Goal: Task Accomplishment & Management: Use online tool/utility

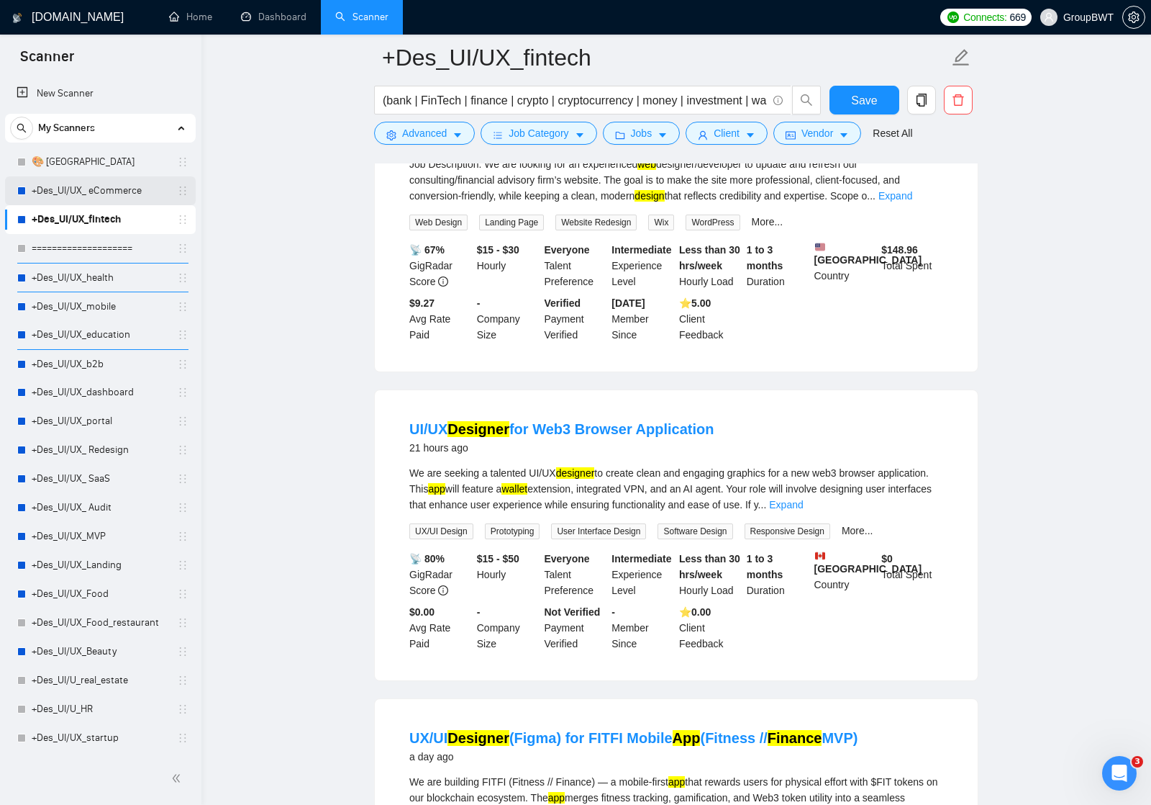
click at [102, 194] on link "+Des_UI/UX_ eCommerce" at bounding box center [100, 190] width 137 height 29
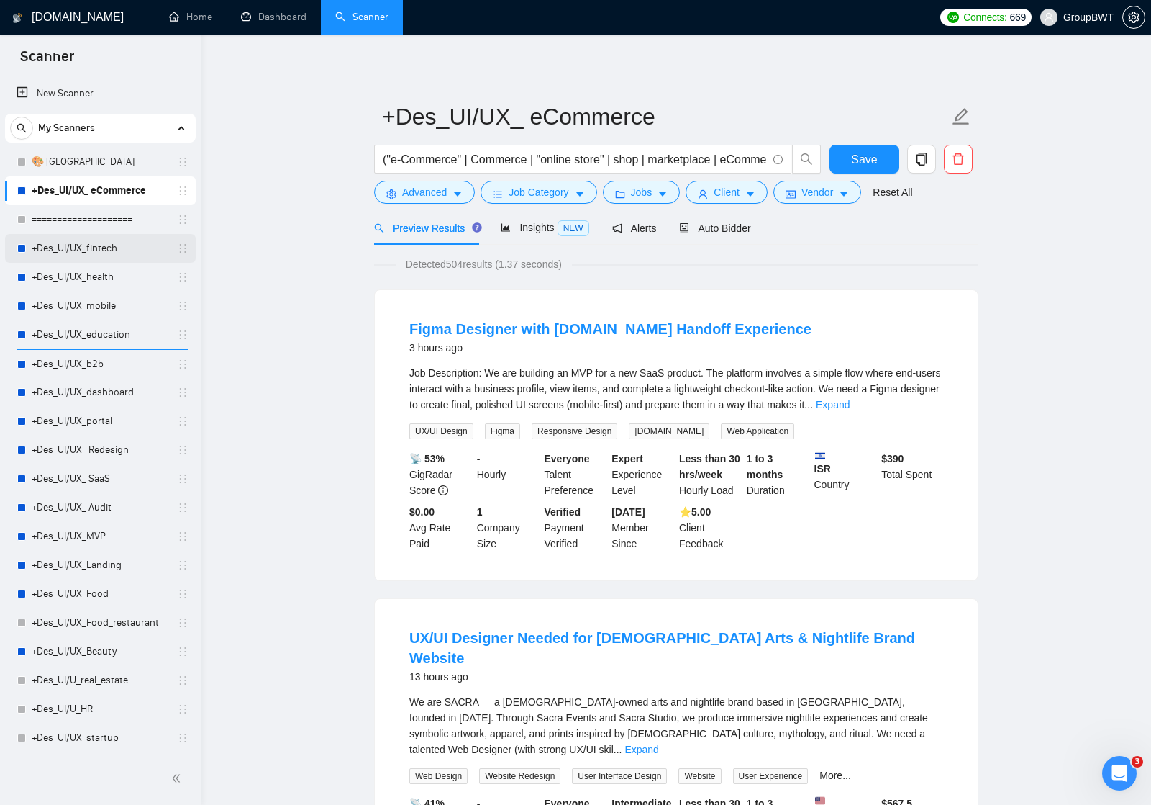
click at [177, 252] on icon "holder" at bounding box center [183, 249] width 12 height 12
click at [89, 247] on link "+Des_UI/UX_fintech" at bounding box center [100, 248] width 137 height 29
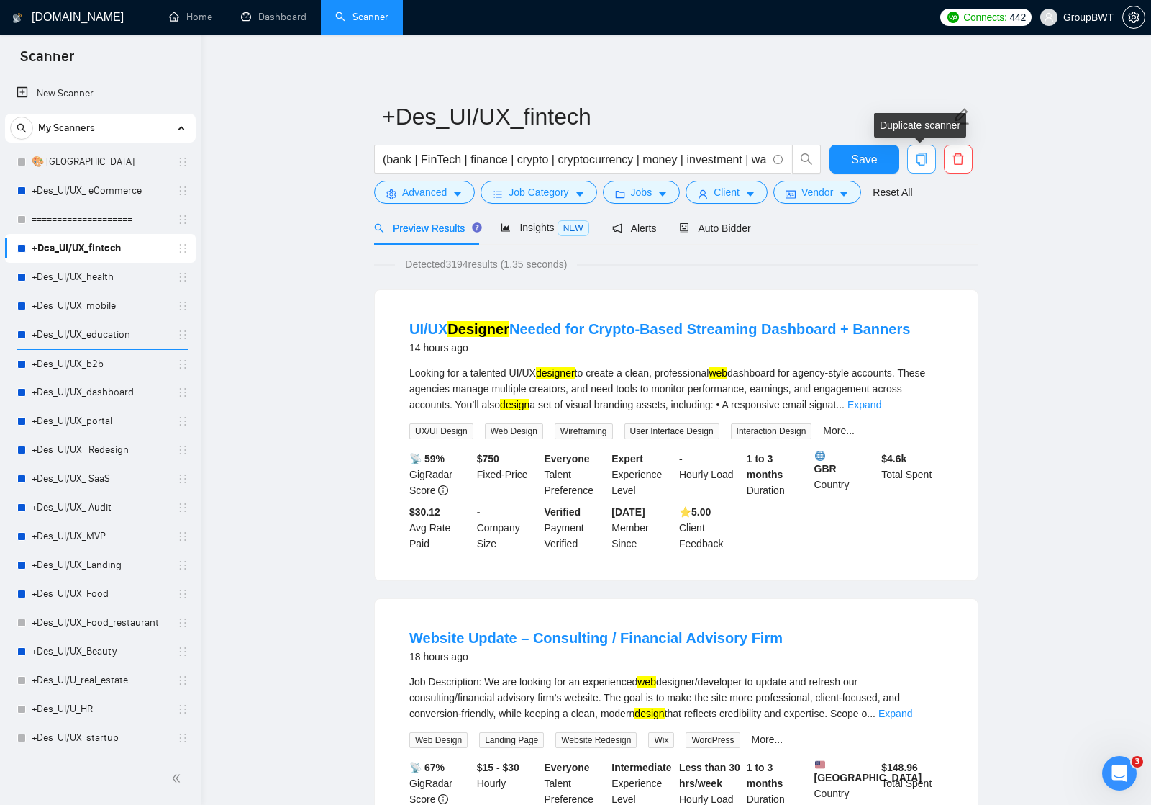
click at [922, 160] on icon "copy" at bounding box center [921, 159] width 13 height 13
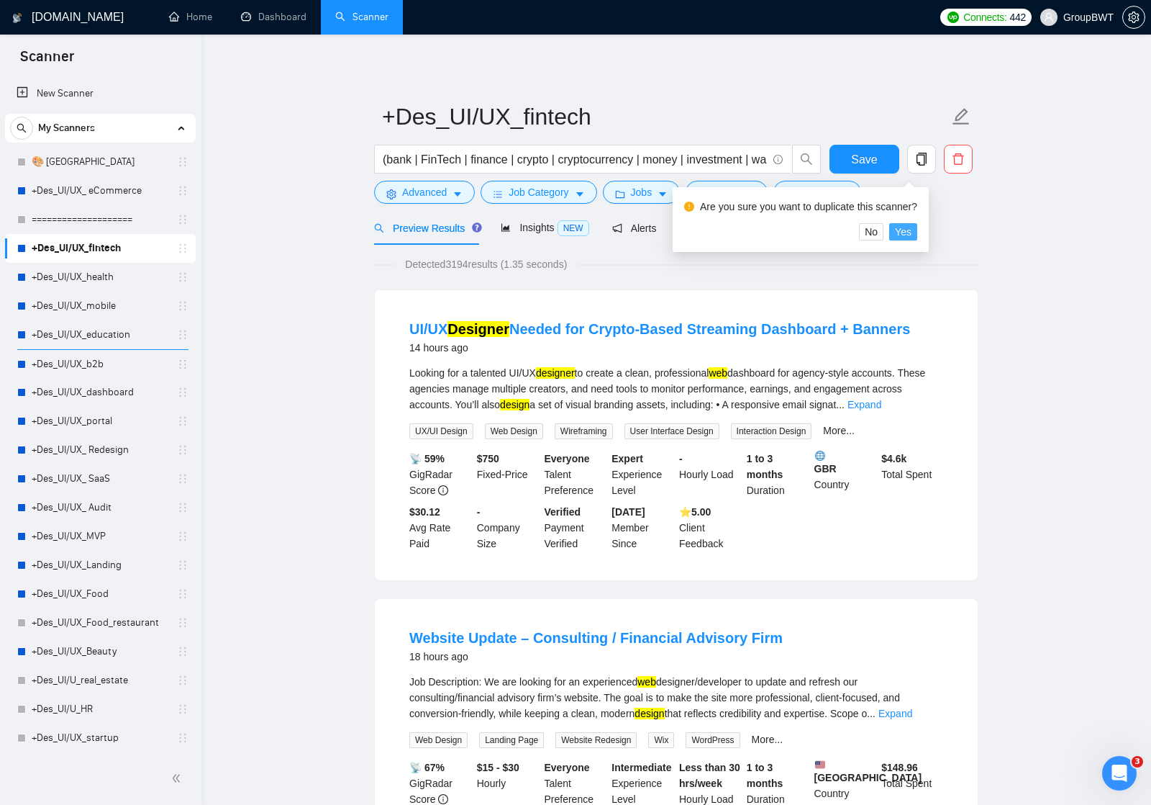
click at [909, 232] on span "Yes" at bounding box center [903, 232] width 17 height 16
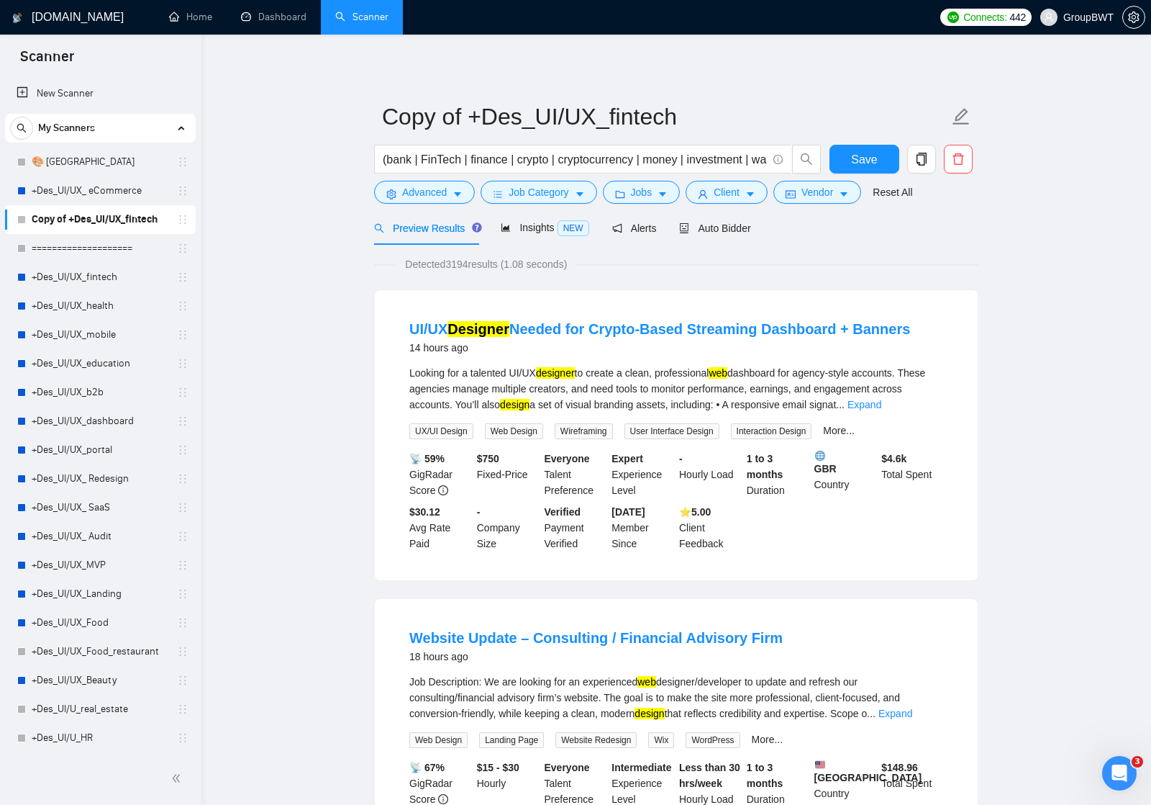
click at [137, 215] on link "Copy of +Des_UI/UX_fintech" at bounding box center [100, 219] width 137 height 29
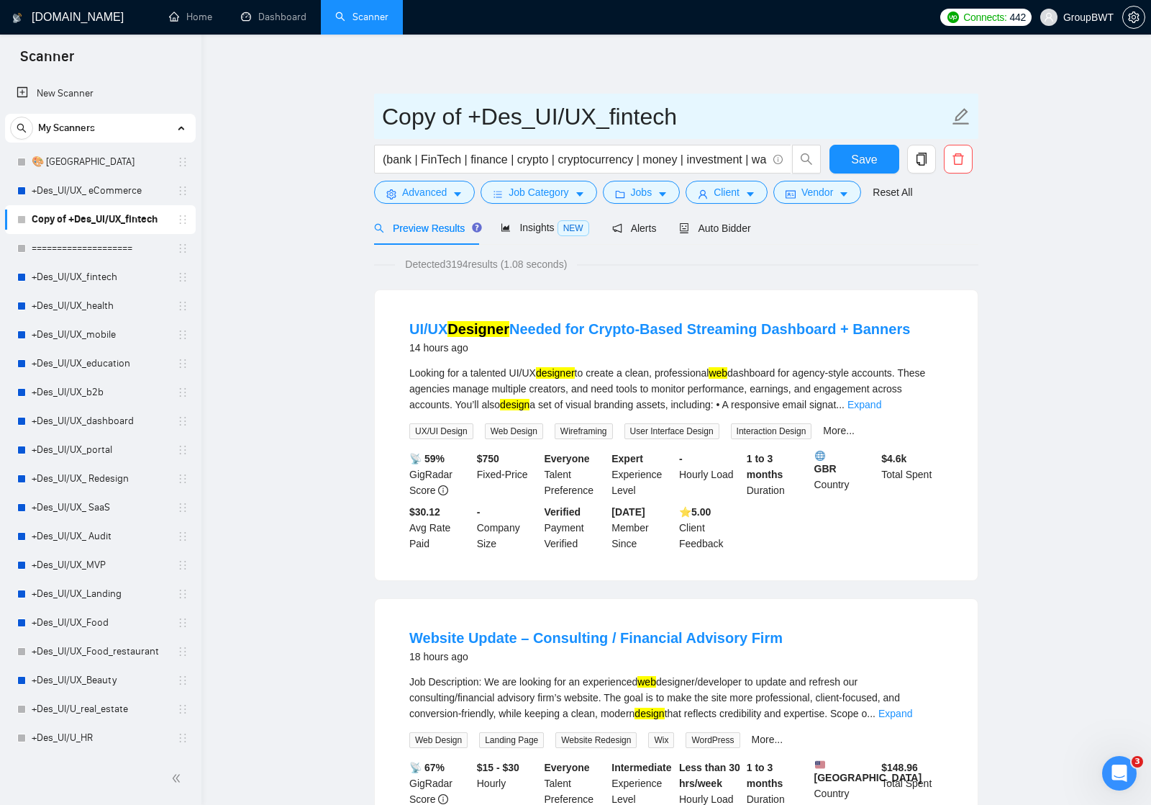
click at [602, 115] on input "Copy of +Des_UI/UX_fintech" at bounding box center [665, 117] width 567 height 36
click at [607, 117] on input "Copy of +Des_UI/UX_fintech" at bounding box center [665, 117] width 567 height 36
drag, startPoint x: 614, startPoint y: 117, endPoint x: 366, endPoint y: 117, distance: 247.6
type input "Fintech"
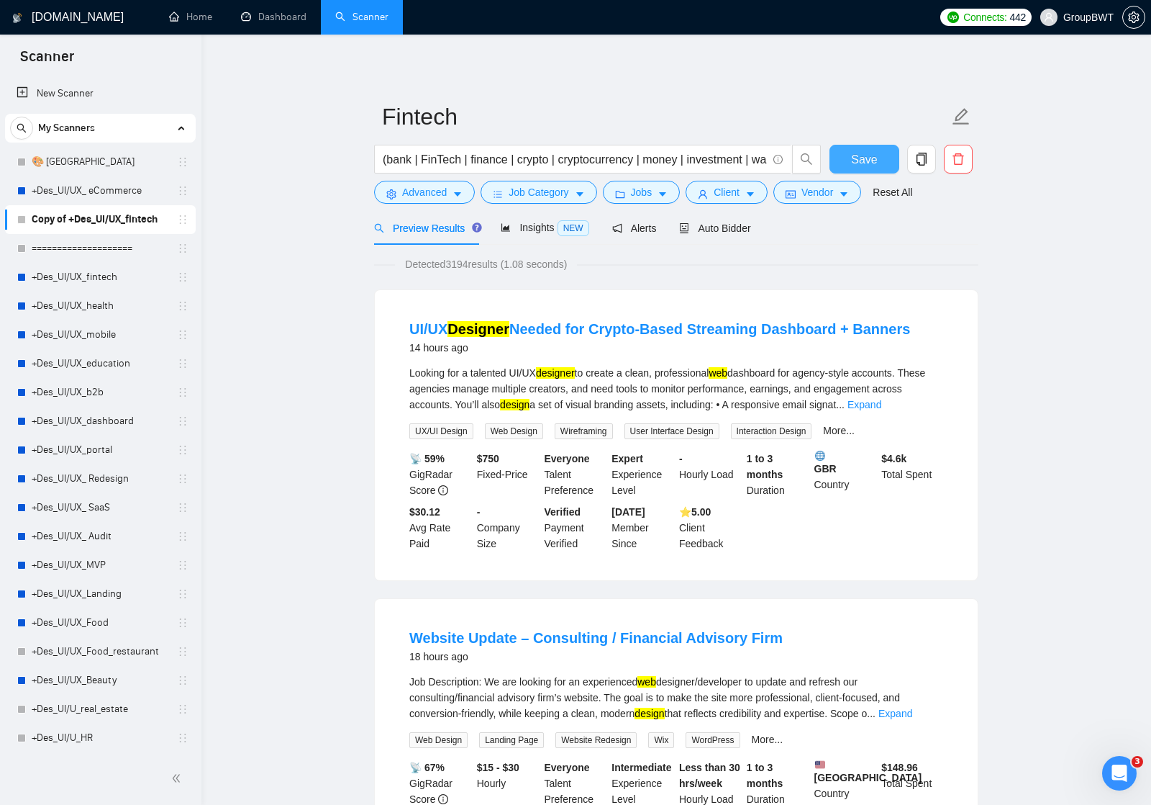
click at [876, 159] on span "Save" at bounding box center [864, 159] width 26 height 18
click at [53, 161] on link "🎨 [GEOGRAPHIC_DATA]" at bounding box center [100, 162] width 137 height 29
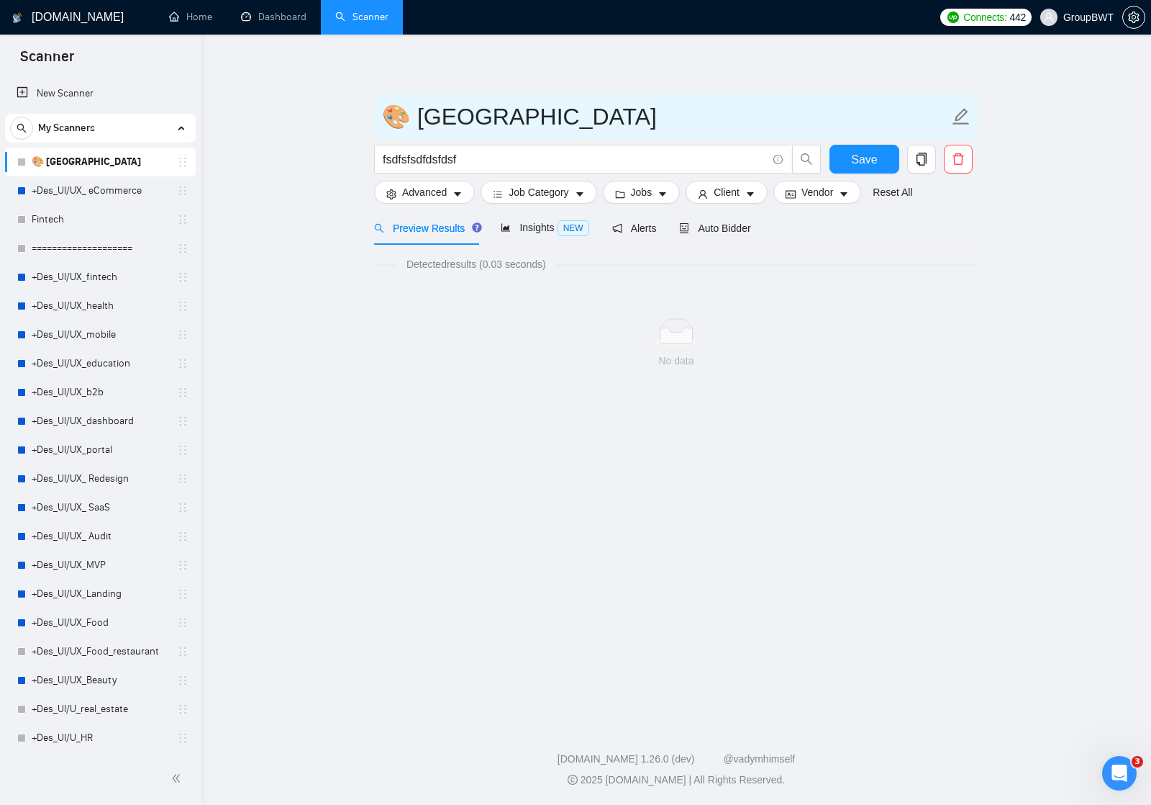
drag, startPoint x: 405, startPoint y: 116, endPoint x: 386, endPoint y: 116, distance: 18.7
click at [386, 116] on input "🎨 [GEOGRAPHIC_DATA]" at bounding box center [665, 117] width 567 height 36
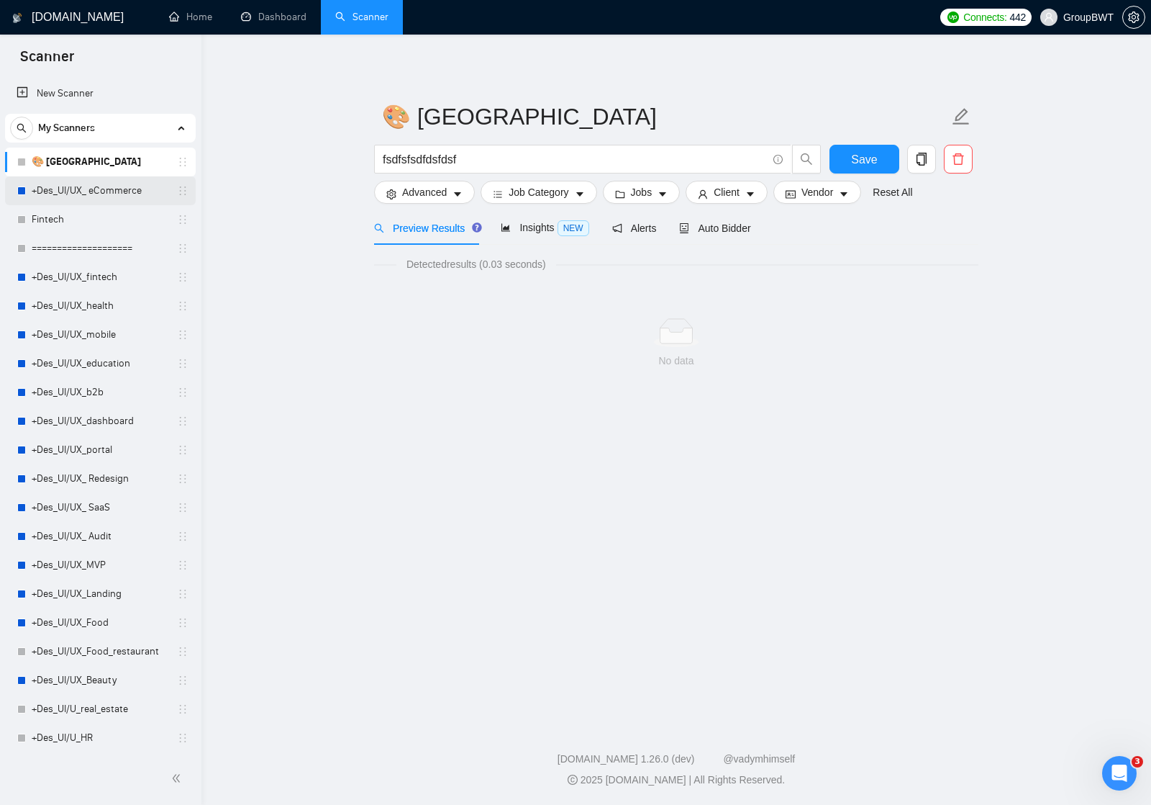
click at [139, 190] on link "+Des_UI/UX_ eCommerce" at bounding box center [100, 190] width 137 height 29
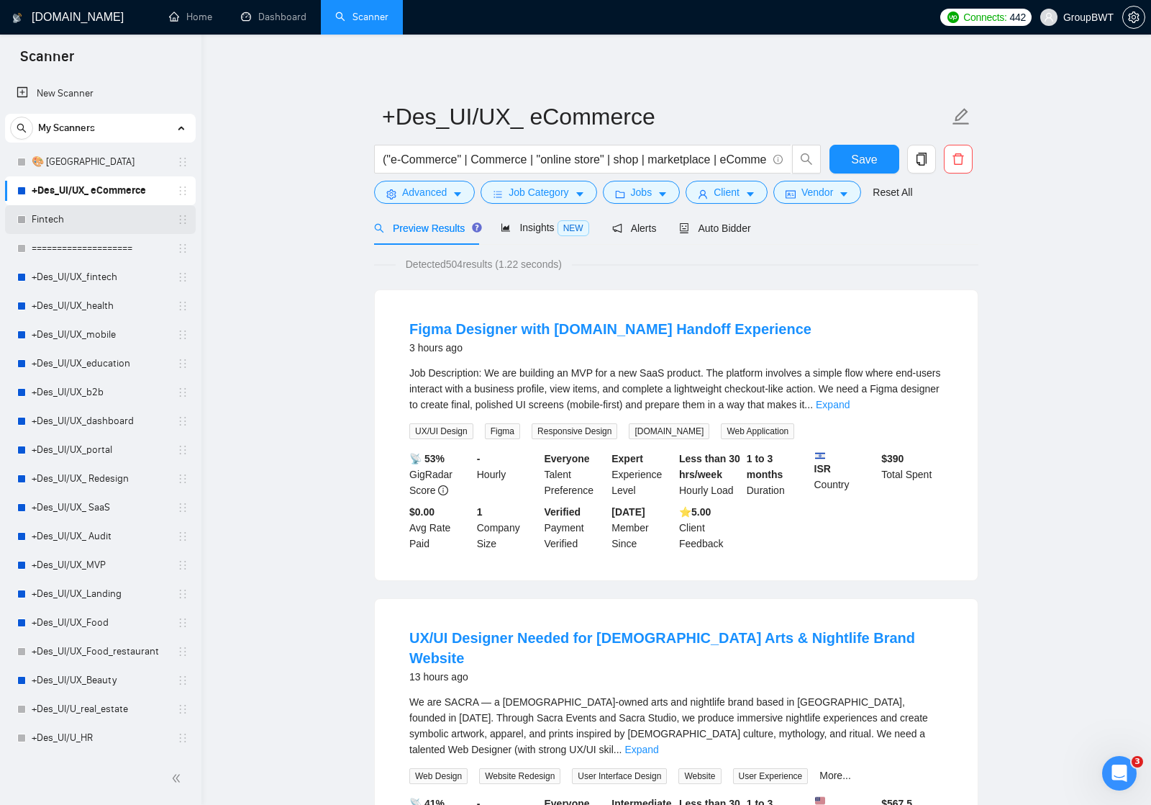
click at [74, 217] on link "Fintech" at bounding box center [100, 219] width 137 height 29
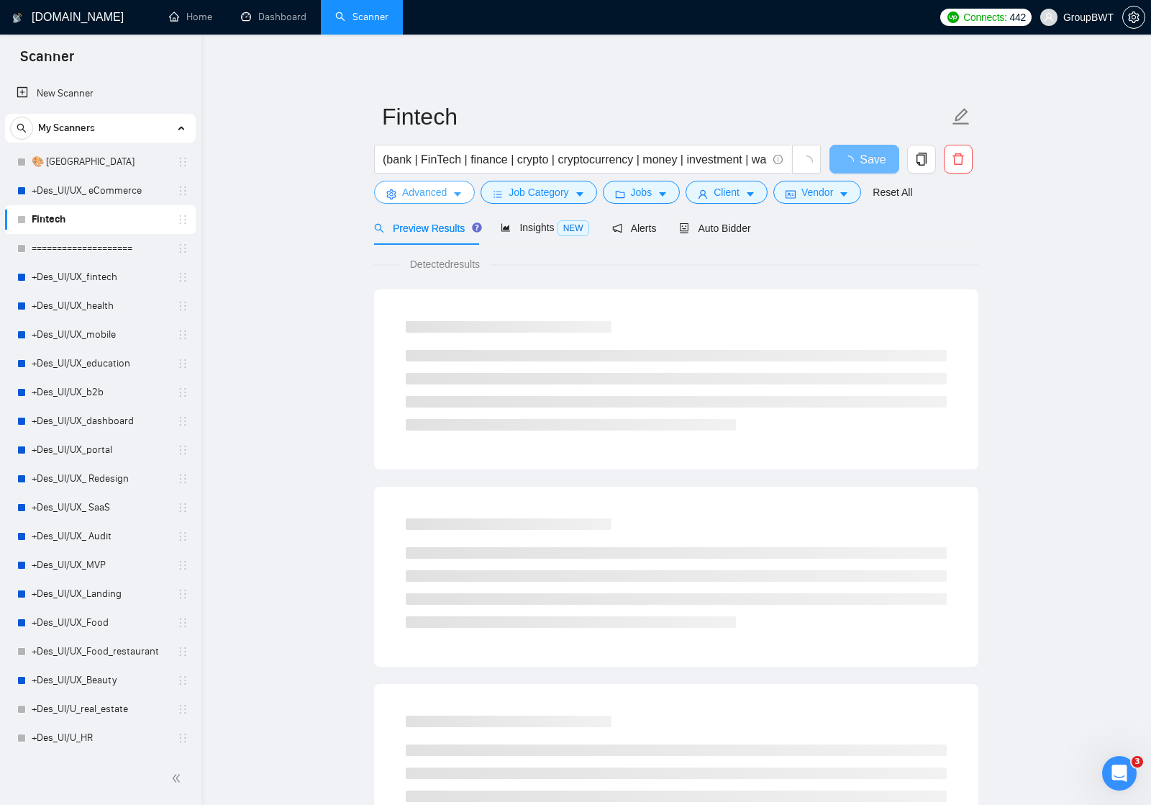
click at [440, 194] on span "Advanced" at bounding box center [424, 192] width 45 height 16
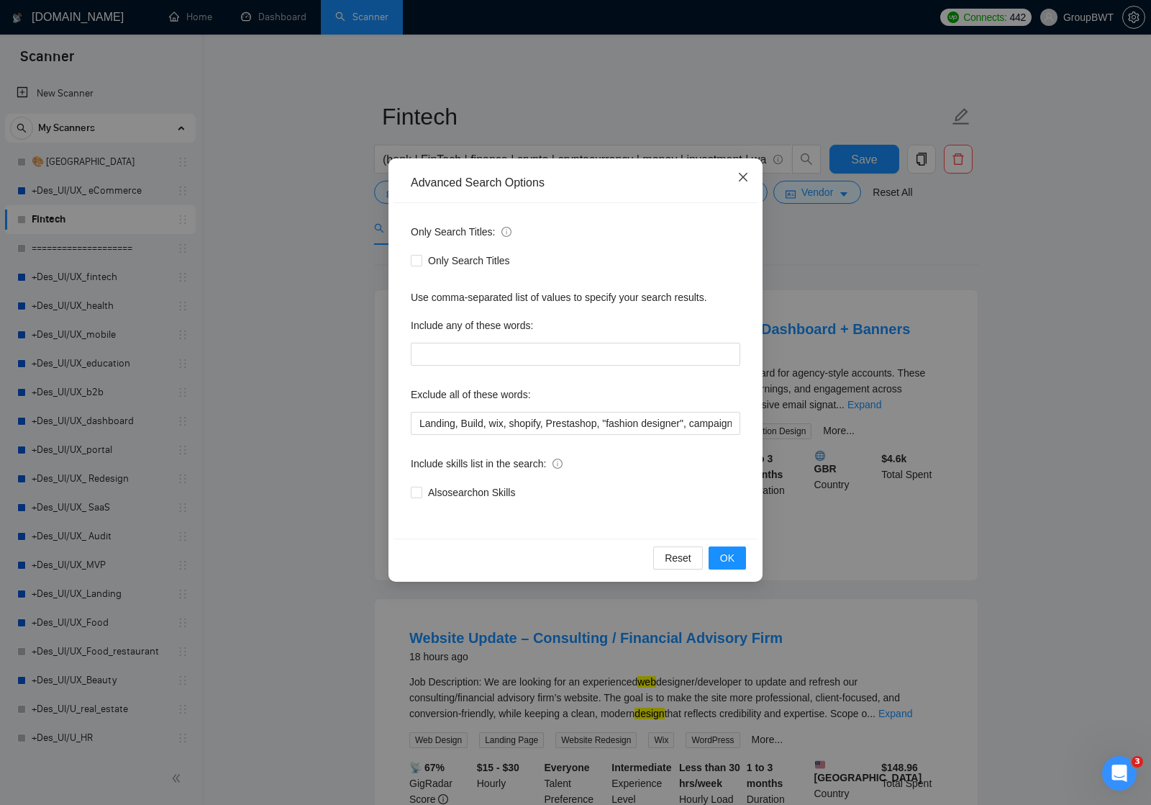
click at [748, 177] on icon "close" at bounding box center [744, 177] width 12 height 12
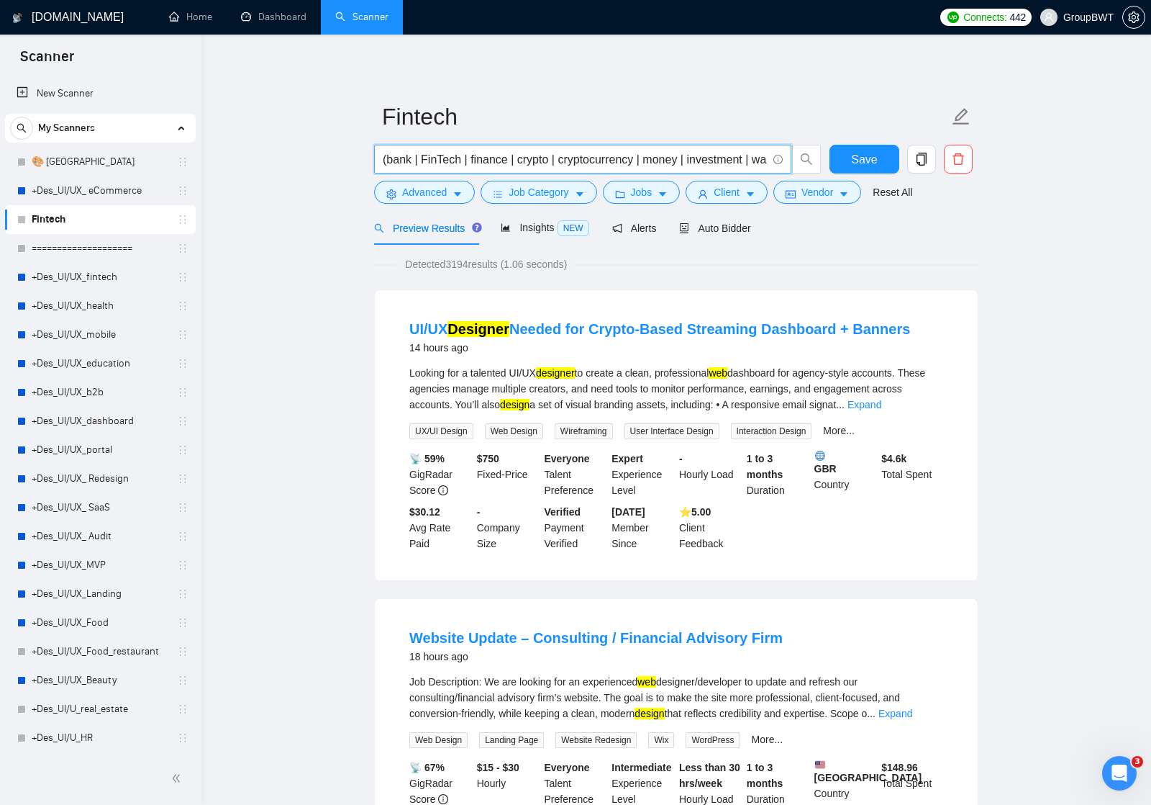
drag, startPoint x: 638, startPoint y: 158, endPoint x: 374, endPoint y: 150, distance: 263.5
click at [374, 150] on span "(bank | FinTech | finance | crypto | cryptocurrency | money | investment | wall…" at bounding box center [582, 159] width 417 height 29
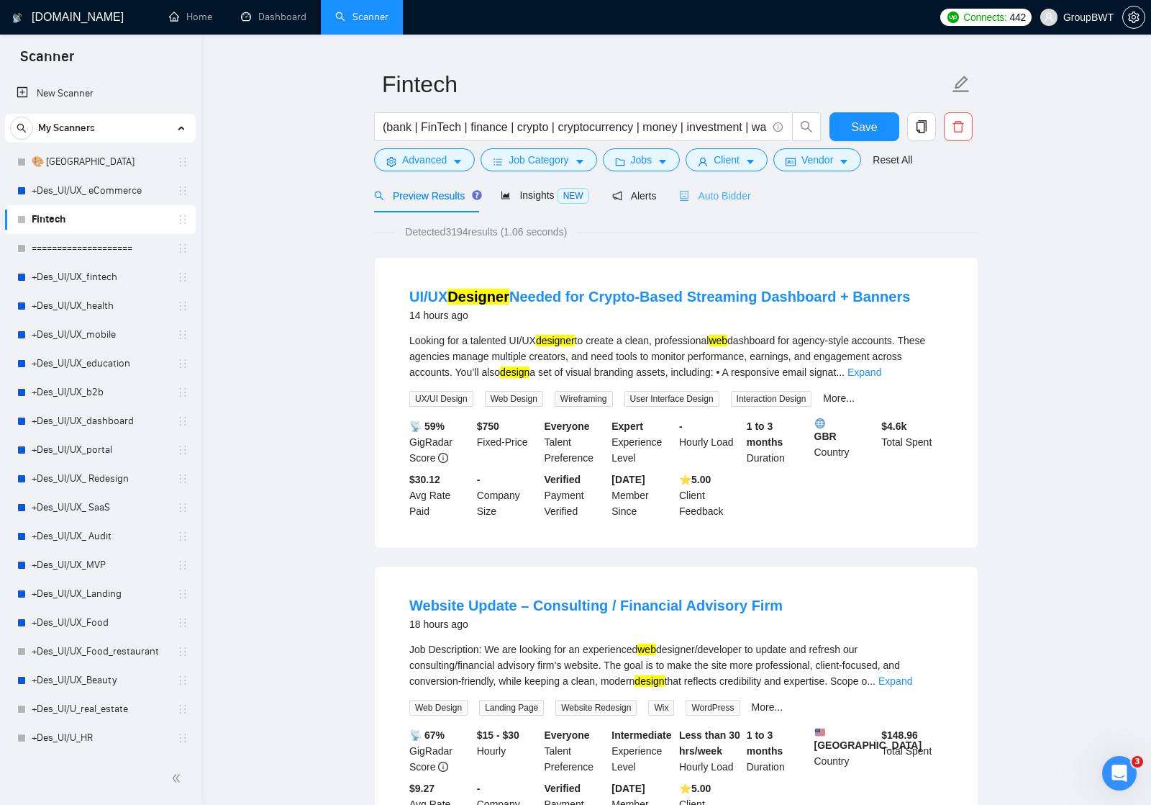
scroll to position [42, 0]
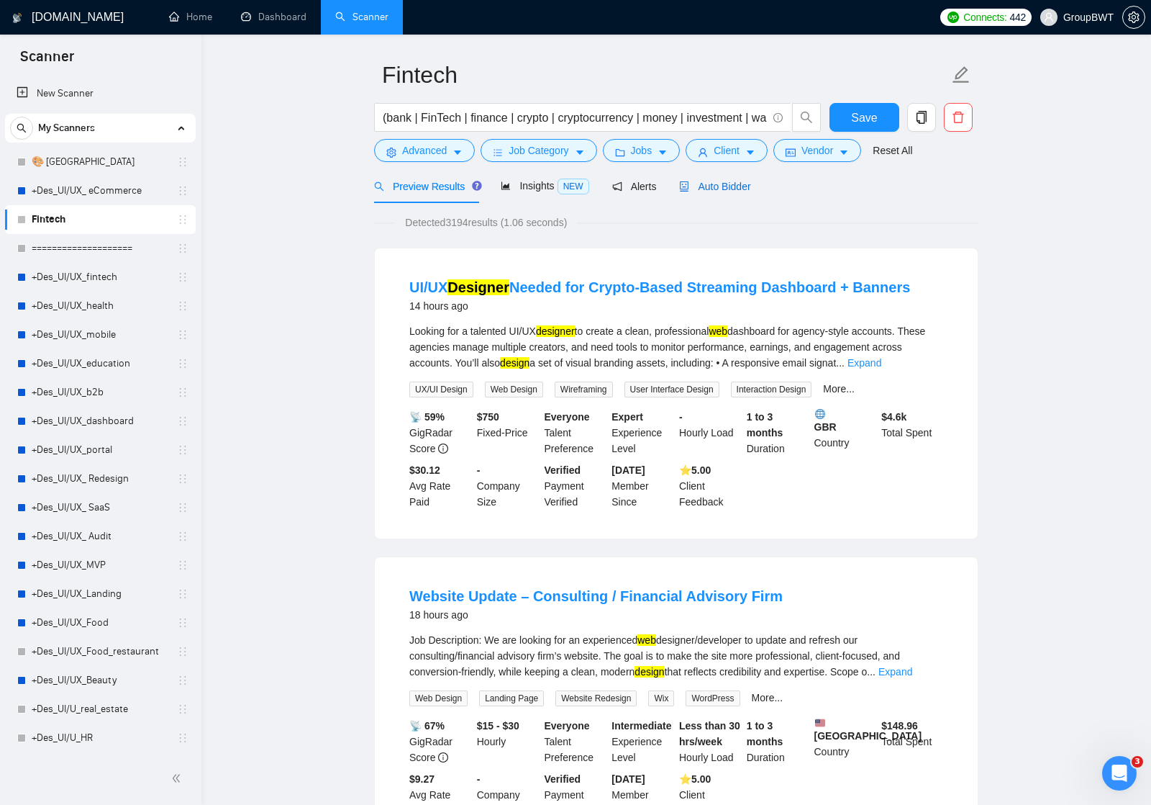
click at [719, 188] on span "Auto Bidder" at bounding box center [714, 187] width 71 height 12
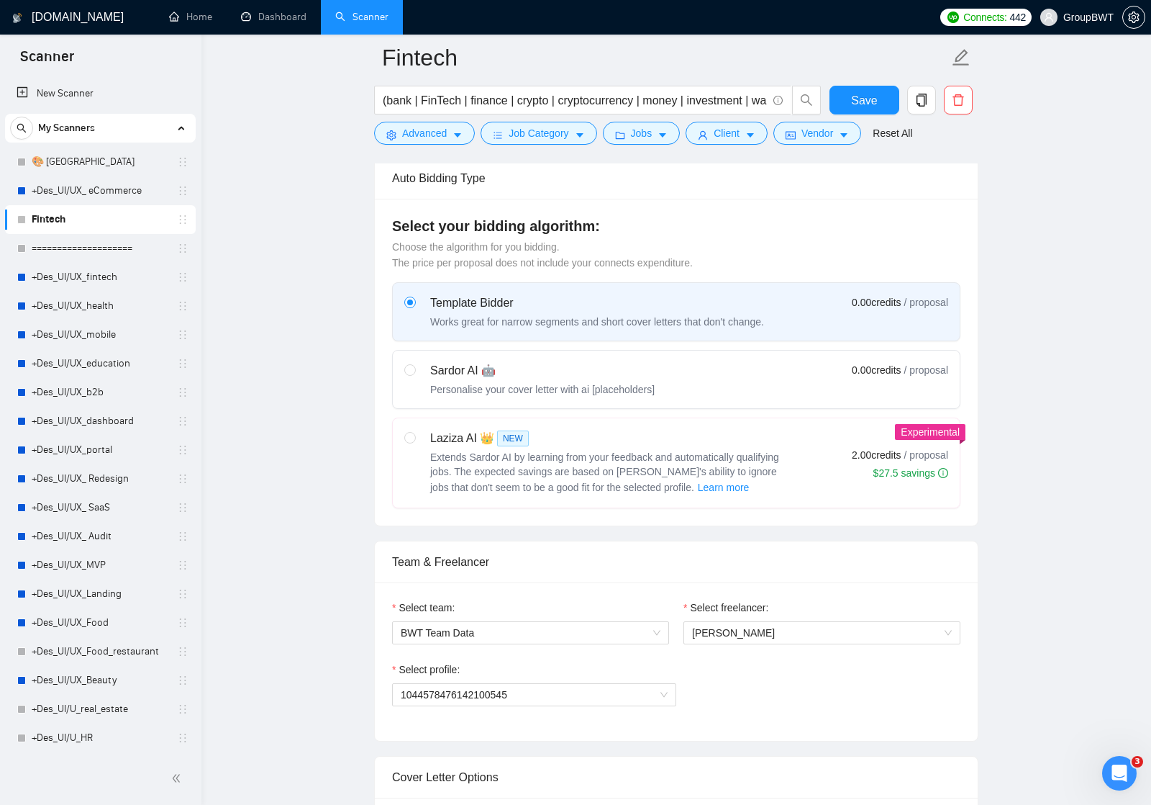
scroll to position [363, 0]
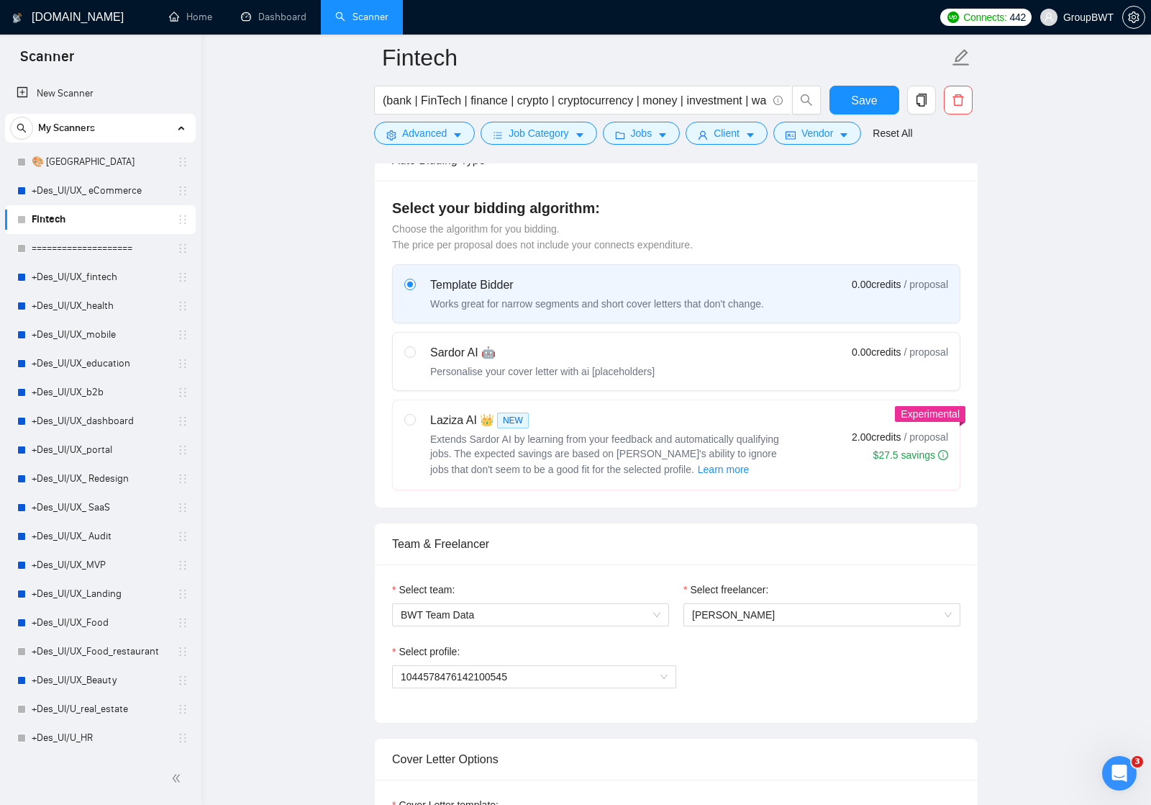
click at [455, 421] on div "Laziza AI 👑 NEW" at bounding box center [610, 420] width 360 height 17
click at [415, 421] on input "radio" at bounding box center [409, 419] width 10 height 10
radio input "true"
radio input "false"
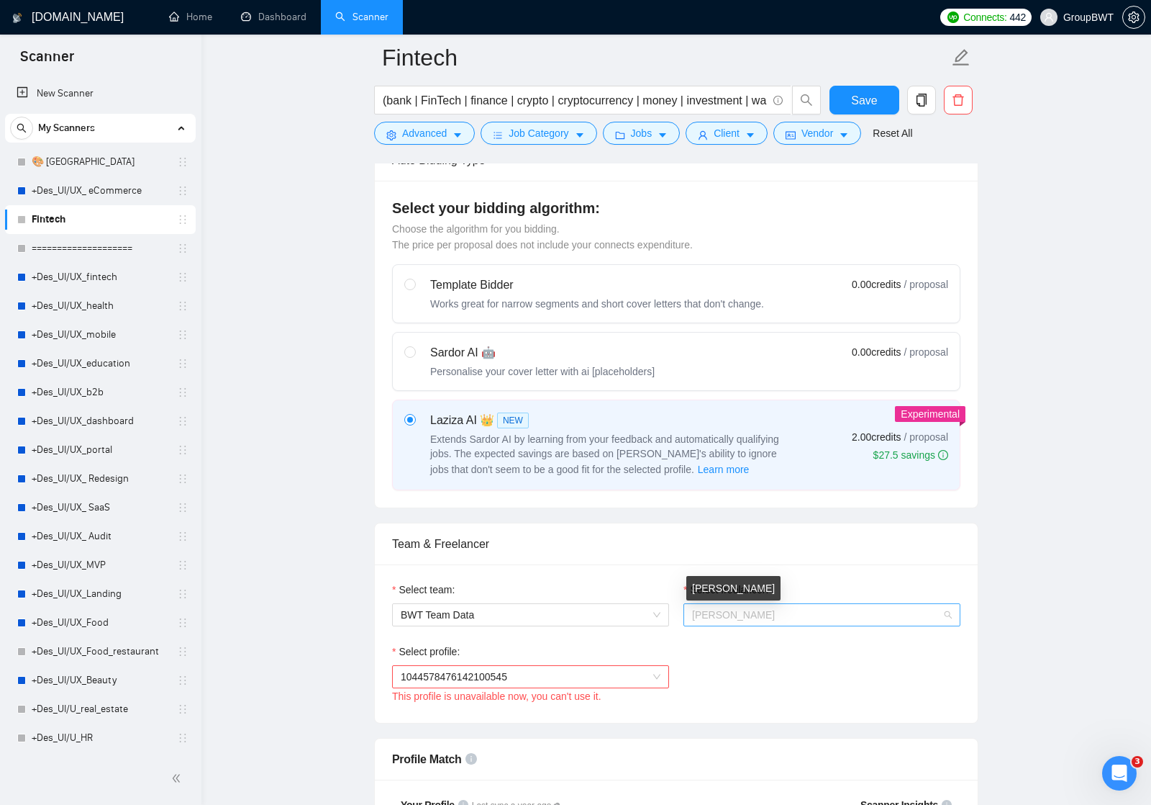
click at [743, 618] on span "[PERSON_NAME]" at bounding box center [733, 615] width 83 height 12
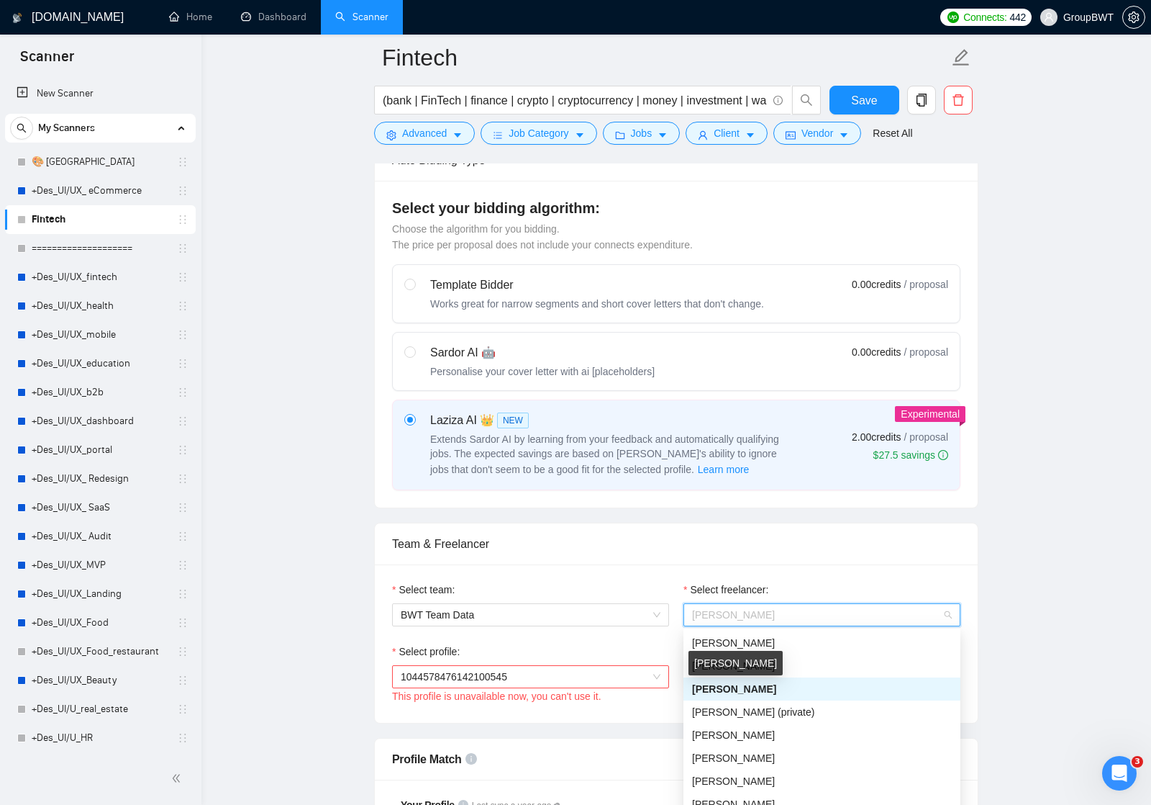
click at [738, 688] on span "[PERSON_NAME]" at bounding box center [734, 689] width 84 height 12
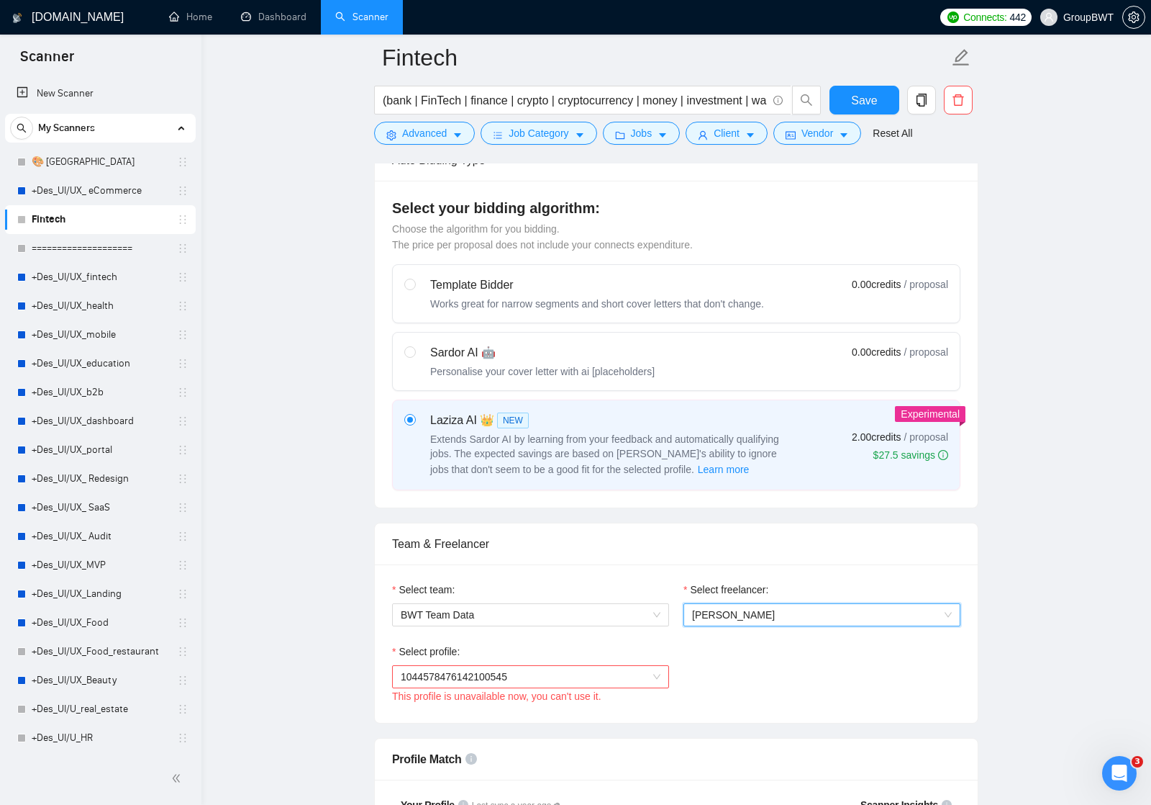
click at [652, 672] on span "1044578476142100545" at bounding box center [531, 677] width 260 height 22
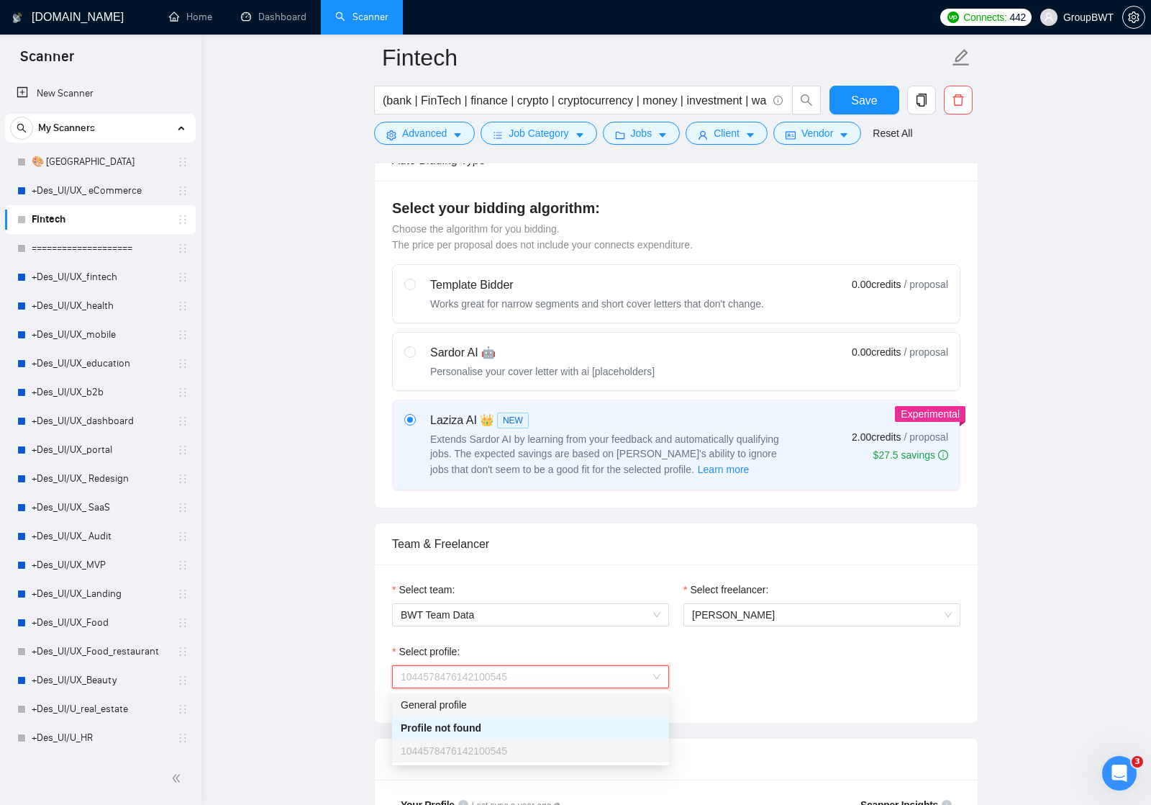
click at [512, 708] on div "General profile" at bounding box center [531, 705] width 260 height 16
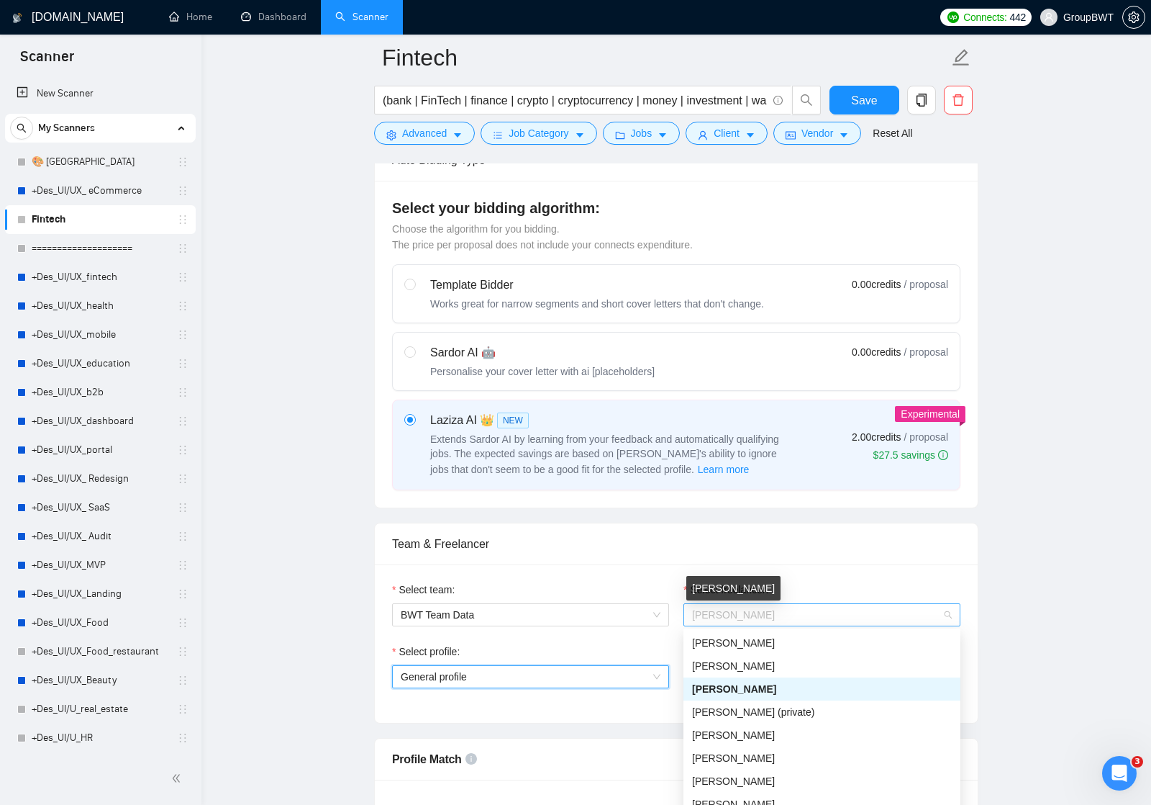
click at [762, 616] on span "[PERSON_NAME]" at bounding box center [733, 615] width 83 height 12
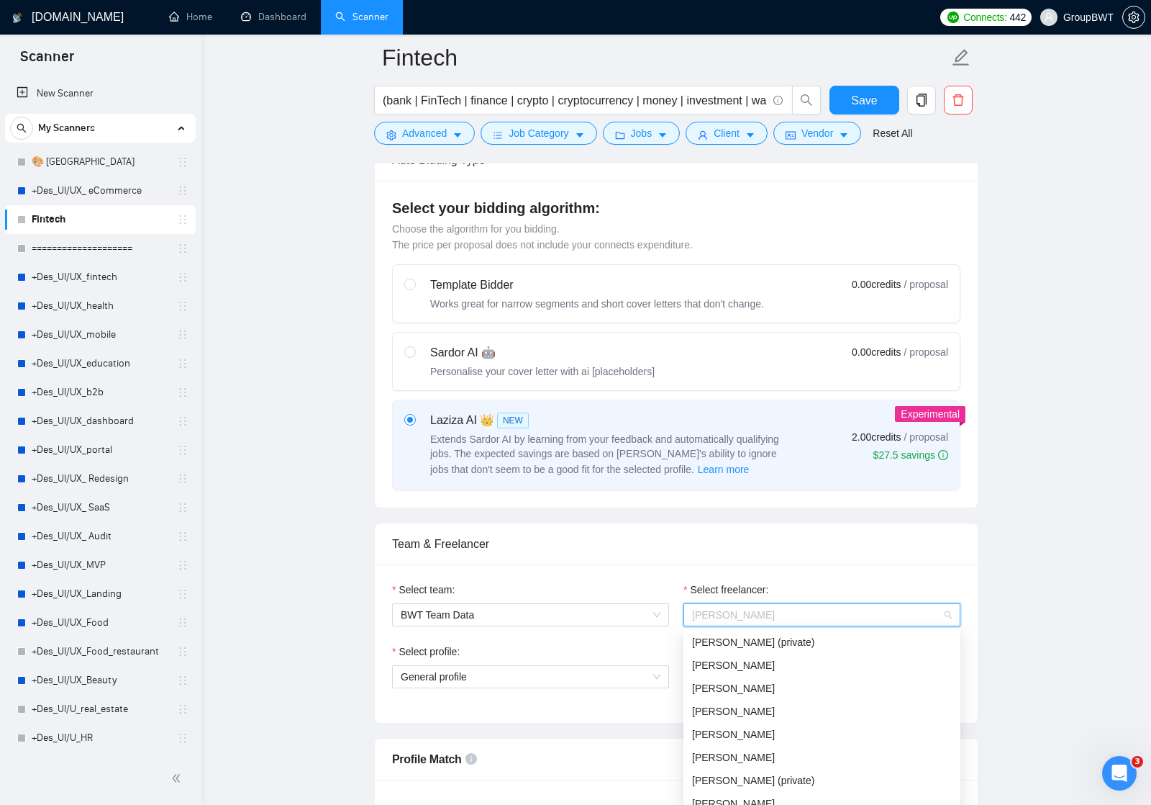
scroll to position [78, 0]
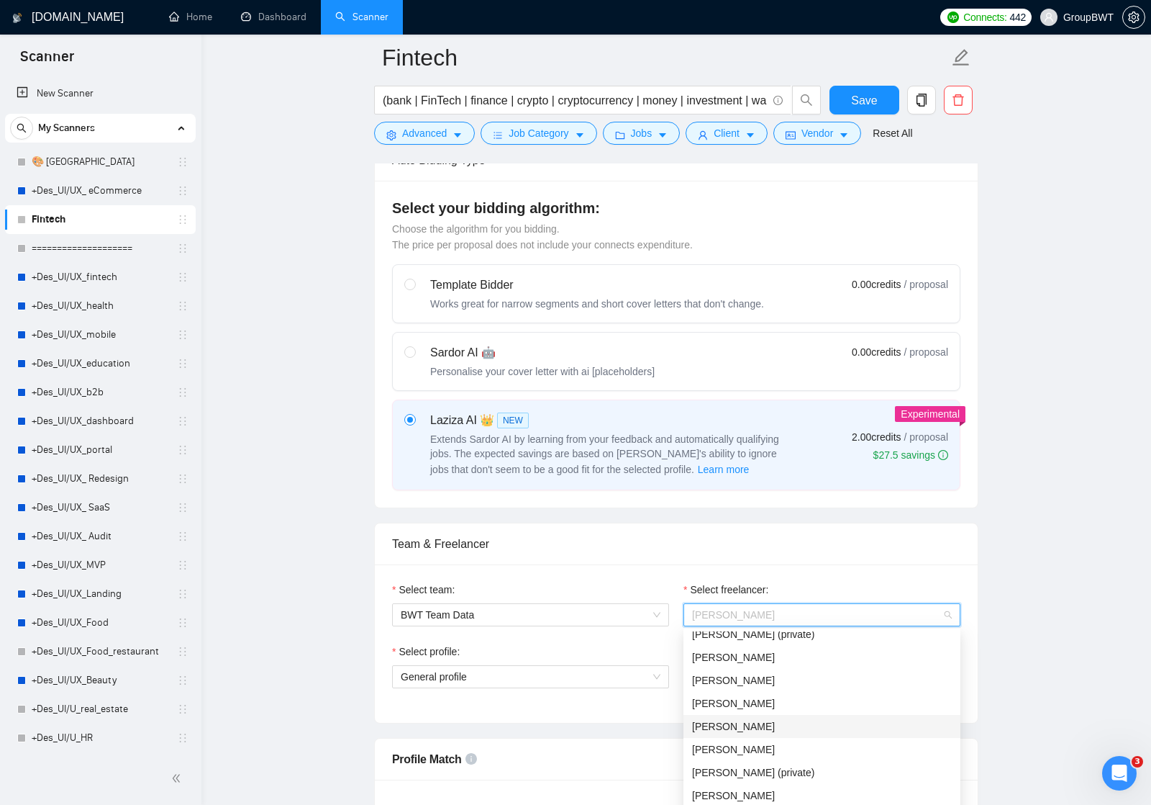
click at [747, 726] on span "[PERSON_NAME]" at bounding box center [733, 726] width 83 height 12
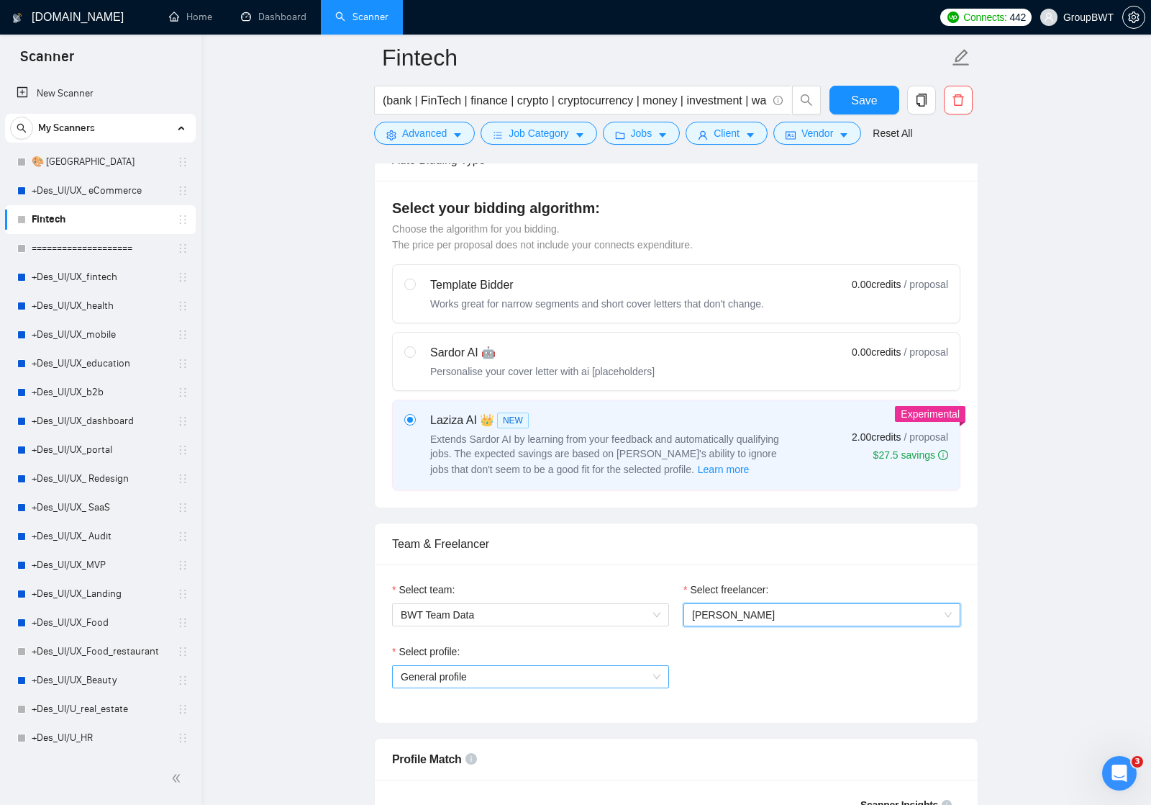
click at [658, 677] on span "General profile" at bounding box center [531, 677] width 260 height 22
click at [686, 666] on div "Select profile: General profile" at bounding box center [676, 674] width 583 height 62
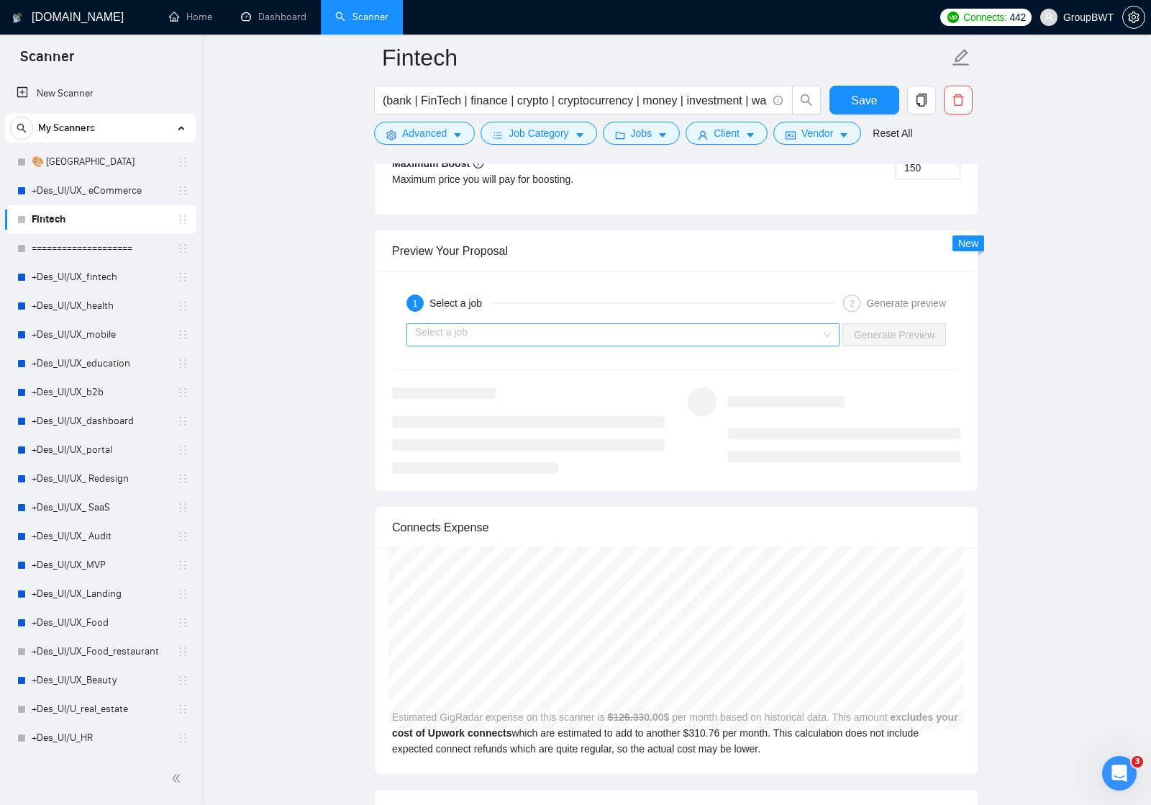
scroll to position [2596, 0]
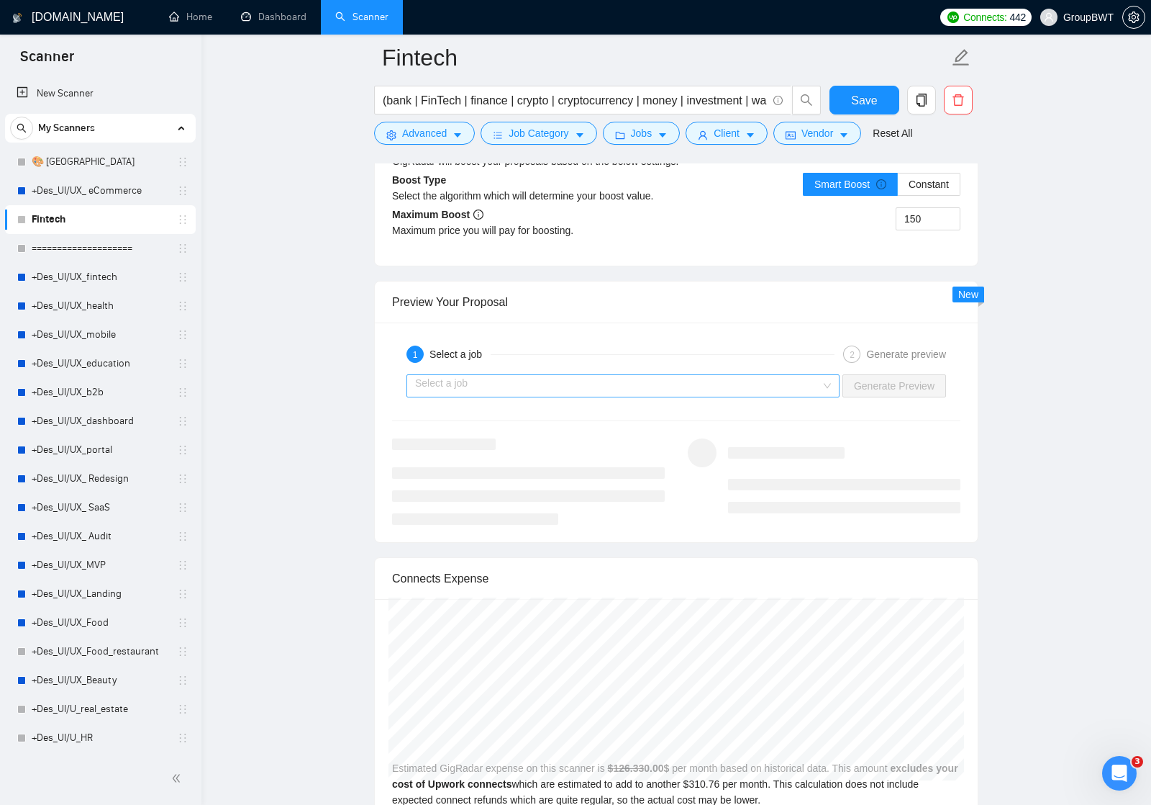
click at [781, 391] on input "search" at bounding box center [618, 386] width 406 height 22
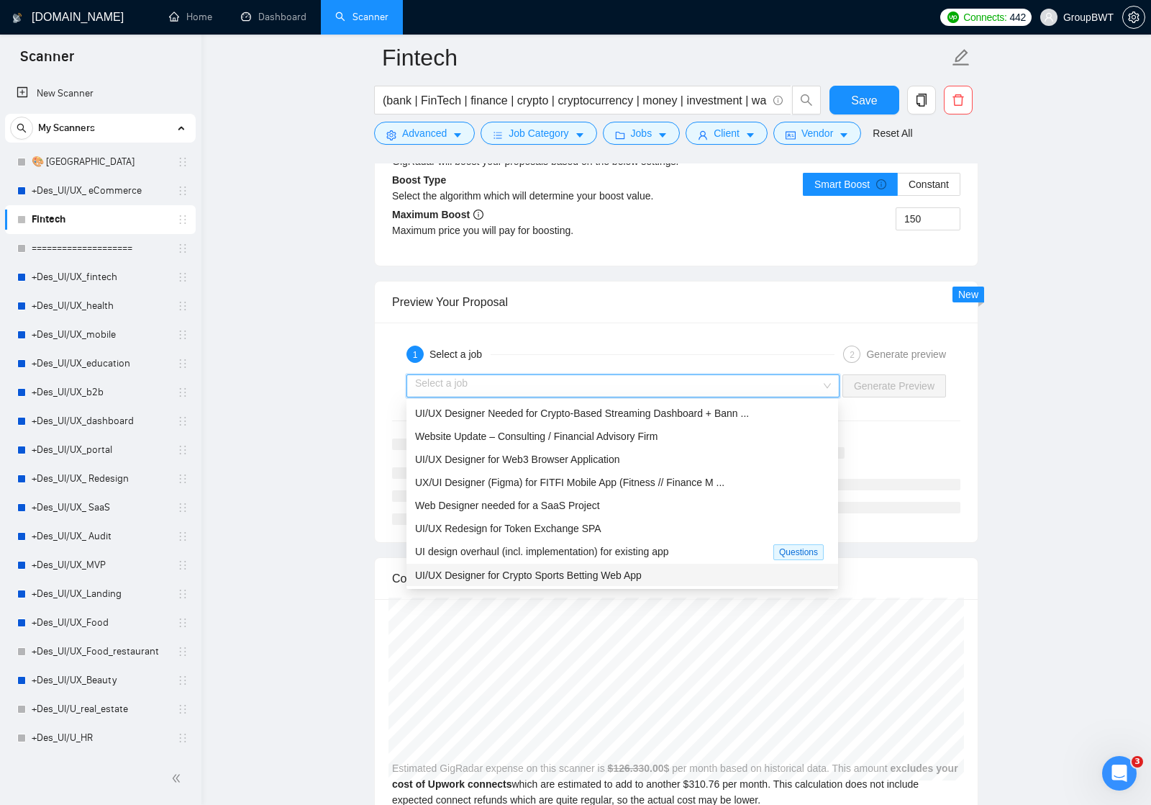
click at [630, 571] on span "UI/UX Designer for Crypto Sports Betting Web App" at bounding box center [528, 575] width 227 height 12
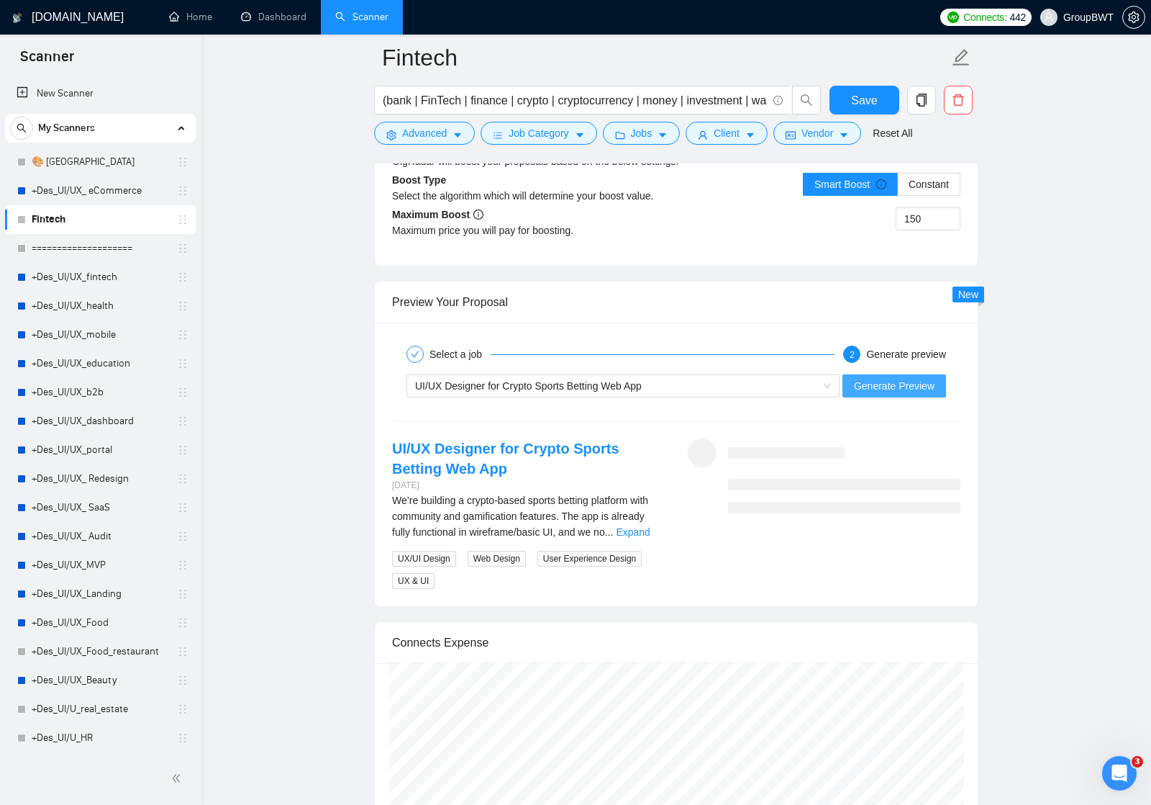
click at [878, 383] on span "Generate Preview" at bounding box center [894, 386] width 81 height 16
click at [645, 529] on link "Expand" at bounding box center [633, 532] width 34 height 12
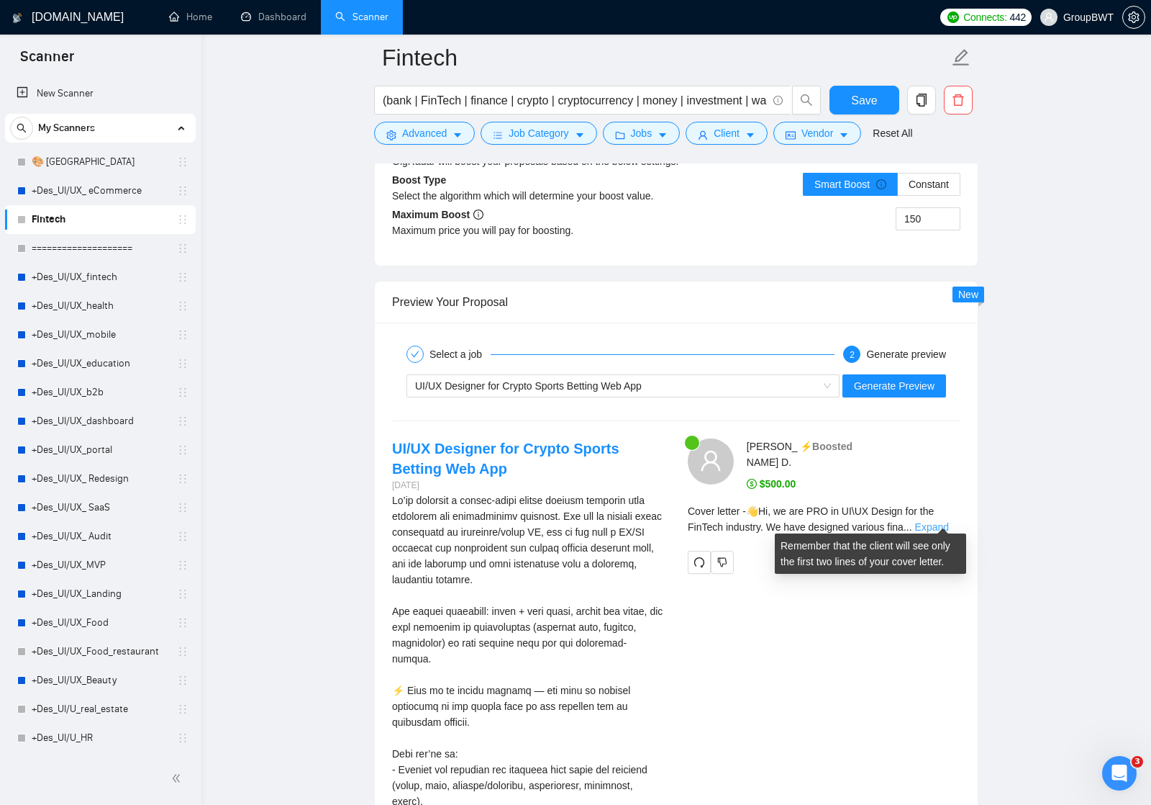
click at [940, 521] on link "Expand" at bounding box center [932, 527] width 34 height 12
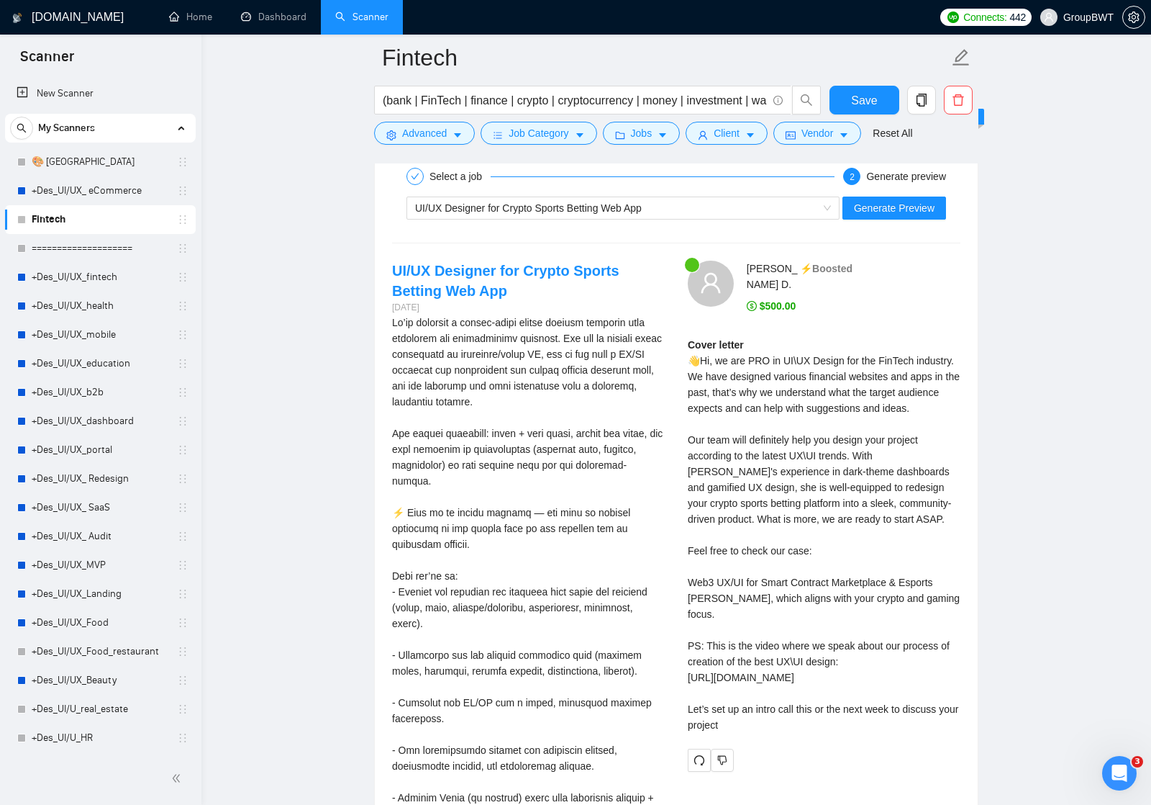
scroll to position [2780, 0]
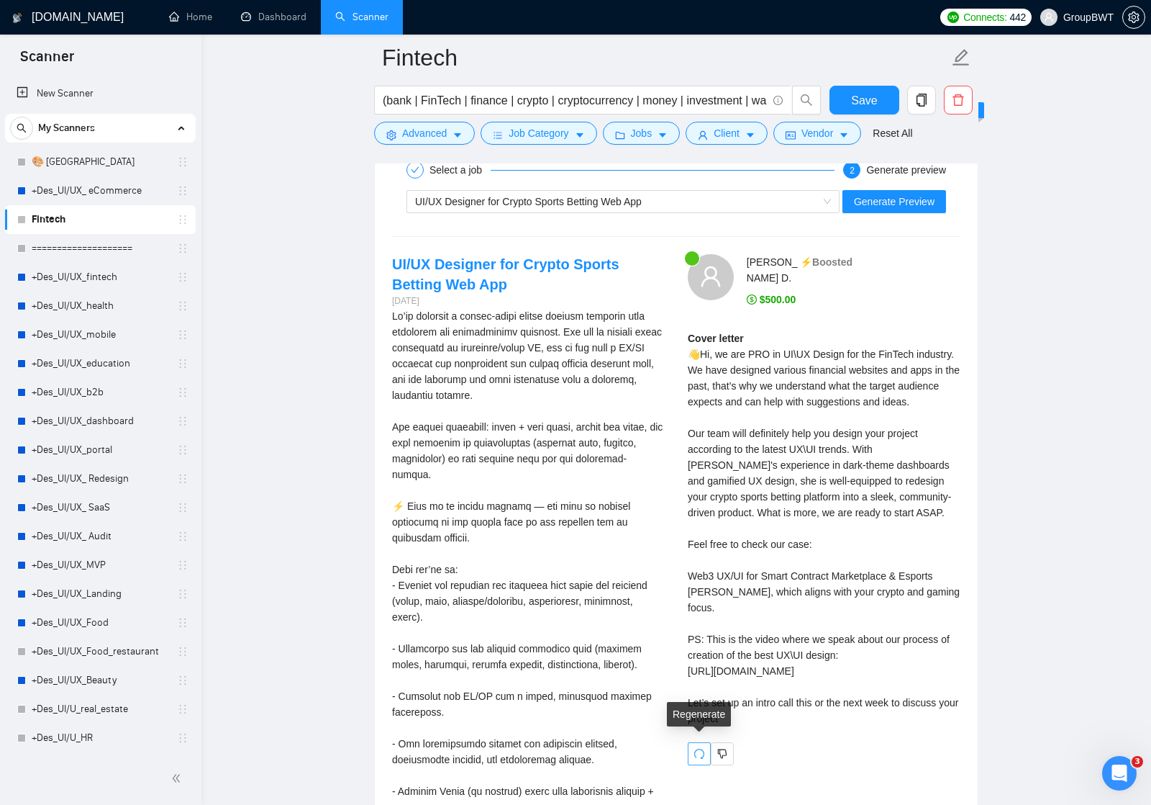
click at [700, 748] on icon "redo" at bounding box center [700, 754] width 12 height 12
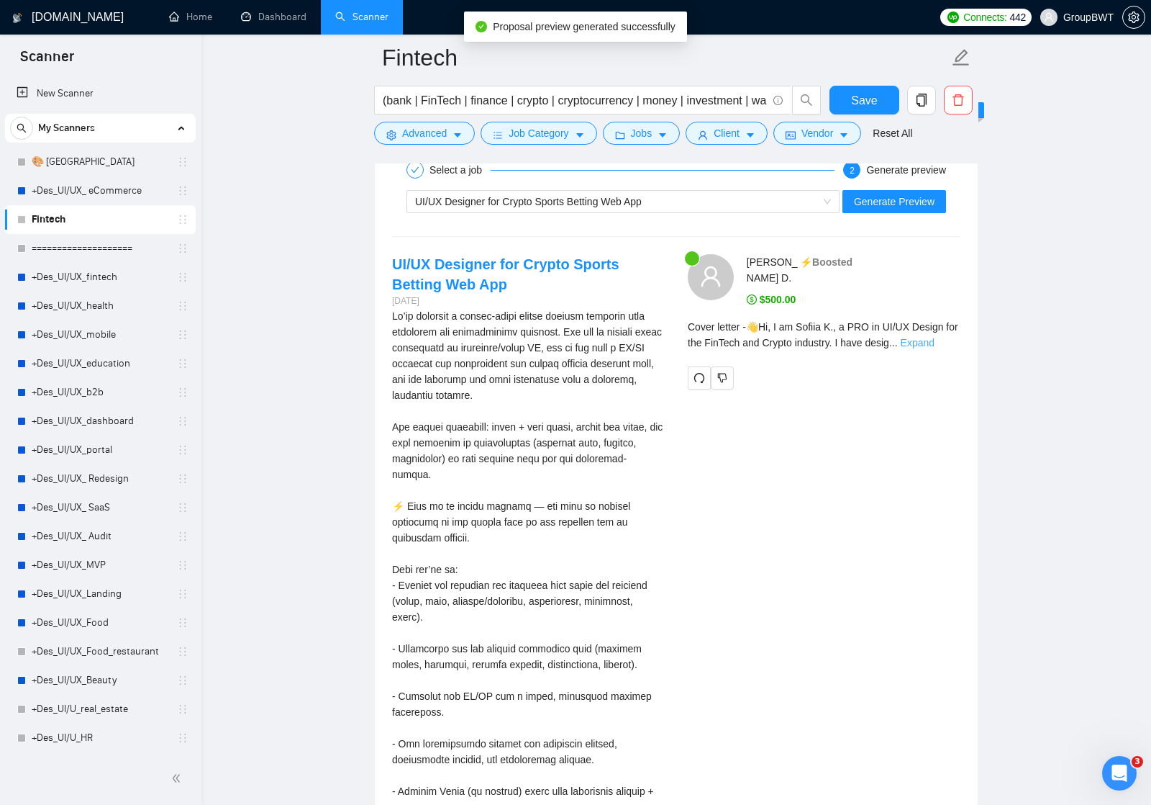
click at [935, 337] on link "Expand" at bounding box center [918, 343] width 34 height 12
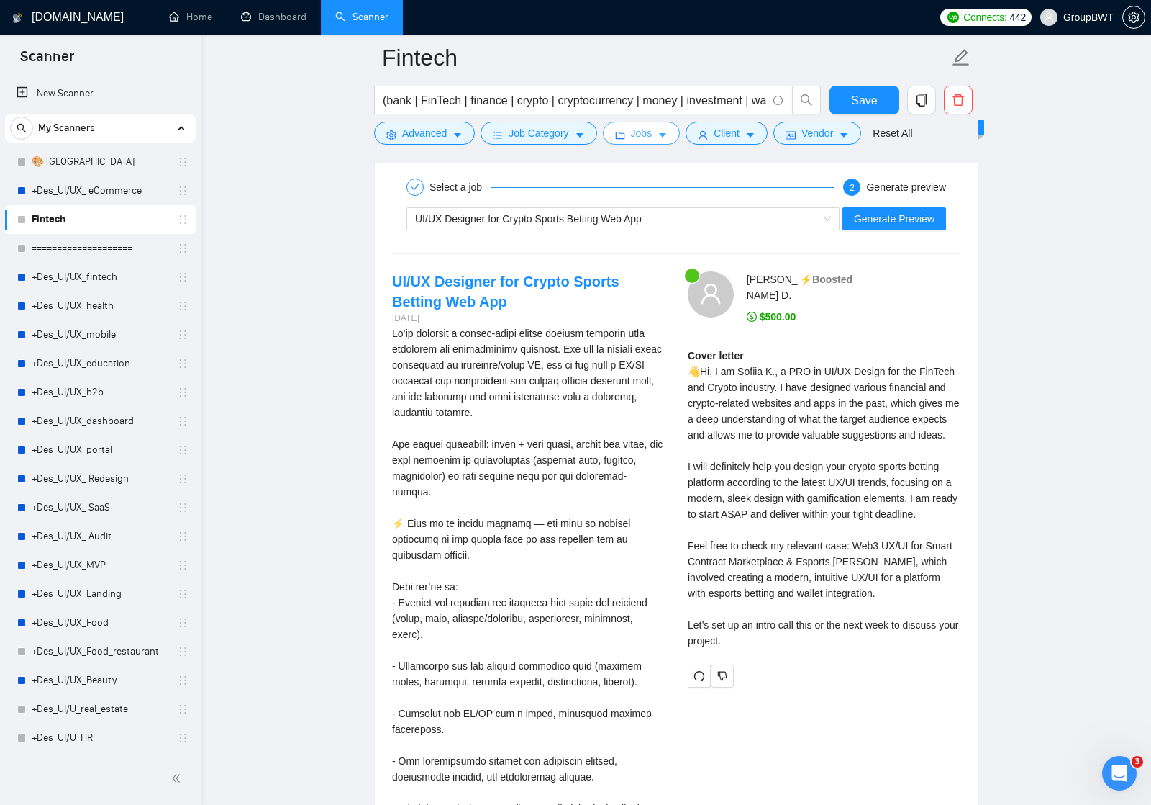
scroll to position [2666, 0]
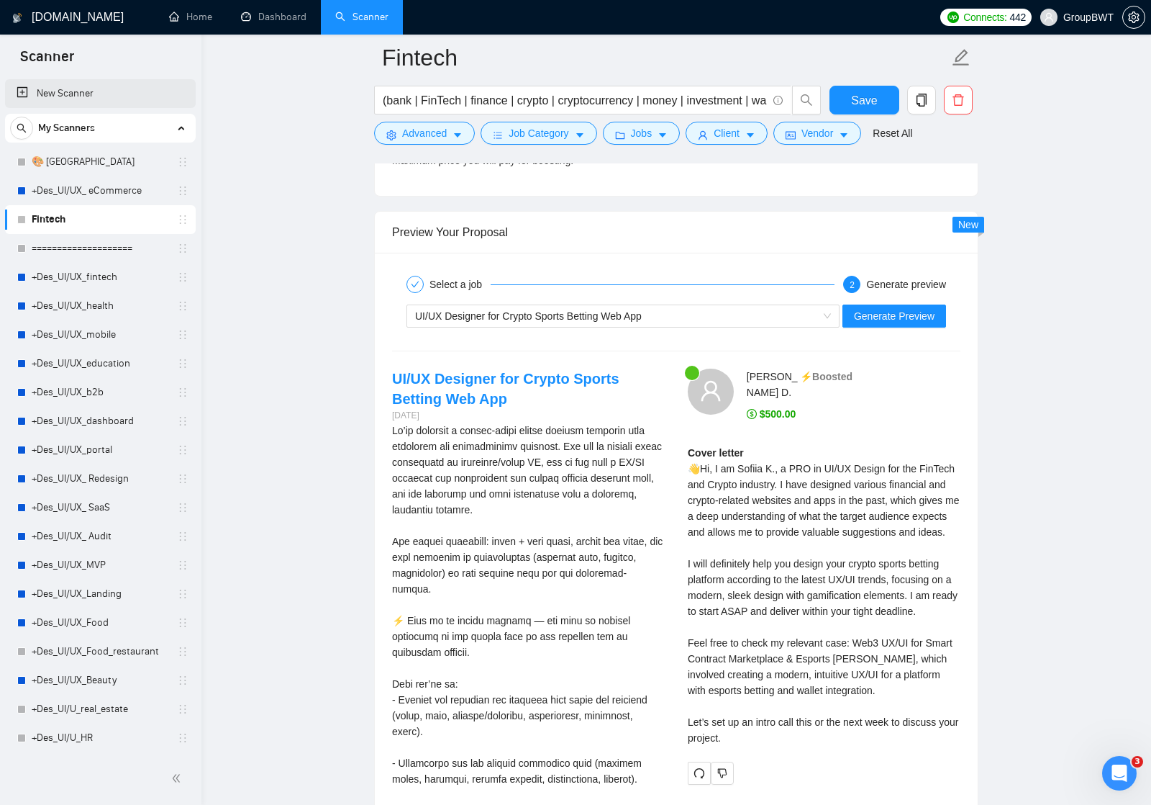
click at [176, 91] on link "New Scanner" at bounding box center [101, 93] width 168 height 29
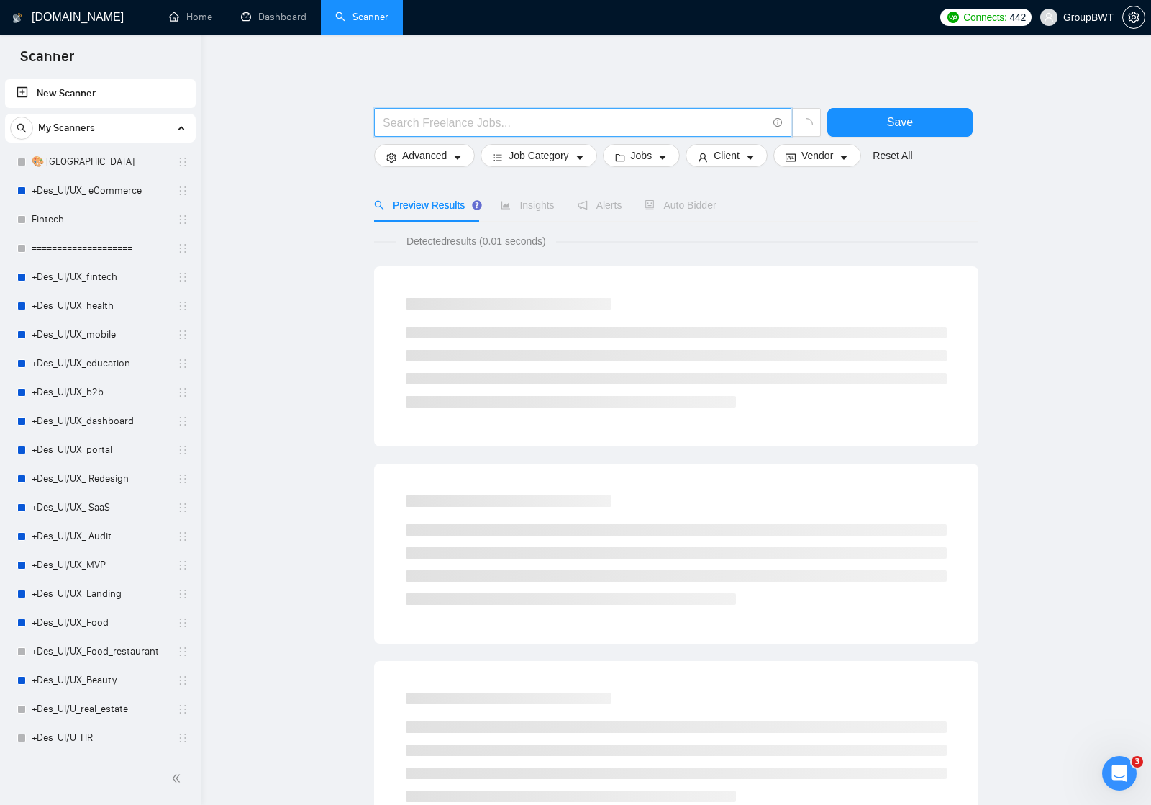
click at [521, 121] on input "text" at bounding box center [575, 123] width 384 height 18
click at [584, 156] on icon "caret-down" at bounding box center [579, 157] width 7 height 4
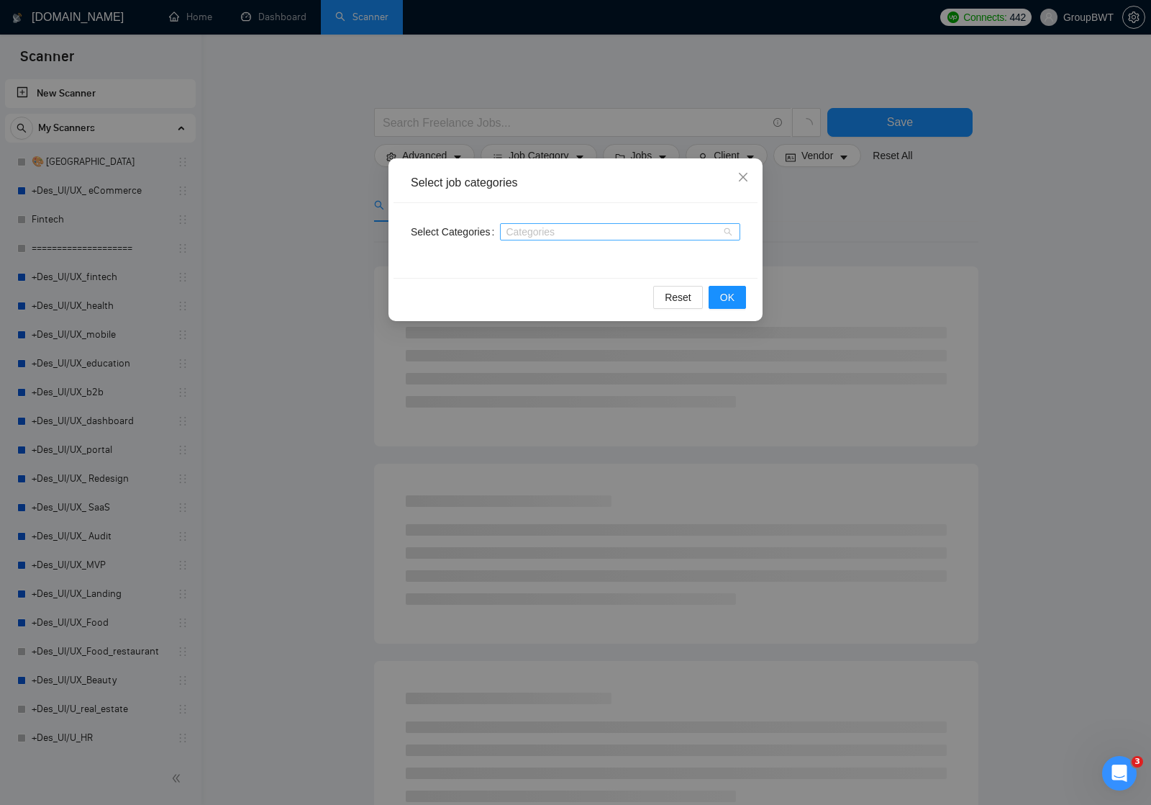
click at [571, 235] on div at bounding box center [613, 232] width 219 height 12
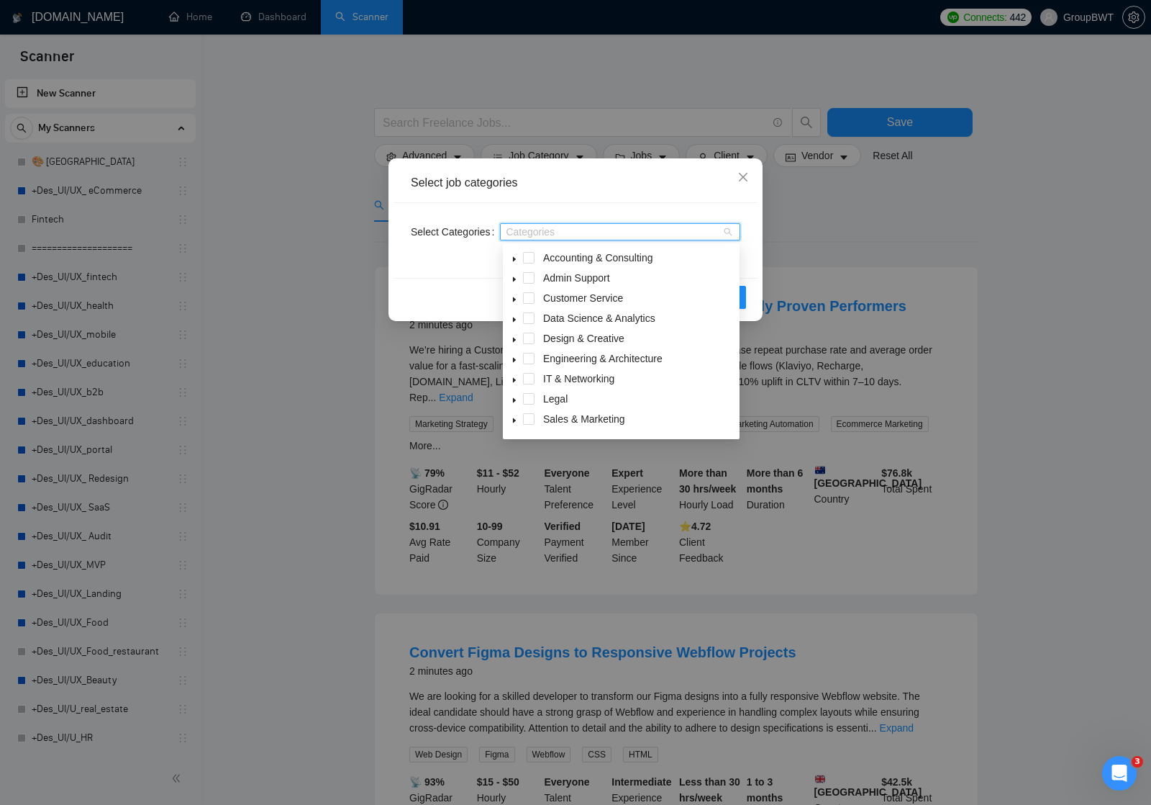
click at [514, 340] on icon "caret-down" at bounding box center [514, 340] width 3 height 5
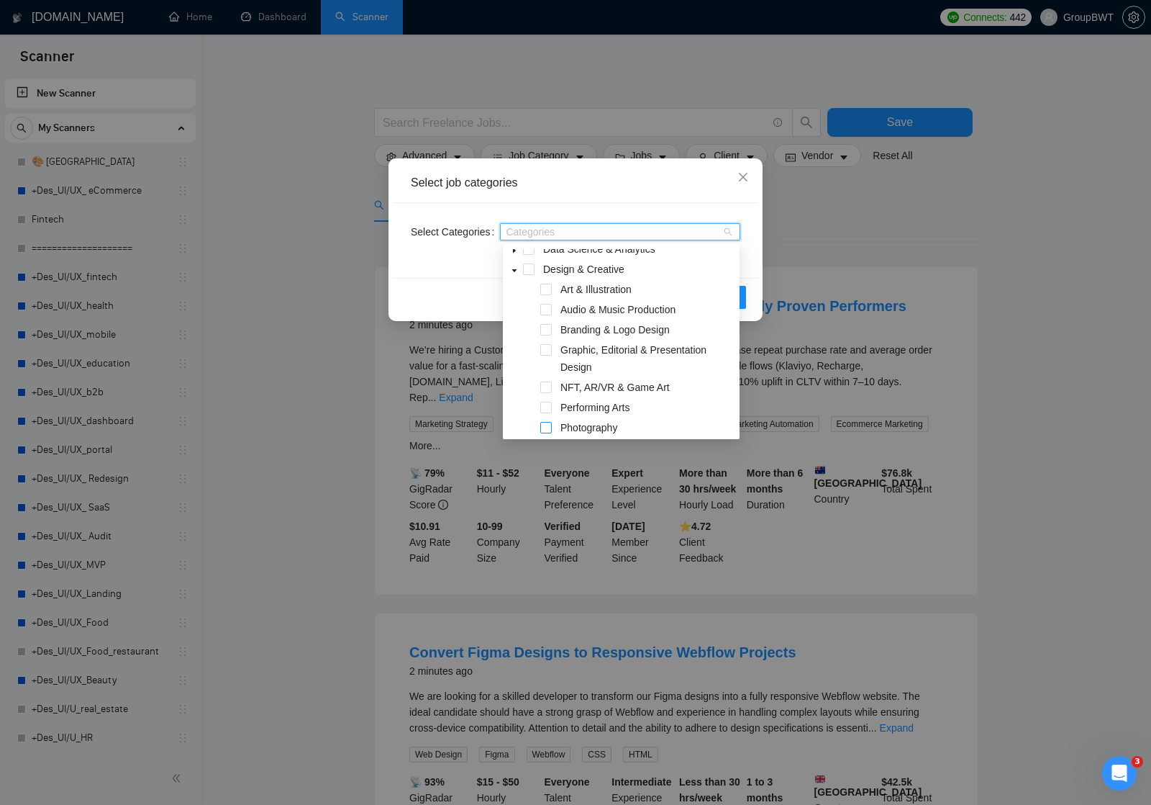
scroll to position [47, 0]
click at [514, 294] on icon "caret-down" at bounding box center [514, 292] width 7 height 7
click at [517, 312] on icon "caret-down" at bounding box center [514, 312] width 7 height 7
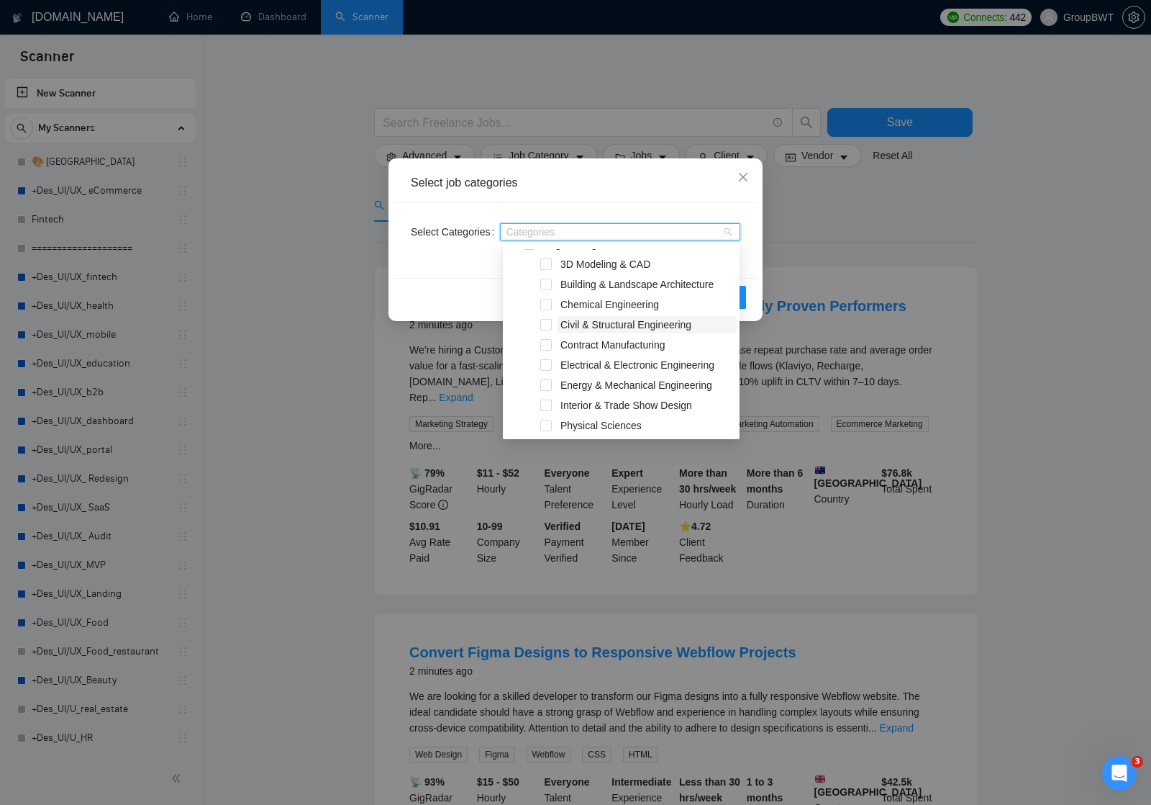
scroll to position [78, 0]
click at [517, 283] on icon "caret-down" at bounding box center [514, 281] width 7 height 7
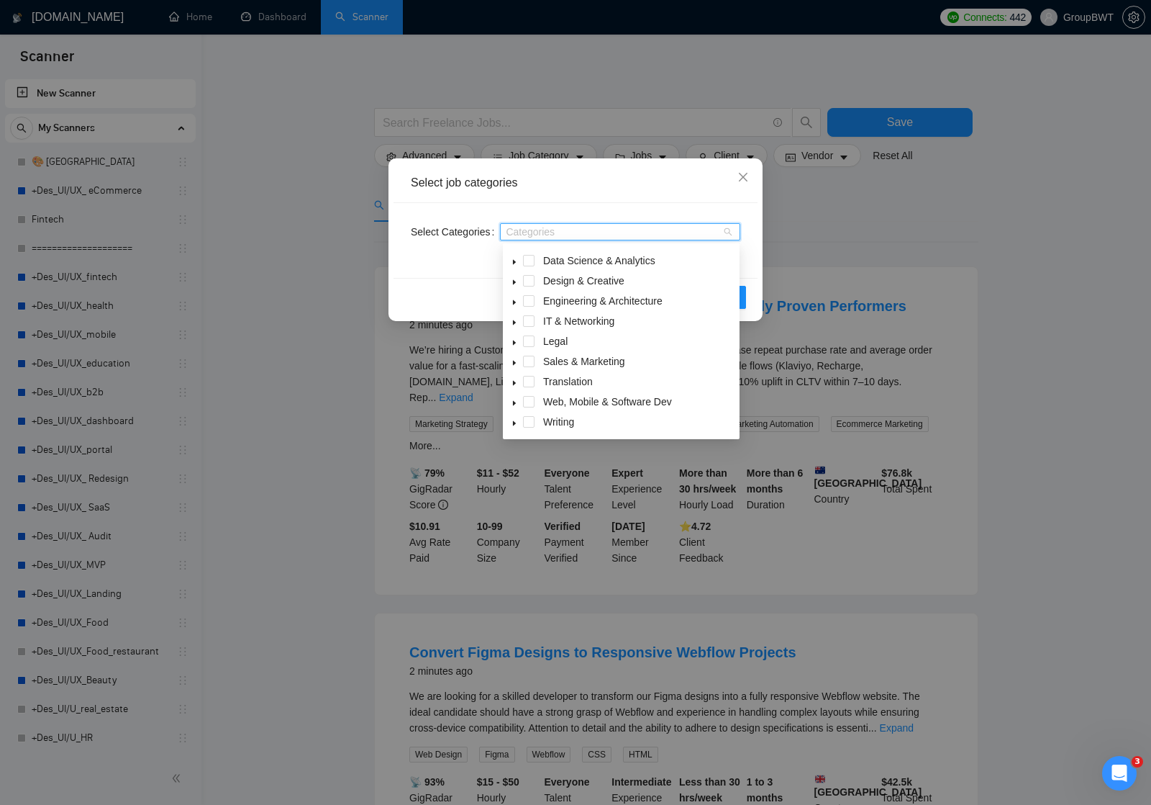
scroll to position [58, 0]
click at [514, 402] on icon "caret-down" at bounding box center [514, 403] width 3 height 5
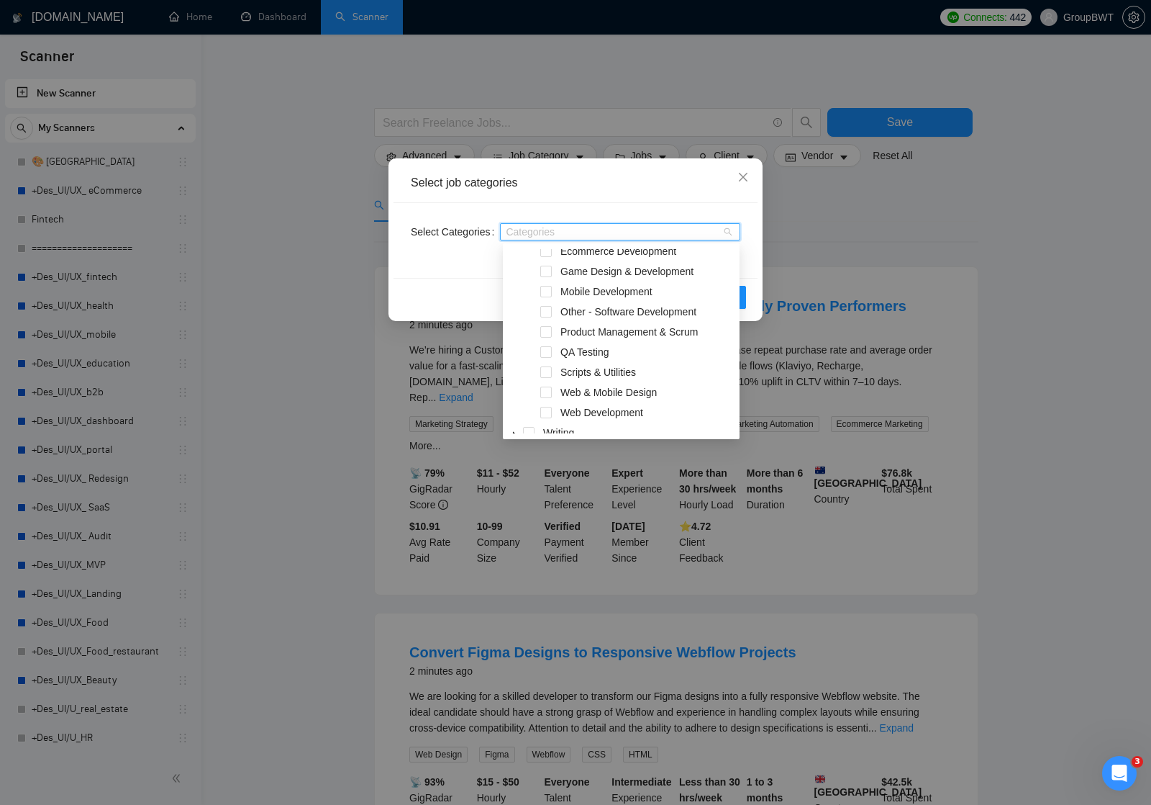
scroll to position [290, 0]
click at [546, 390] on span at bounding box center [546, 391] width 12 height 12
click at [748, 278] on div "Reset OK" at bounding box center [576, 297] width 364 height 38
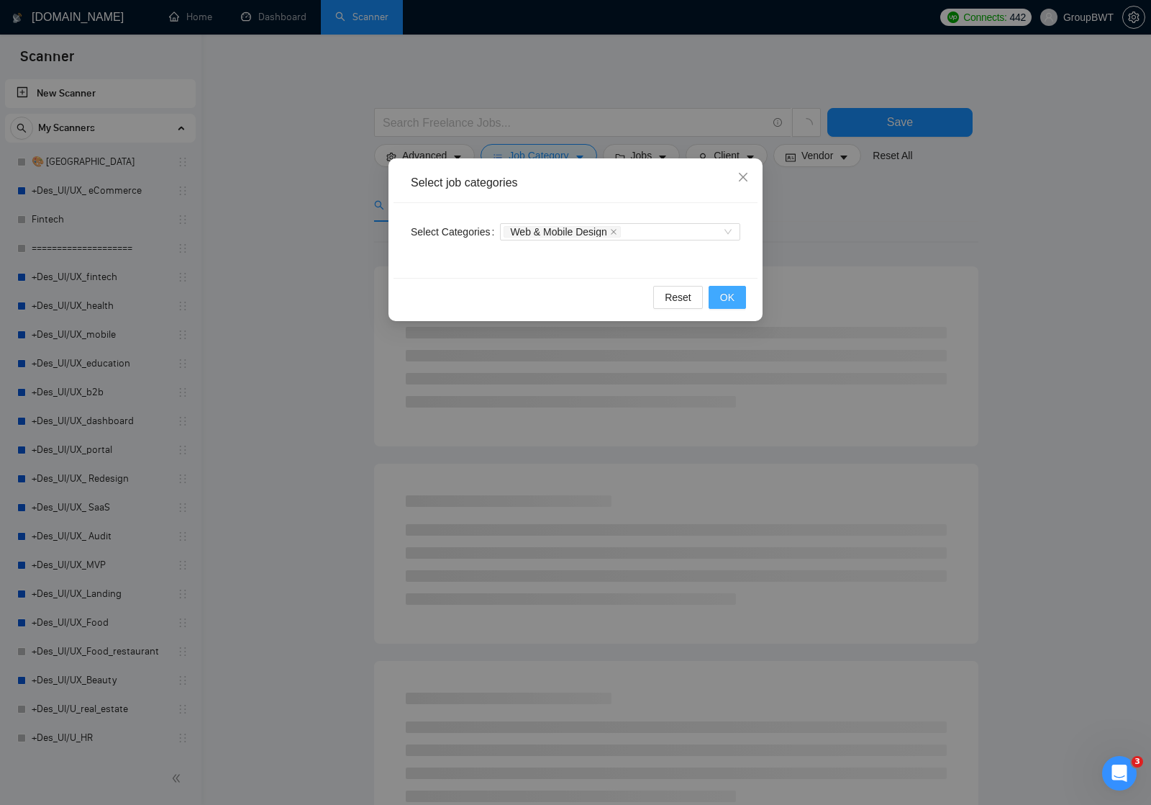
click at [727, 299] on span "OK" at bounding box center [727, 297] width 14 height 16
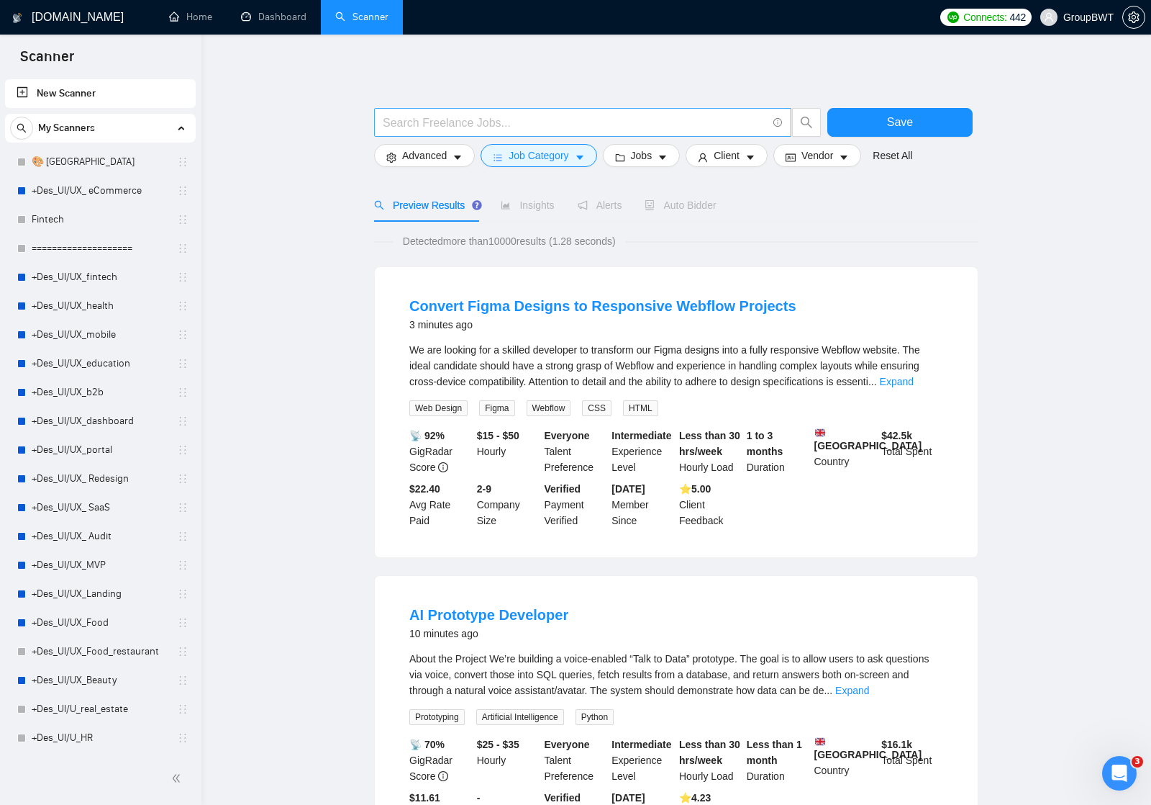
click at [495, 124] on input "text" at bounding box center [575, 123] width 384 height 18
paste input "Website design"
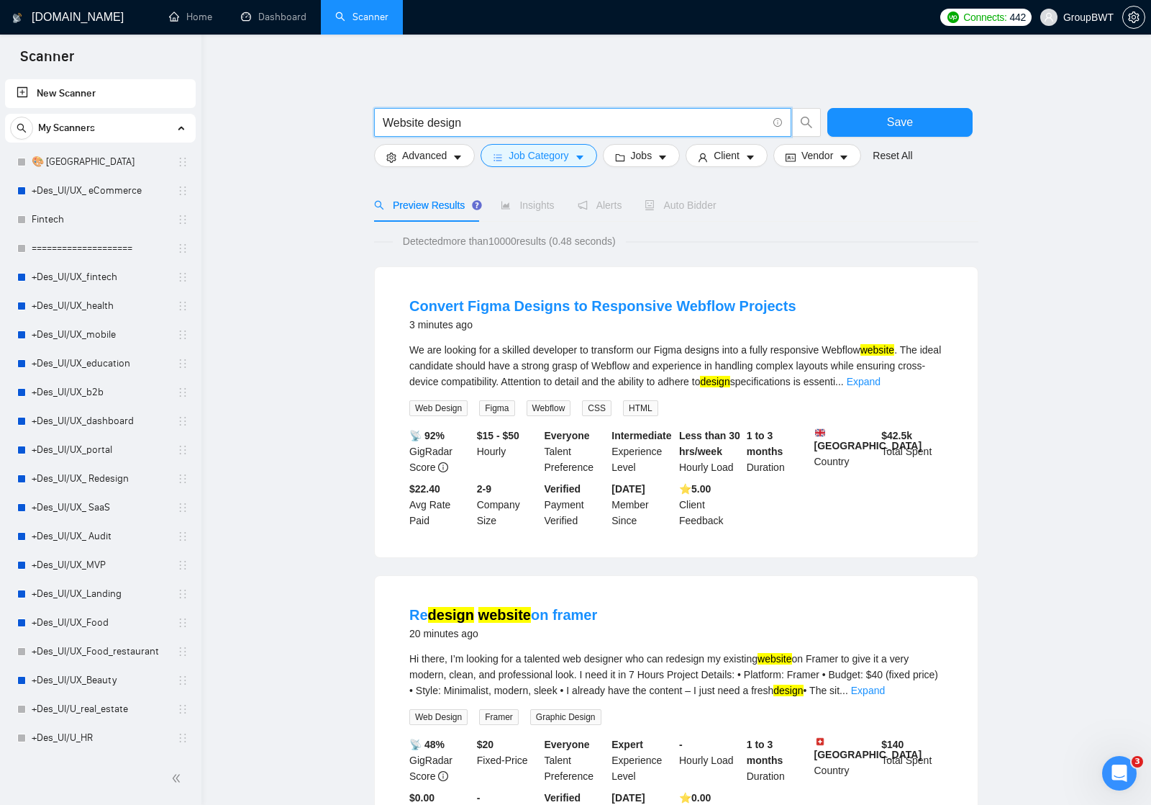
scroll to position [0, 0]
drag, startPoint x: 482, startPoint y: 127, endPoint x: 317, endPoint y: 124, distance: 164.8
click at [466, 122] on input "Website design" at bounding box center [575, 123] width 384 height 18
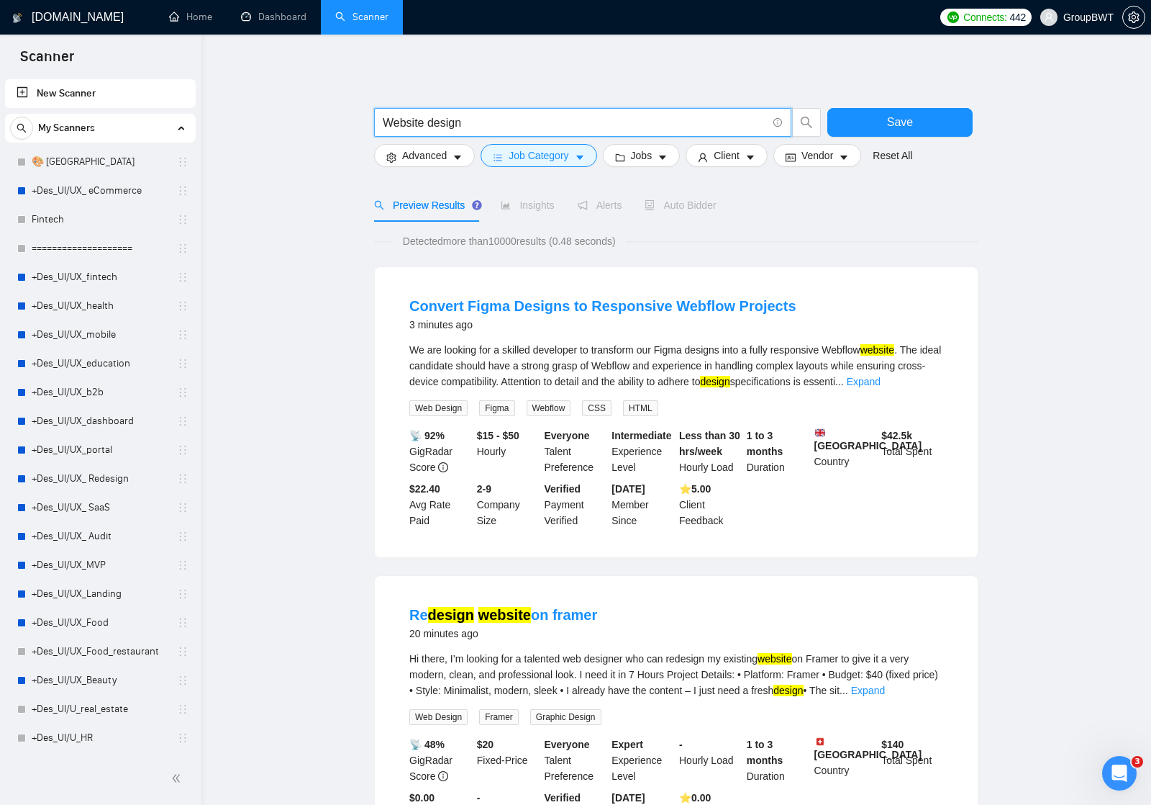
click at [466, 122] on input "Website design" at bounding box center [575, 123] width 384 height 18
paste input "UX/UI Designer"
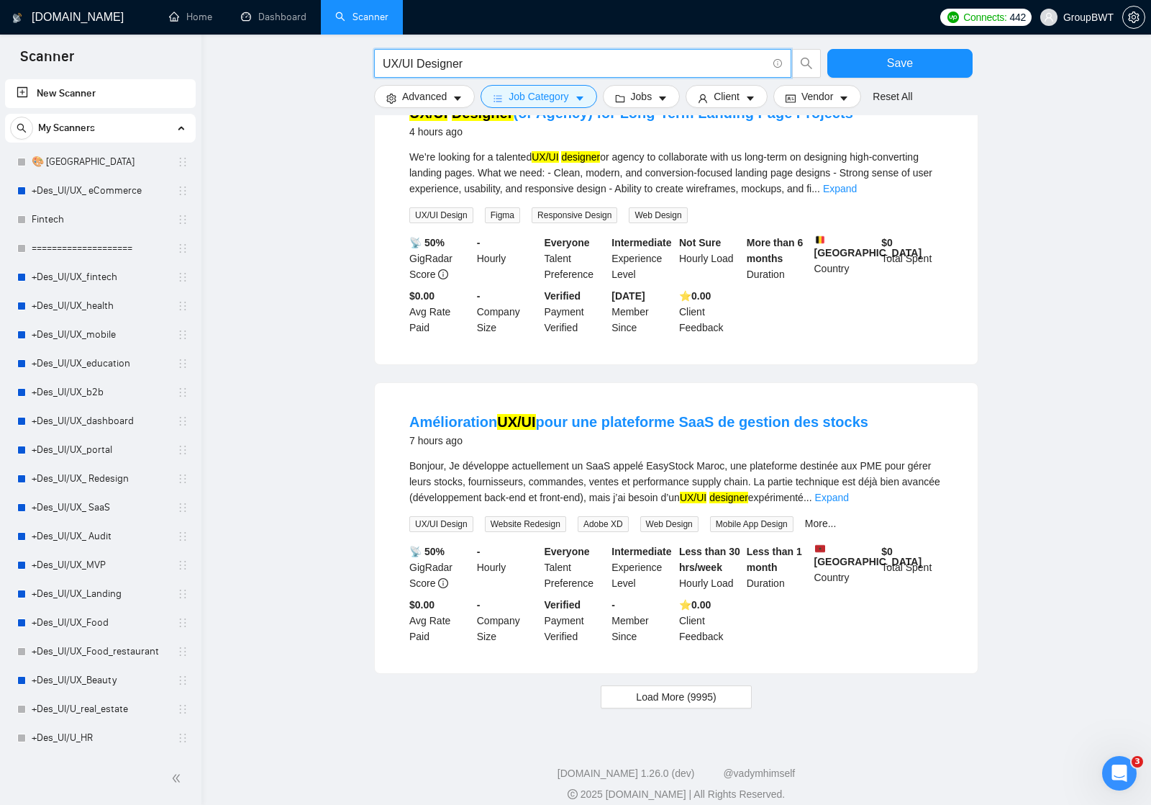
scroll to position [1149, 0]
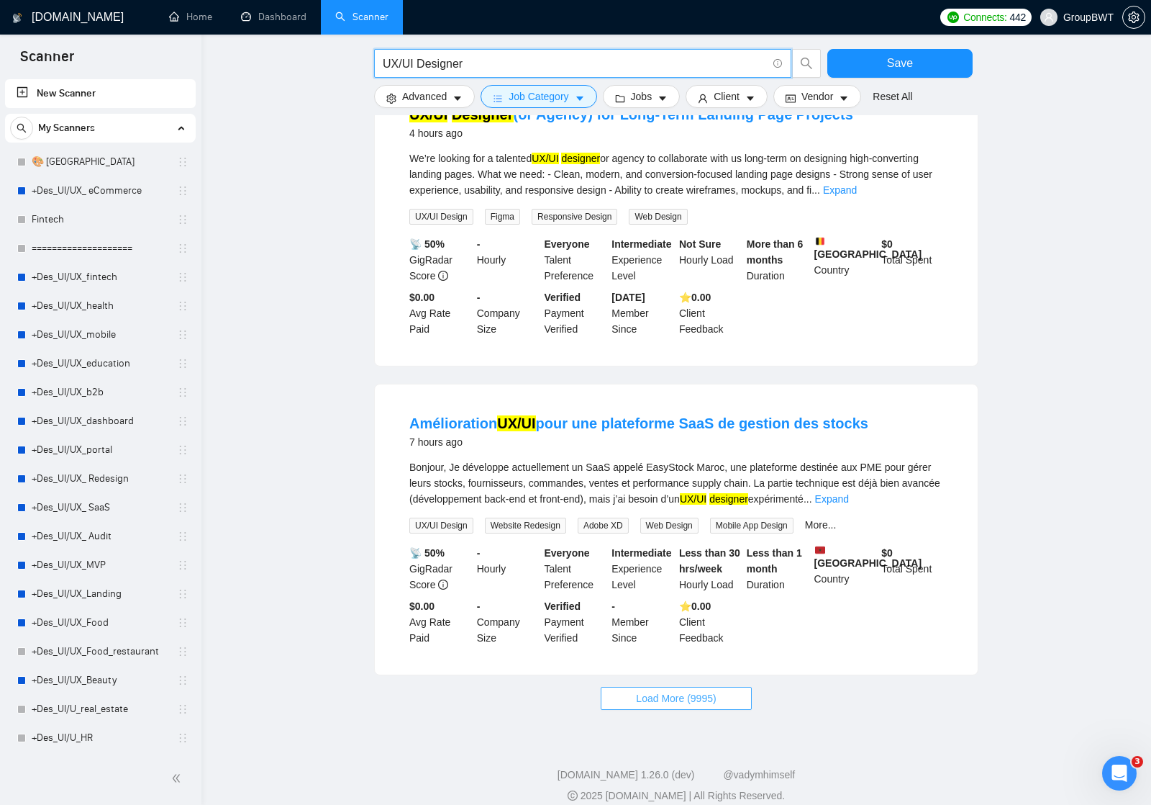
type input "UX/UI Designer"
click at [678, 690] on span "Load More (9995)" at bounding box center [676, 698] width 80 height 16
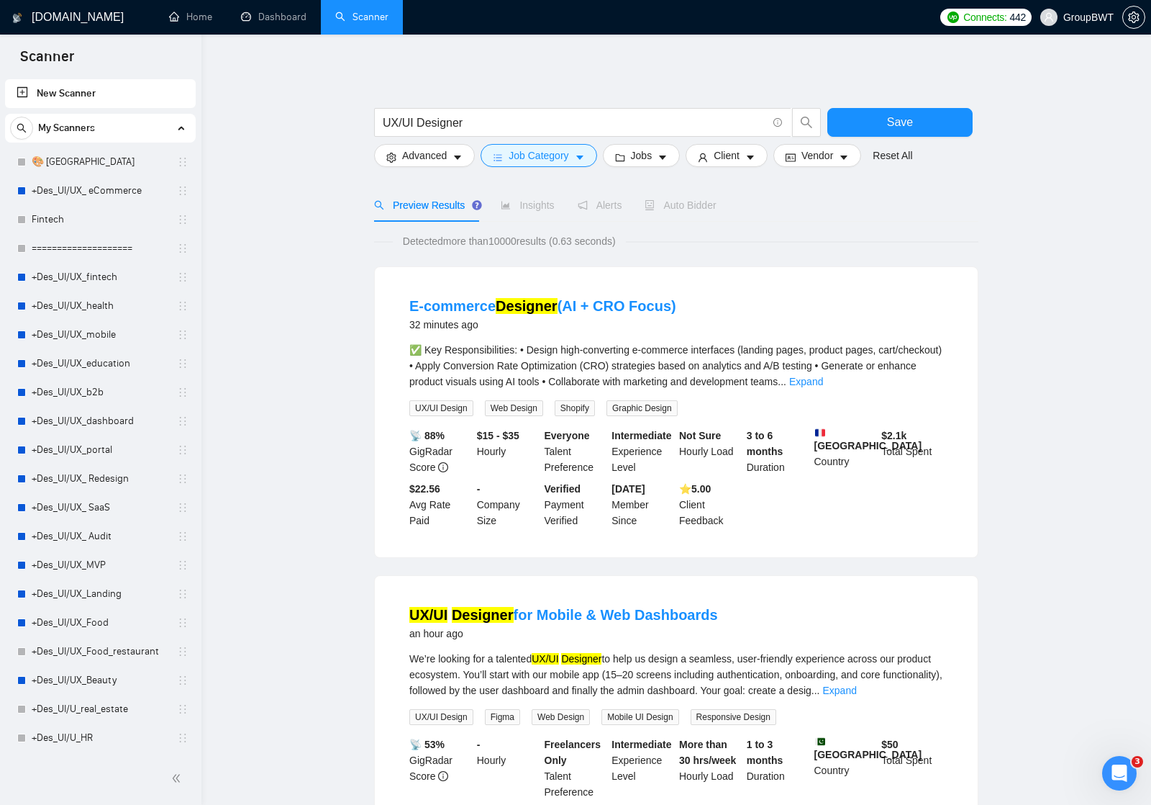
scroll to position [0, 0]
click at [483, 123] on input "UX/UI Designer" at bounding box center [575, 123] width 384 height 18
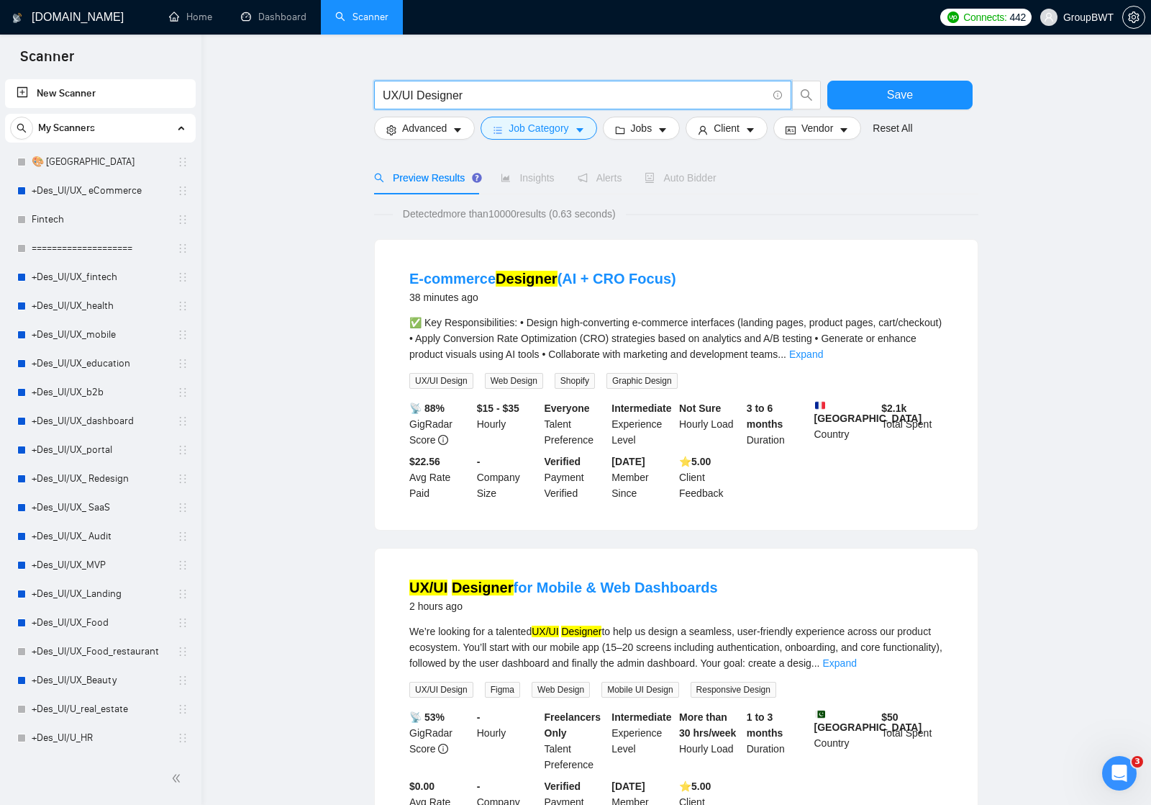
scroll to position [17, 0]
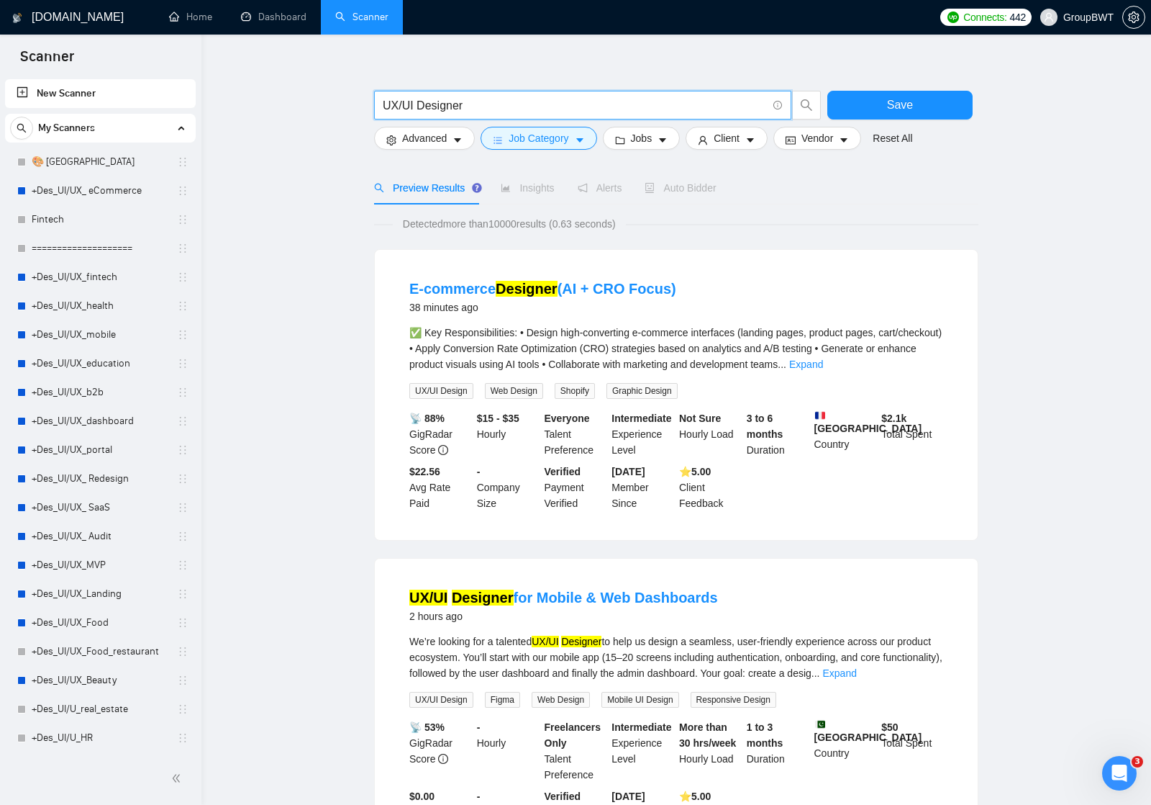
click at [692, 192] on span "Auto Bidder" at bounding box center [680, 188] width 71 height 12
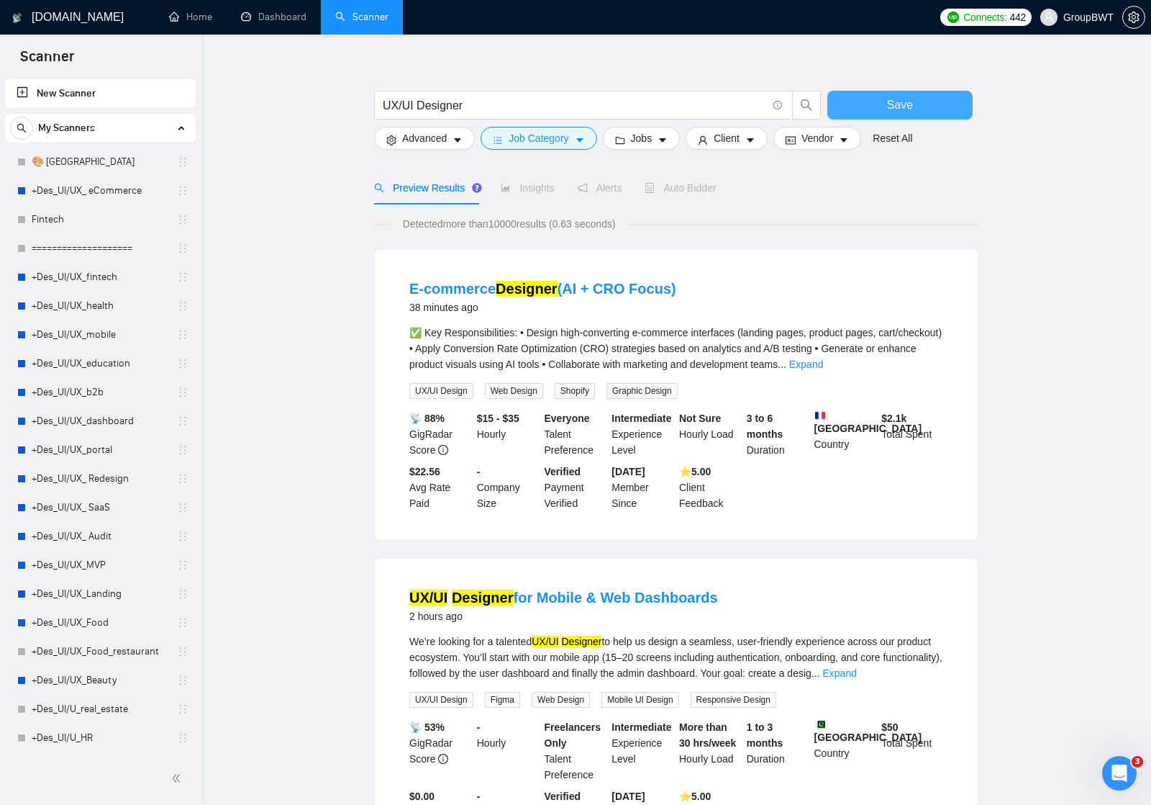
click at [892, 107] on span "Save" at bounding box center [900, 105] width 26 height 18
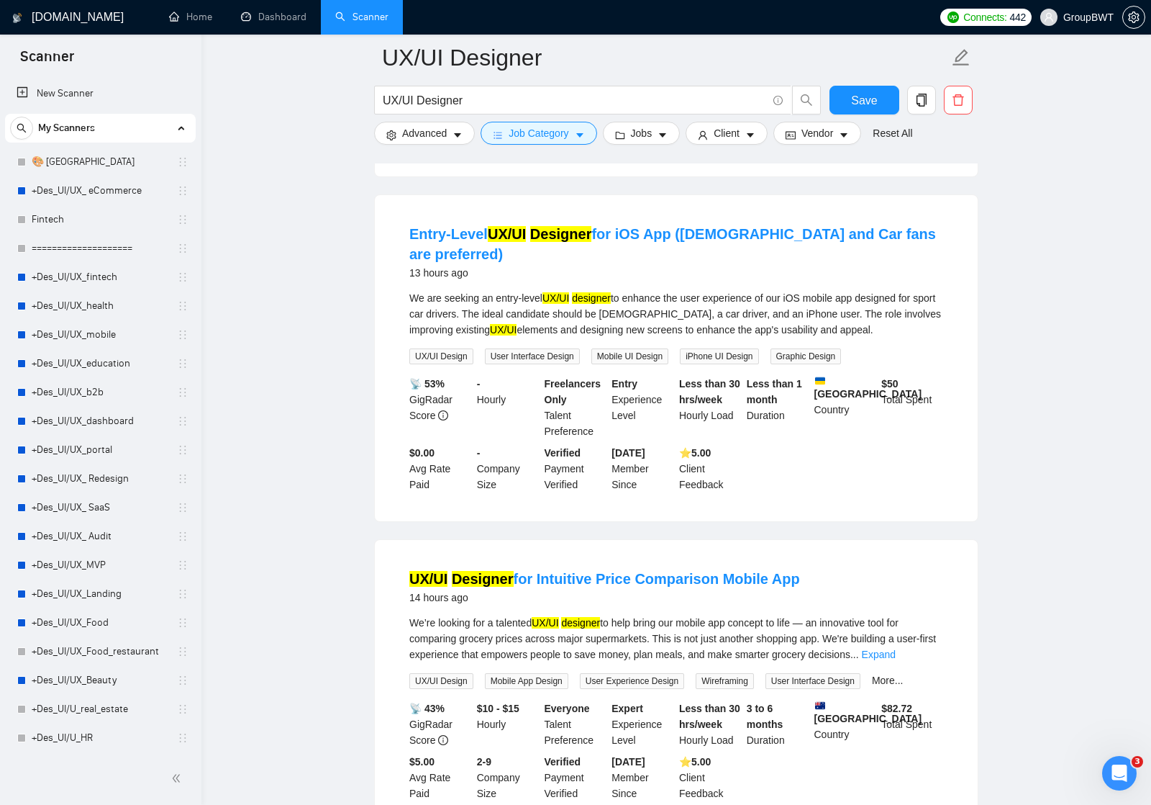
scroll to position [2343, 0]
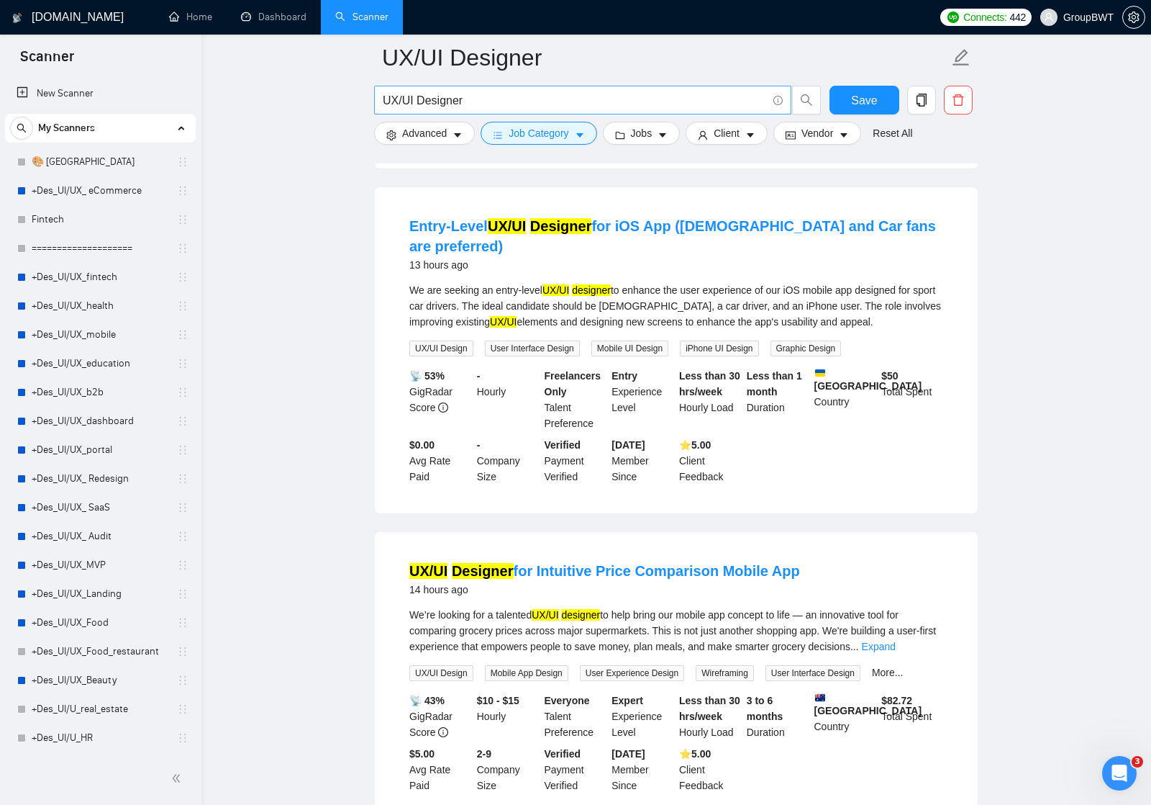
click at [490, 91] on input "UX/UI Designer" at bounding box center [575, 100] width 384 height 18
paste input "for"
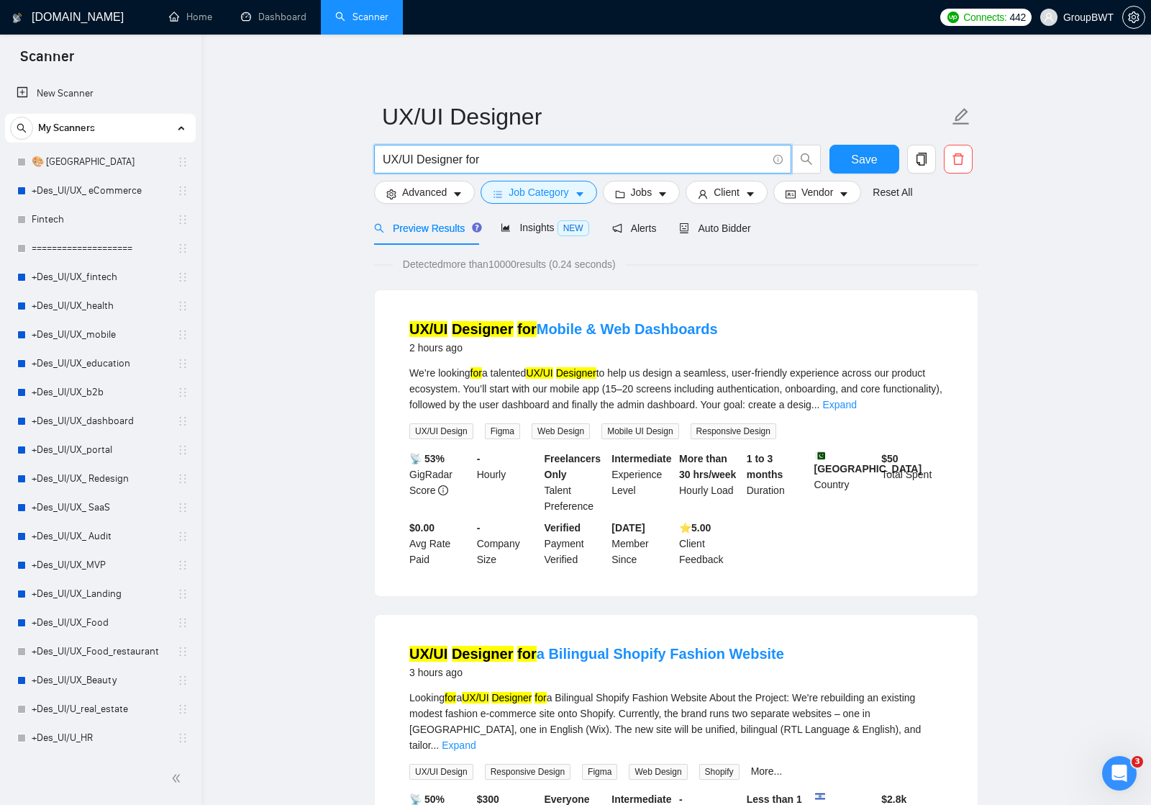
scroll to position [0, 0]
type input "UX/UI Designer for"
click at [712, 230] on span "Auto Bidder" at bounding box center [714, 228] width 71 height 12
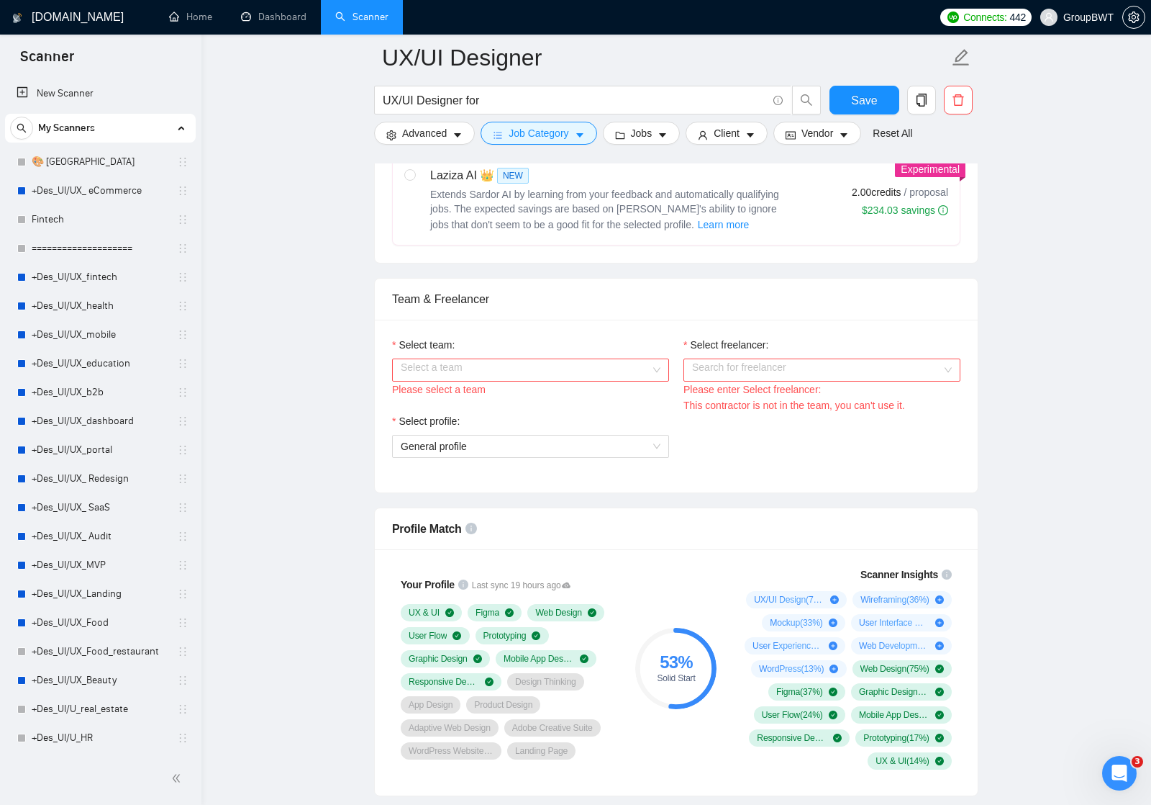
scroll to position [665, 0]
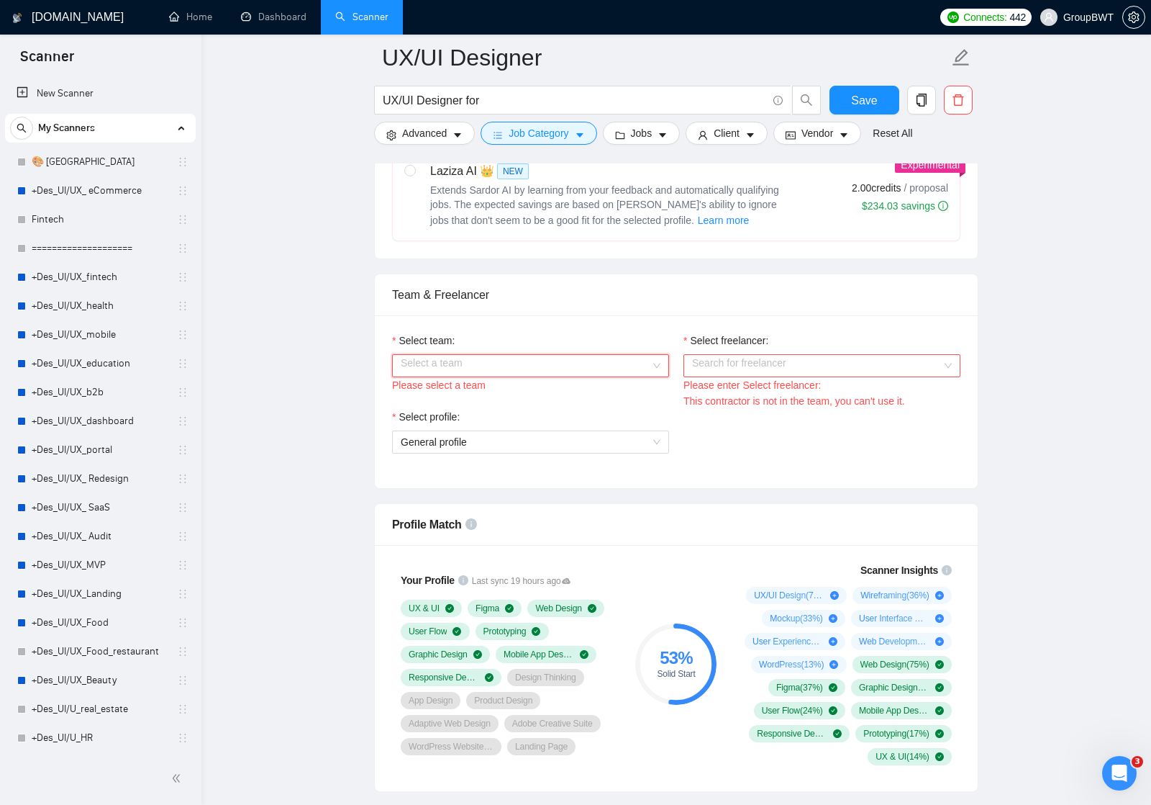
click at [638, 376] on input "Select team:" at bounding box center [526, 366] width 250 height 22
click at [623, 409] on div "BWT Team Data" at bounding box center [531, 410] width 260 height 16
click at [777, 376] on input "Select freelancer:" at bounding box center [817, 366] width 250 height 22
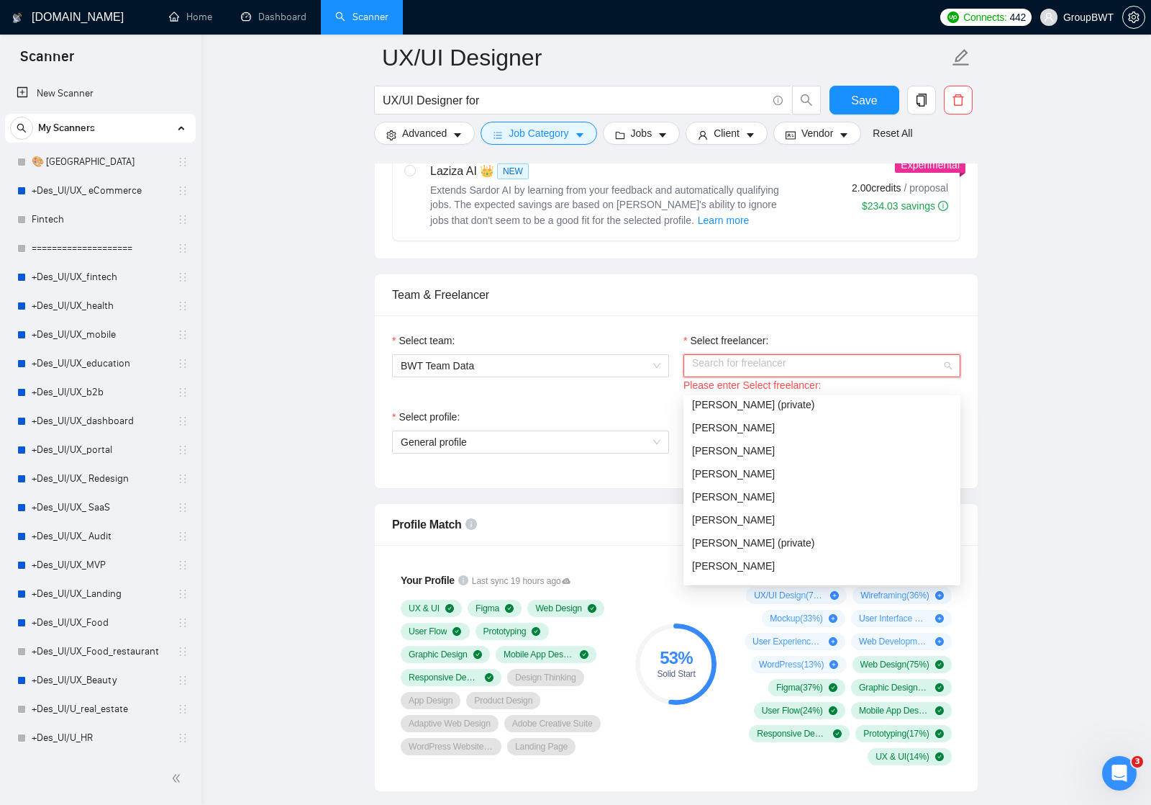
scroll to position [97, 0]
click at [743, 497] on span "[PERSON_NAME]" at bounding box center [733, 497] width 83 height 12
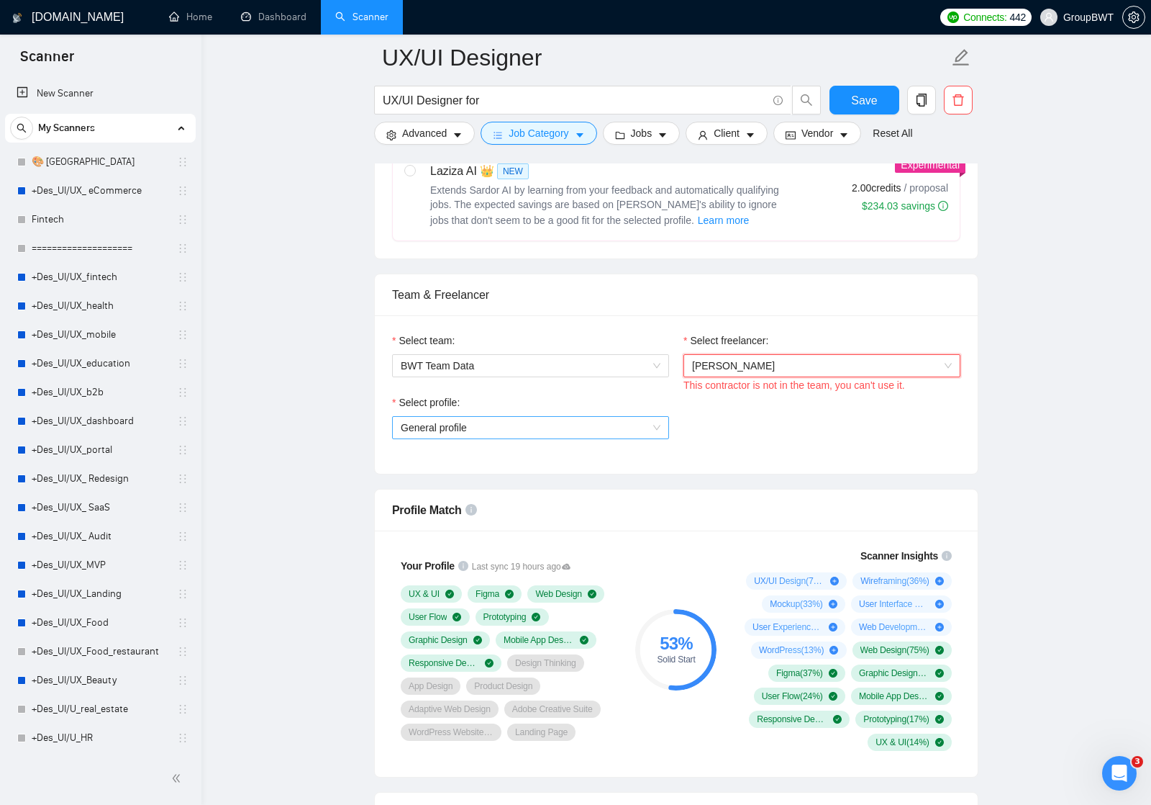
click at [648, 438] on span "General profile" at bounding box center [531, 428] width 260 height 22
click at [610, 463] on div "General profile" at bounding box center [531, 471] width 260 height 16
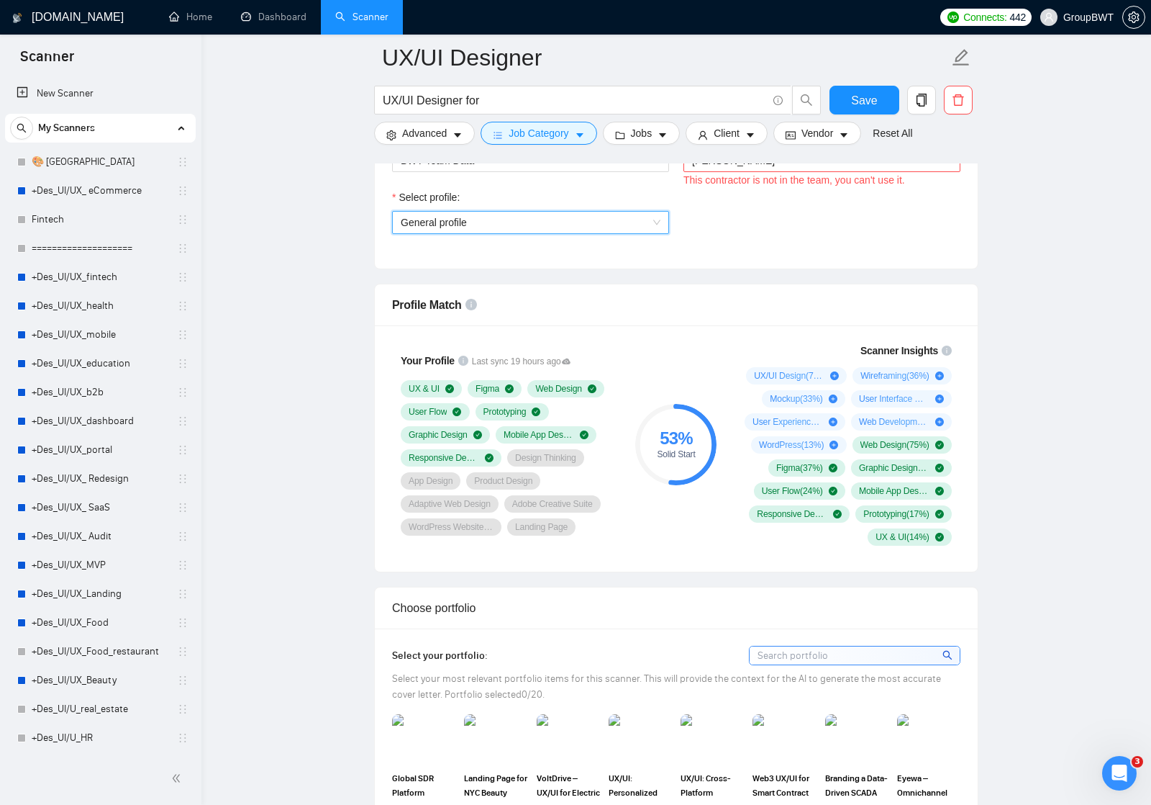
scroll to position [873, 0]
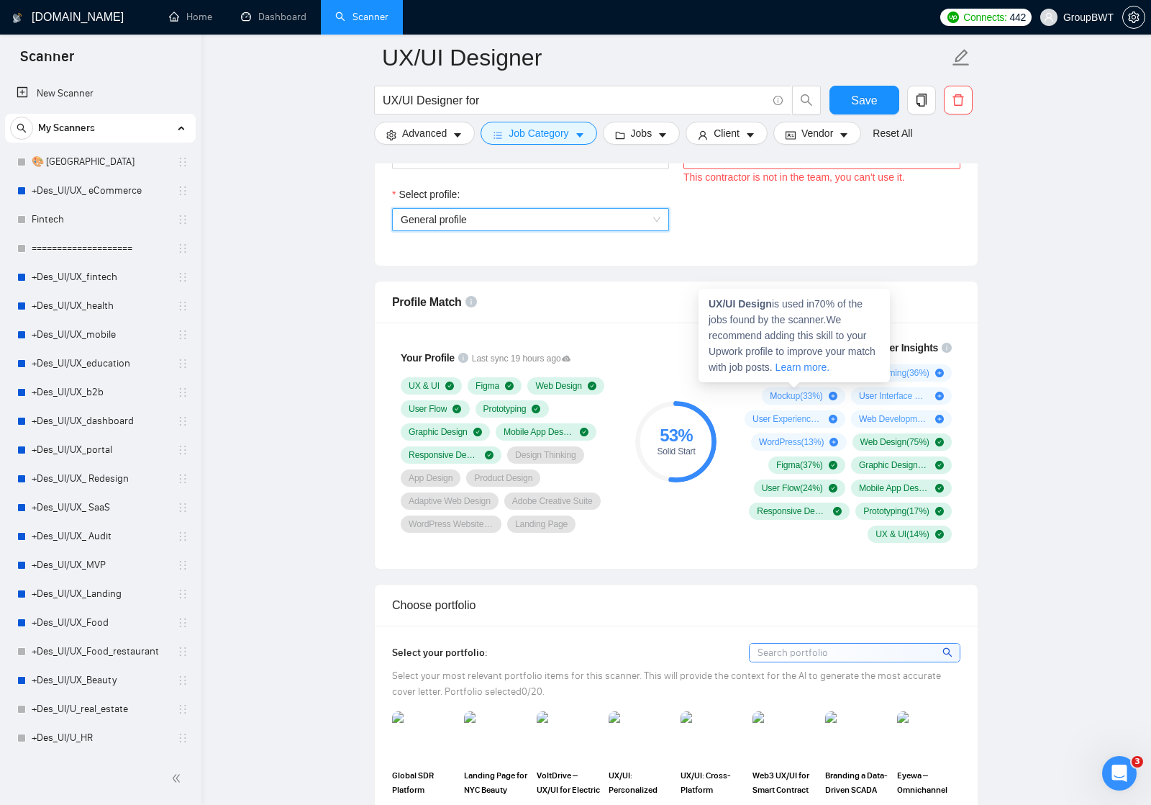
click at [834, 377] on icon "plus-circle" at bounding box center [835, 372] width 9 height 9
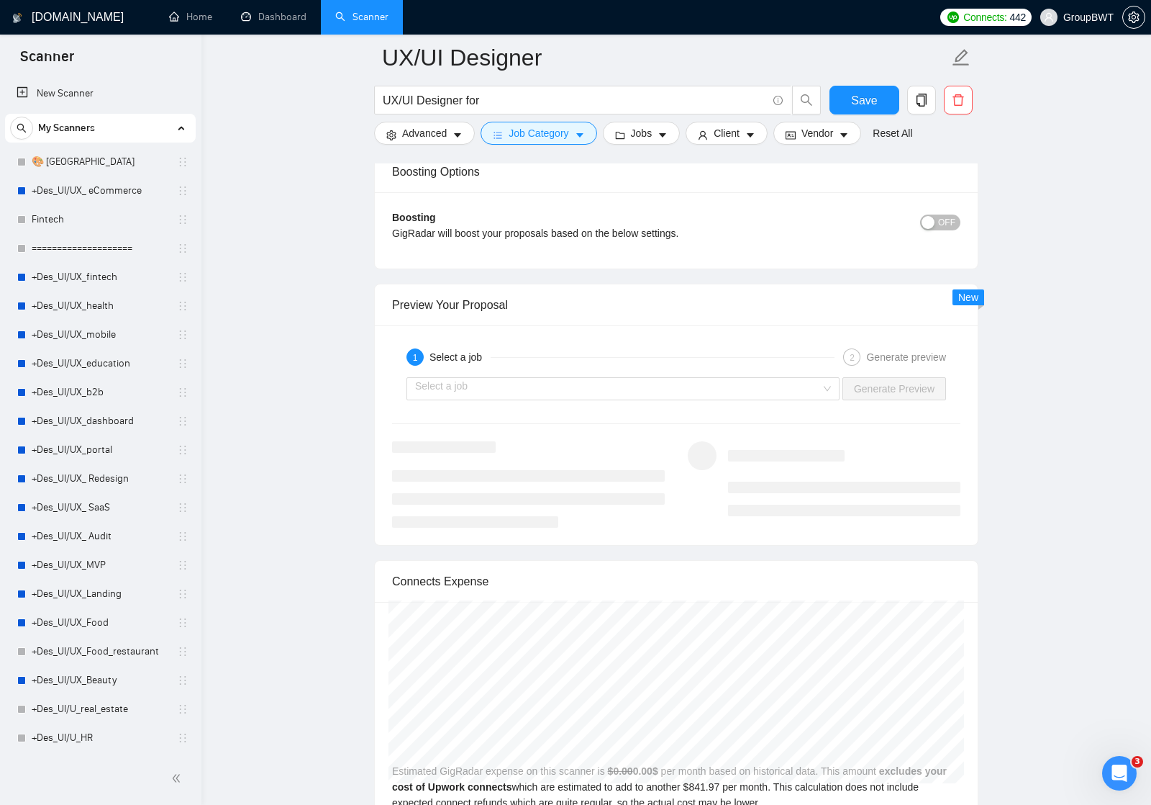
scroll to position [2594, 0]
click at [823, 399] on div "Select a job" at bounding box center [623, 387] width 433 height 23
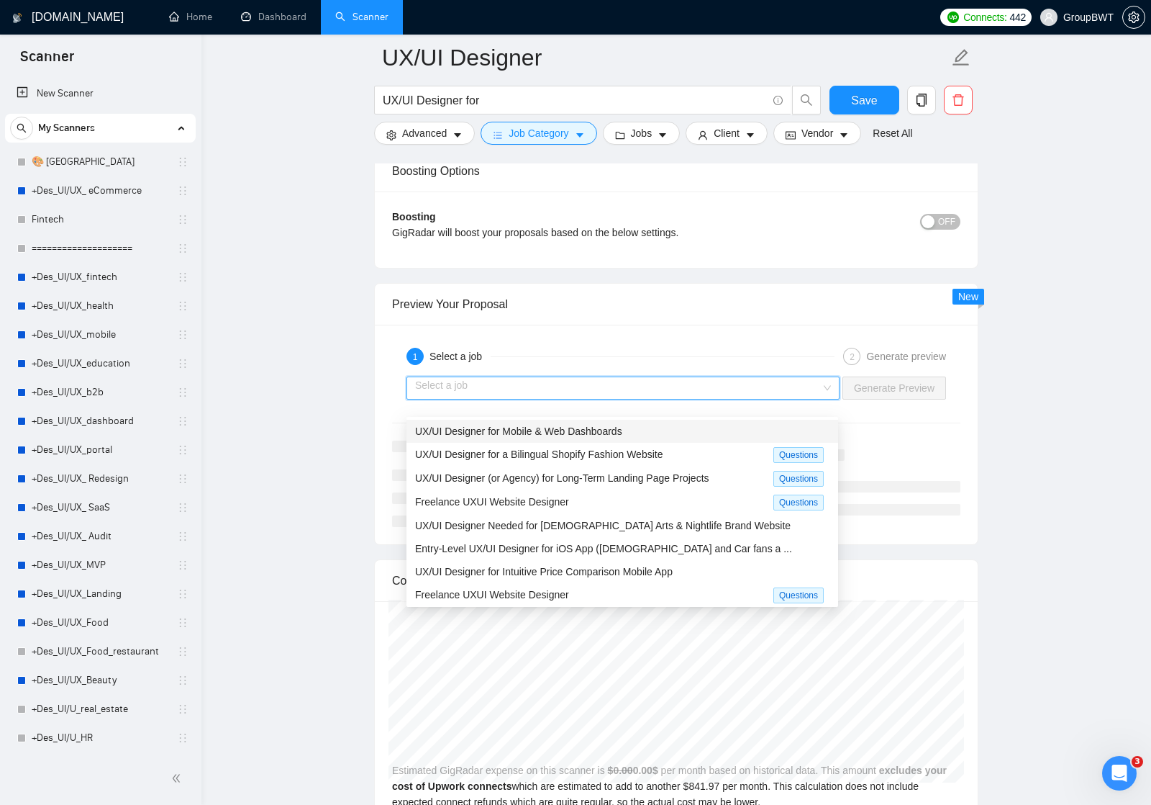
click at [628, 434] on div "UX/UI Designer for Mobile & Web Dashboards" at bounding box center [622, 431] width 415 height 16
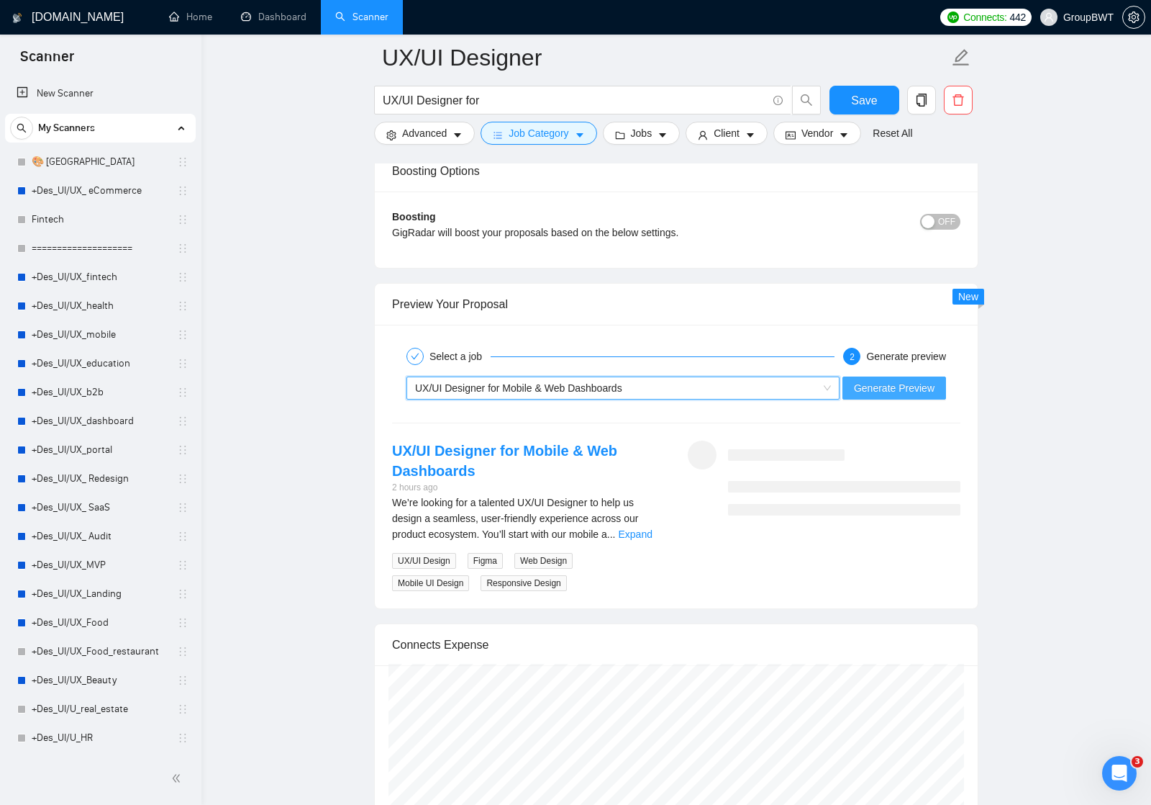
click at [893, 396] on span "Generate Preview" at bounding box center [894, 388] width 81 height 16
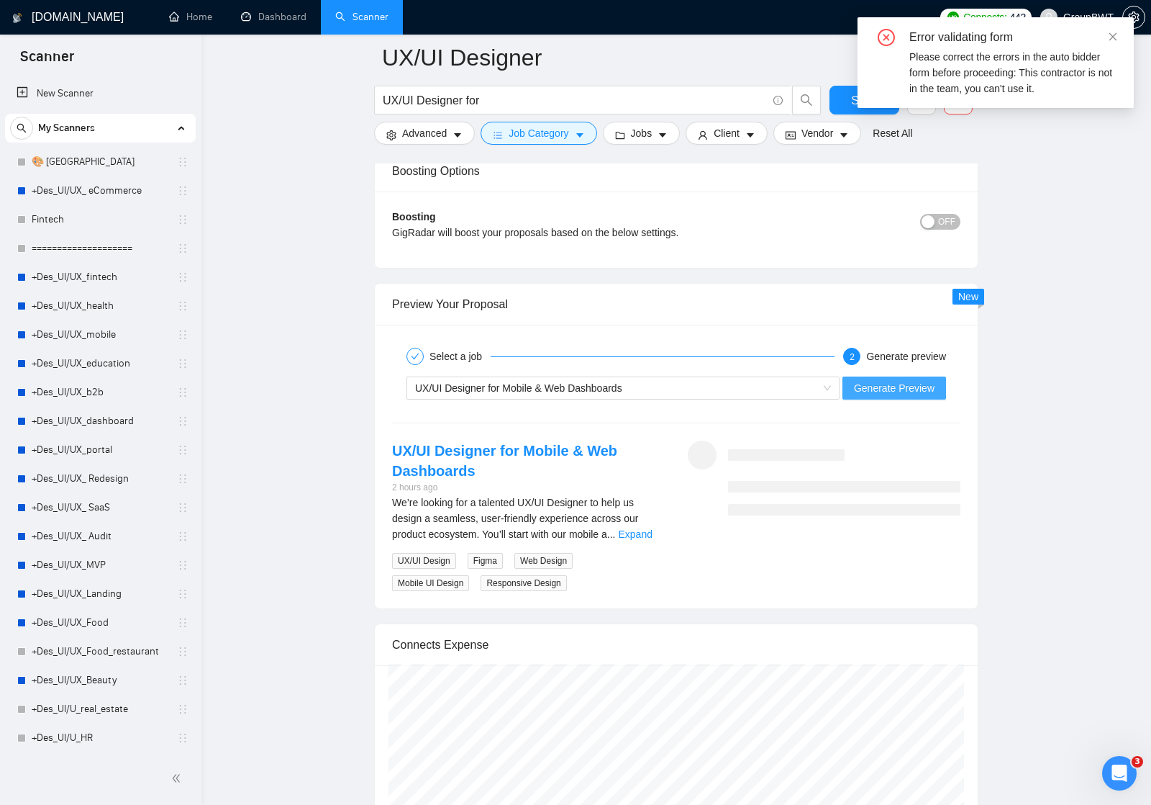
click at [899, 396] on span "Generate Preview" at bounding box center [894, 388] width 81 height 16
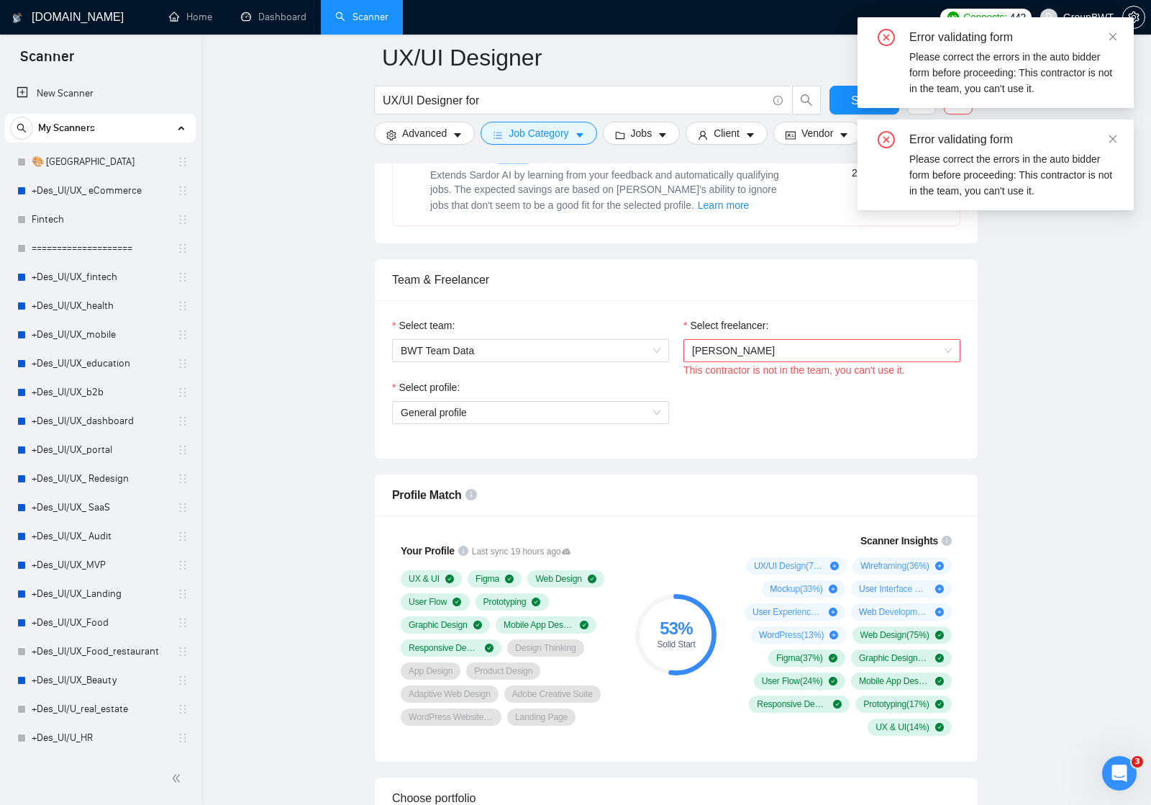
scroll to position [558, 0]
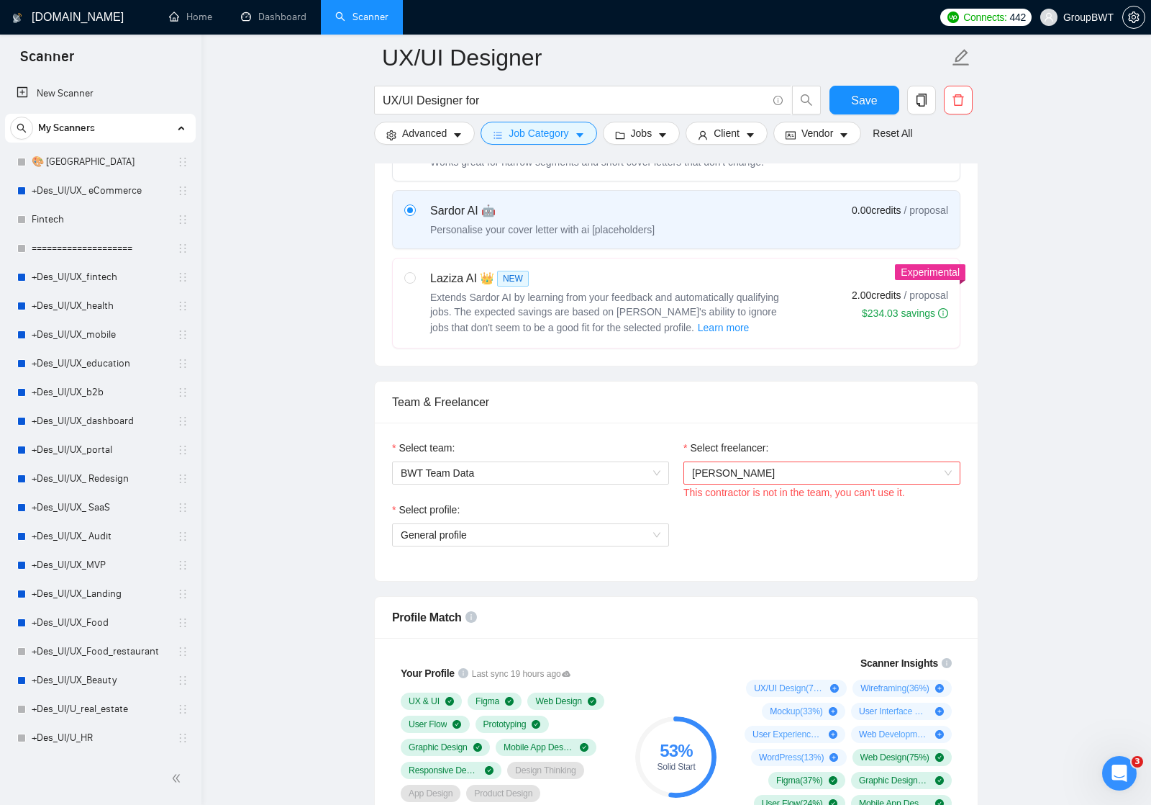
click at [788, 484] on span "[PERSON_NAME]" at bounding box center [822, 473] width 260 height 22
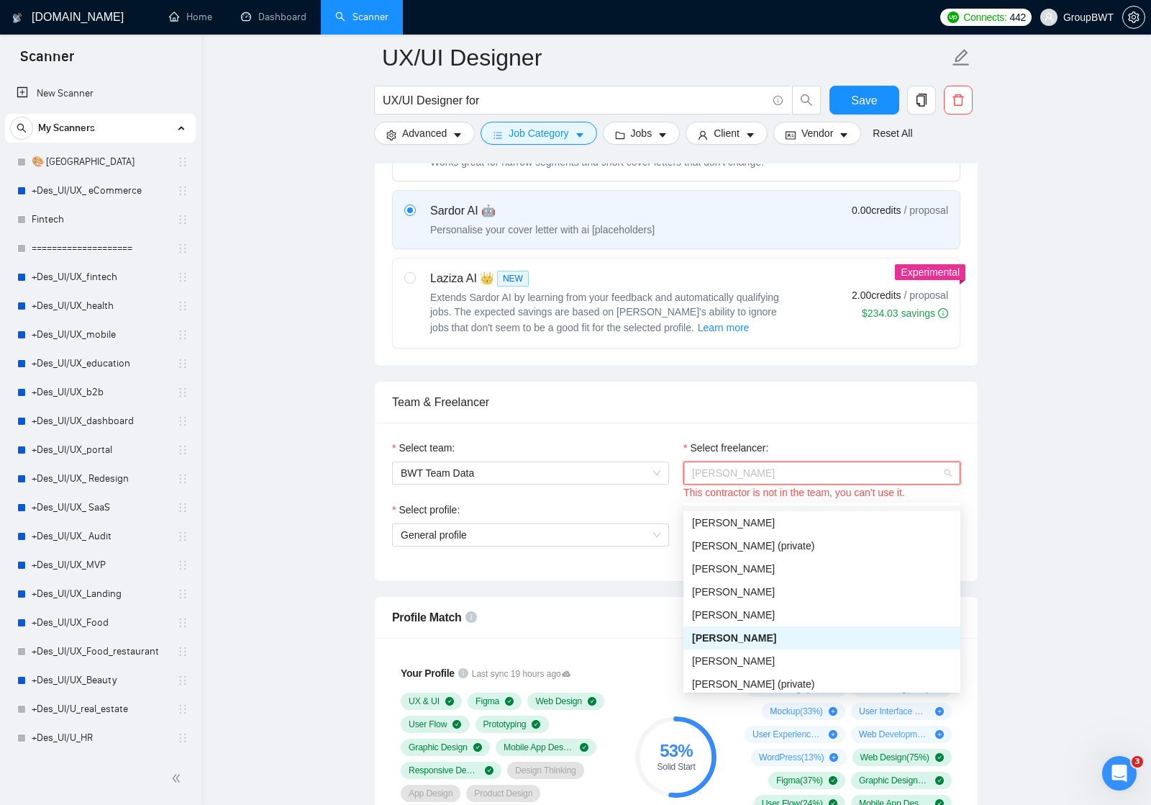
scroll to position [98, 0]
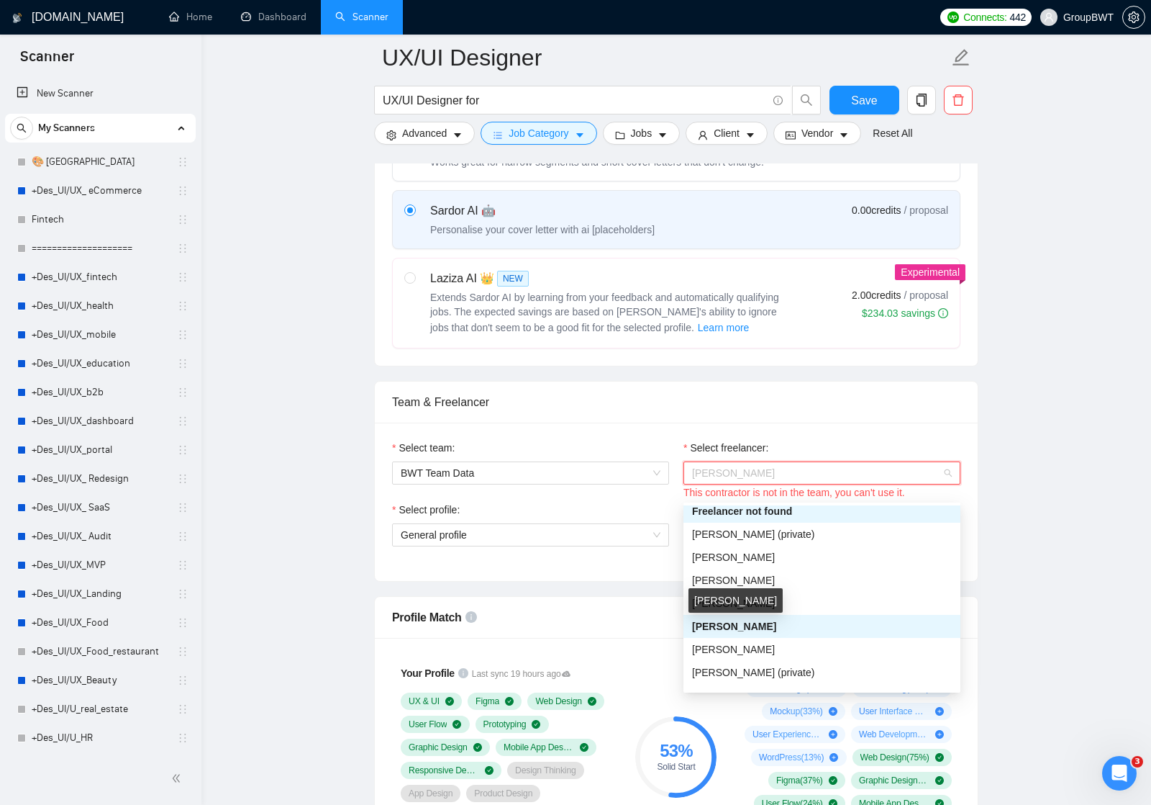
click at [770, 622] on span "[PERSON_NAME]" at bounding box center [734, 626] width 84 height 12
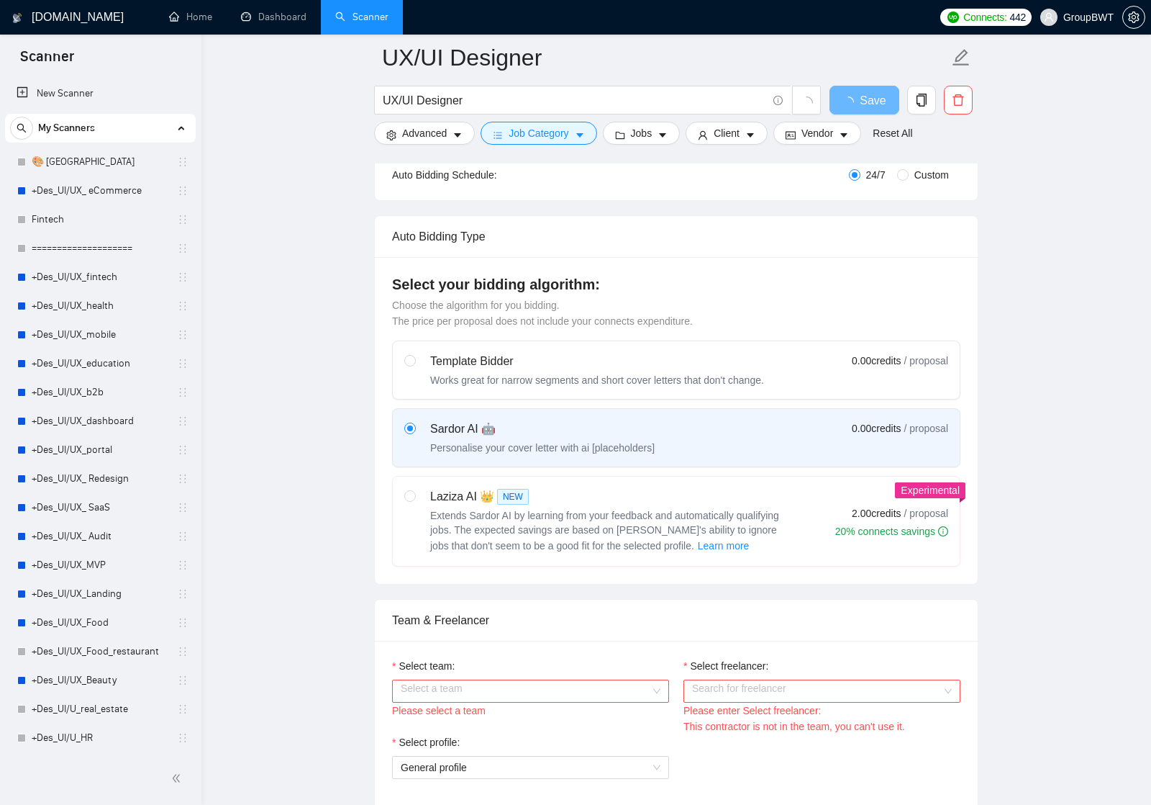
scroll to position [379, 0]
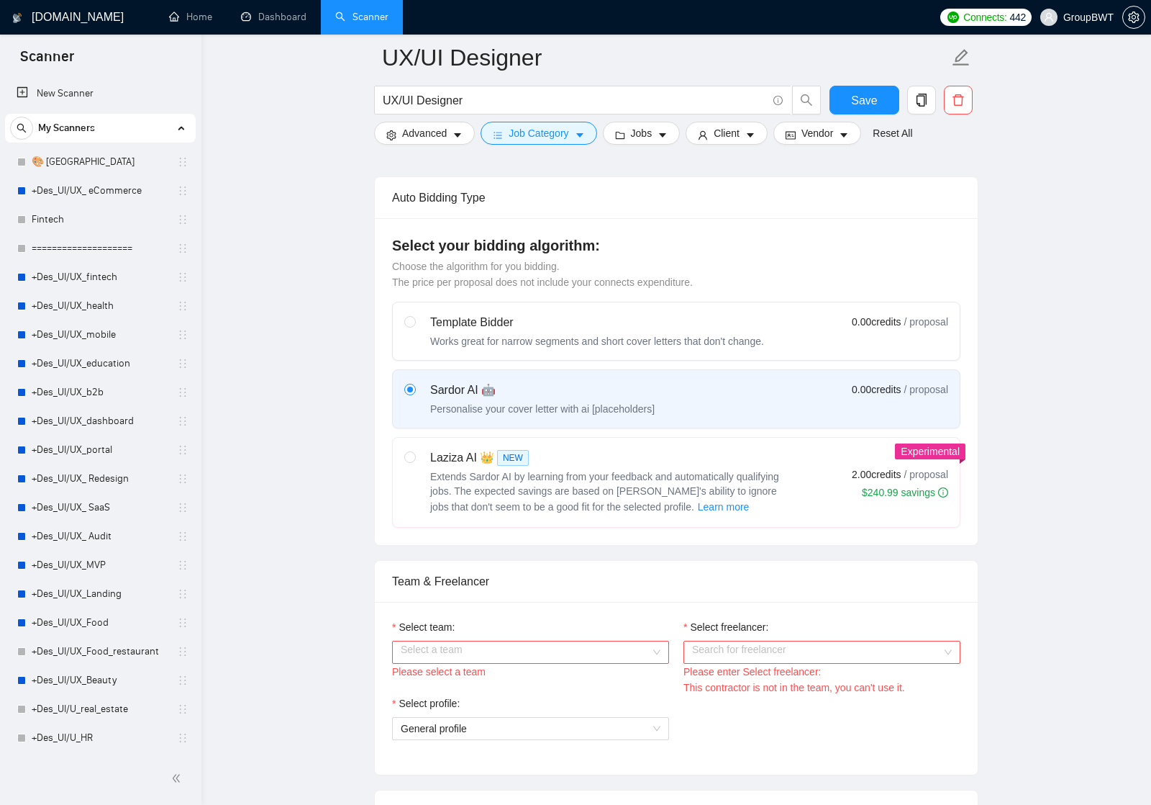
click at [609, 427] on label "Sardor AI 🤖 Personalise your cover letter with ai [placeholders] 0.00 credits /…" at bounding box center [676, 399] width 567 height 58
click at [415, 394] on input "radio" at bounding box center [409, 389] width 10 height 10
click at [610, 466] on div "Laziza AI 👑 NEW" at bounding box center [610, 457] width 360 height 17
click at [415, 461] on input "radio" at bounding box center [409, 456] width 10 height 10
radio input "true"
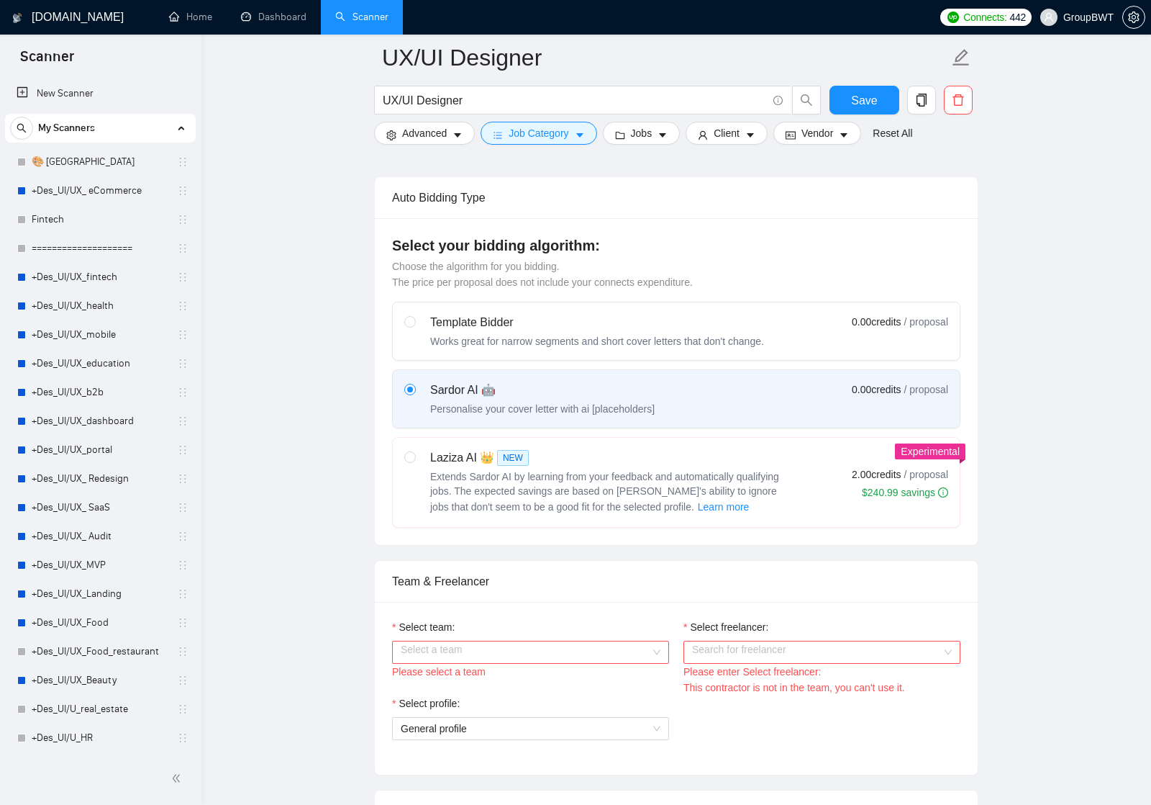
radio input "false"
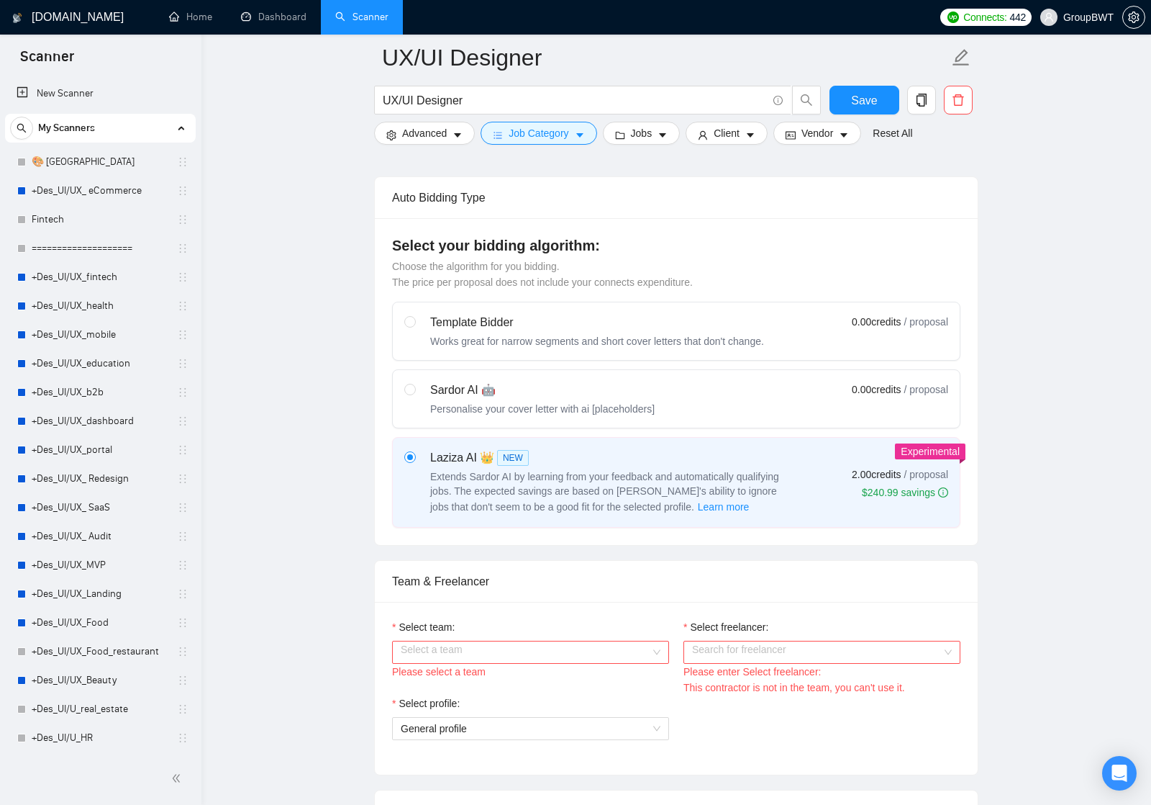
click at [663, 664] on div "Select a team" at bounding box center [530, 652] width 277 height 23
click at [621, 699] on div "BWT Team Data" at bounding box center [531, 696] width 260 height 16
click at [736, 663] on input "Select freelancer:" at bounding box center [817, 652] width 250 height 22
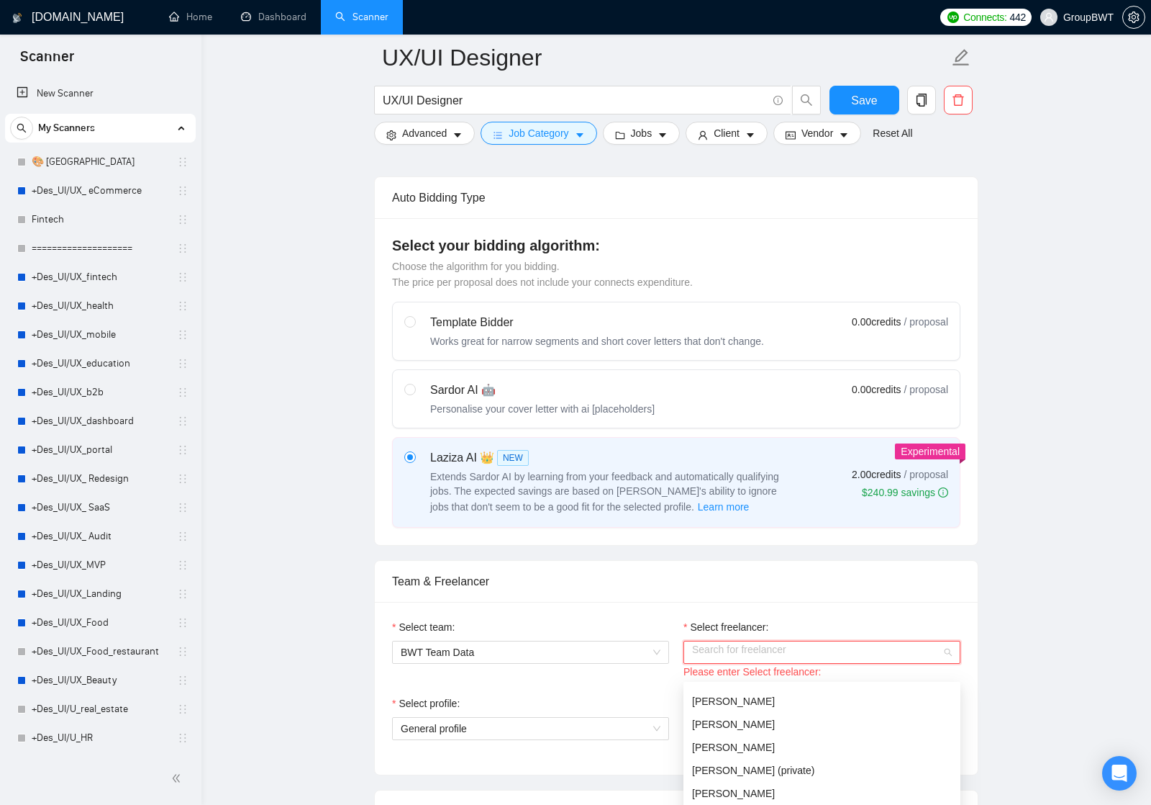
scroll to position [182, 0]
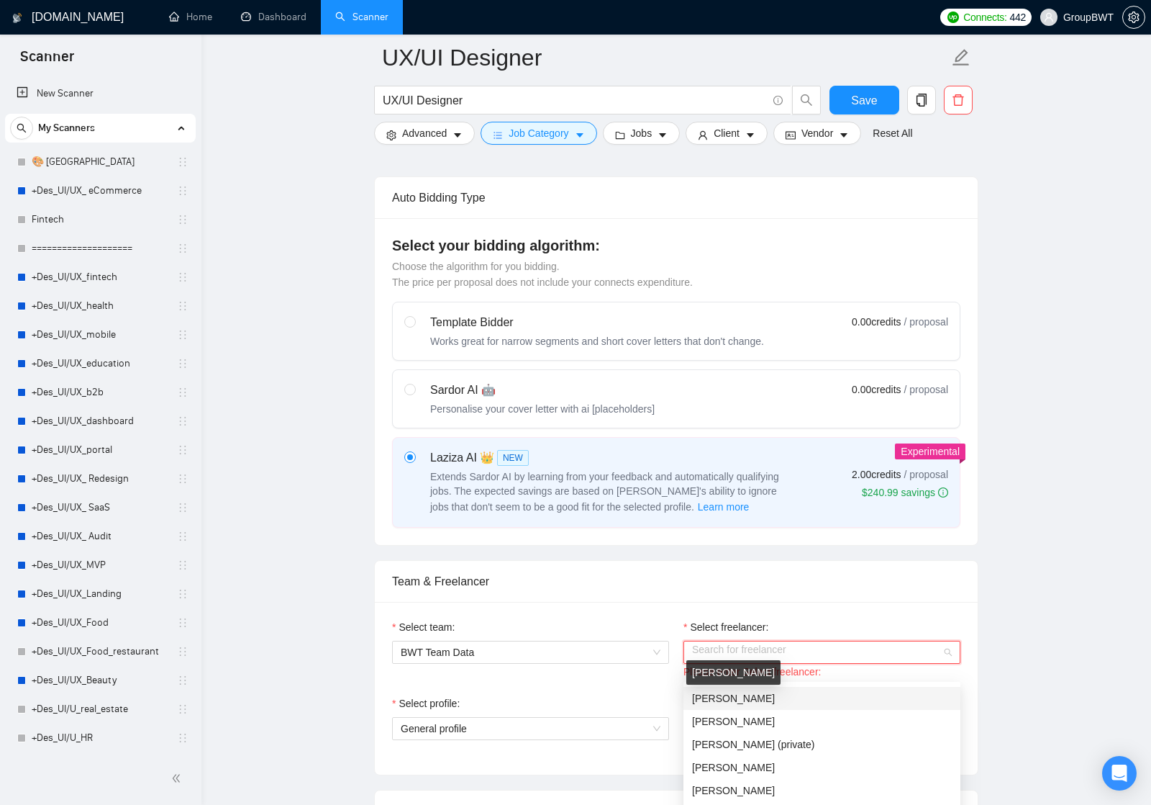
click at [736, 697] on span "[PERSON_NAME]" at bounding box center [733, 698] width 83 height 12
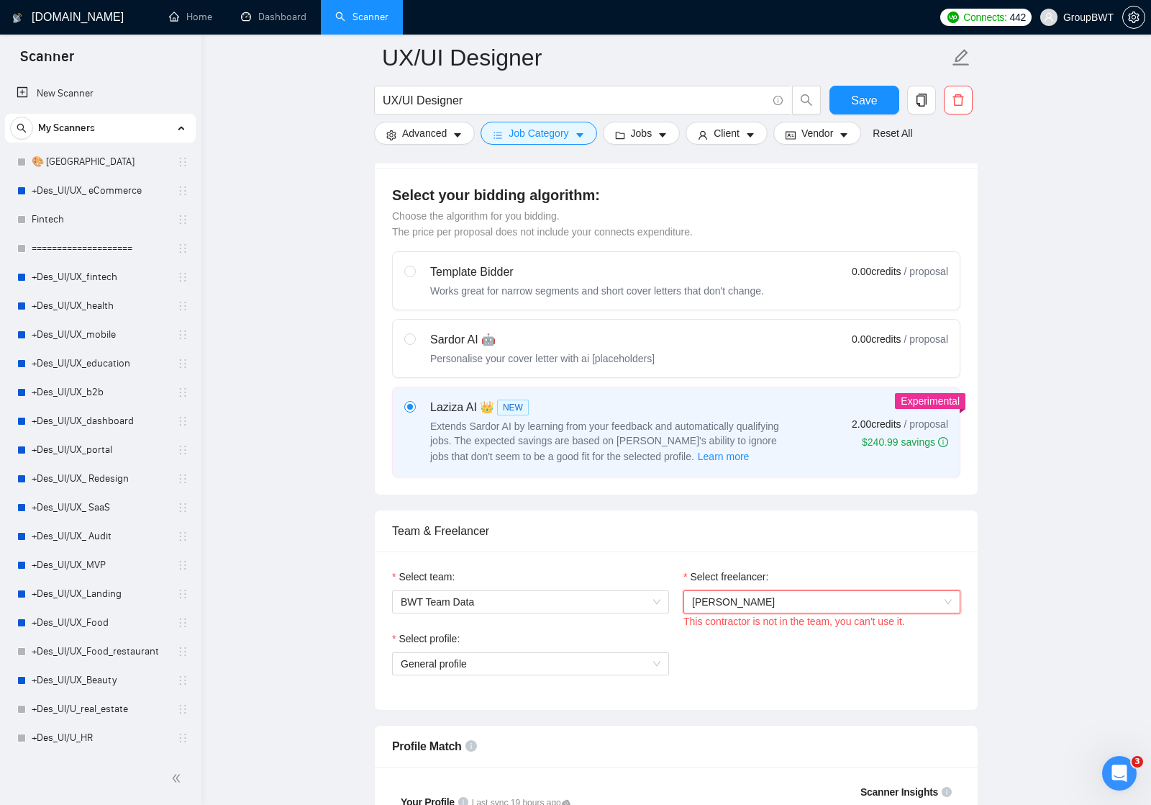
scroll to position [443, 0]
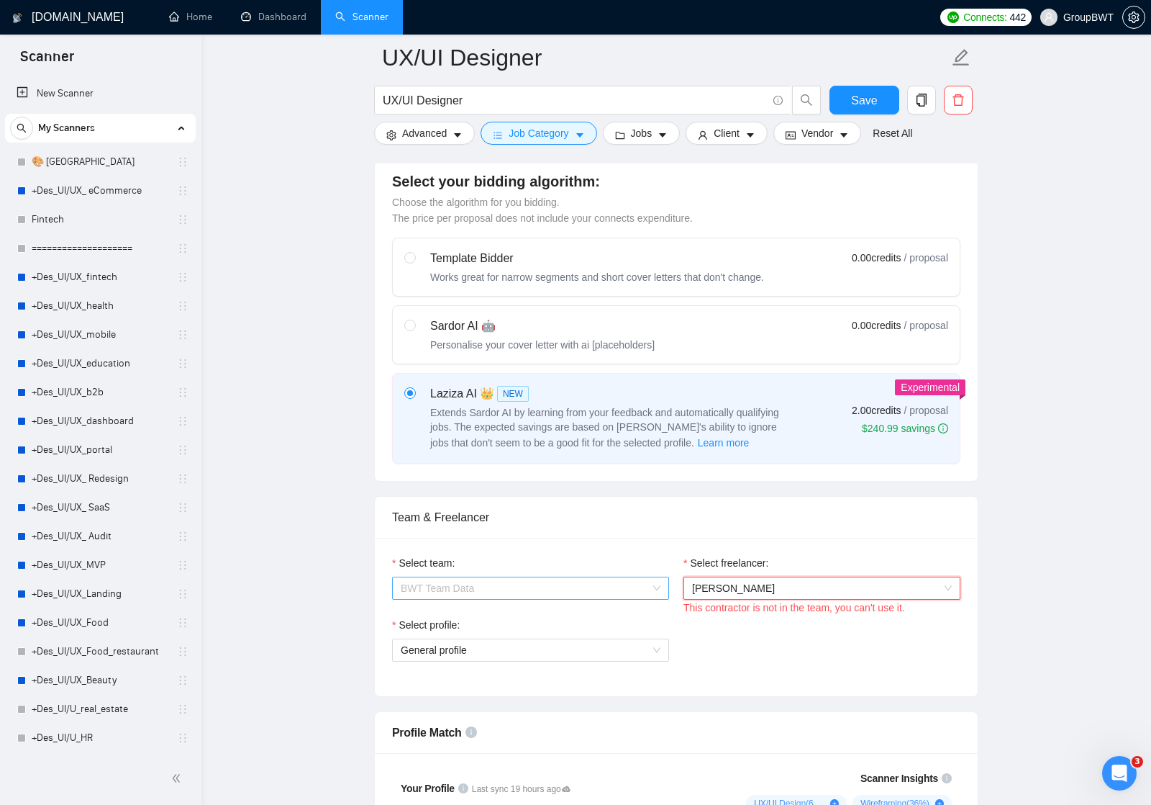
click at [653, 599] on span "BWT Team Data" at bounding box center [531, 588] width 260 height 22
click at [635, 599] on span "BWT Team Data" at bounding box center [531, 588] width 260 height 22
click at [647, 659] on span "General profile" at bounding box center [531, 650] width 260 height 22
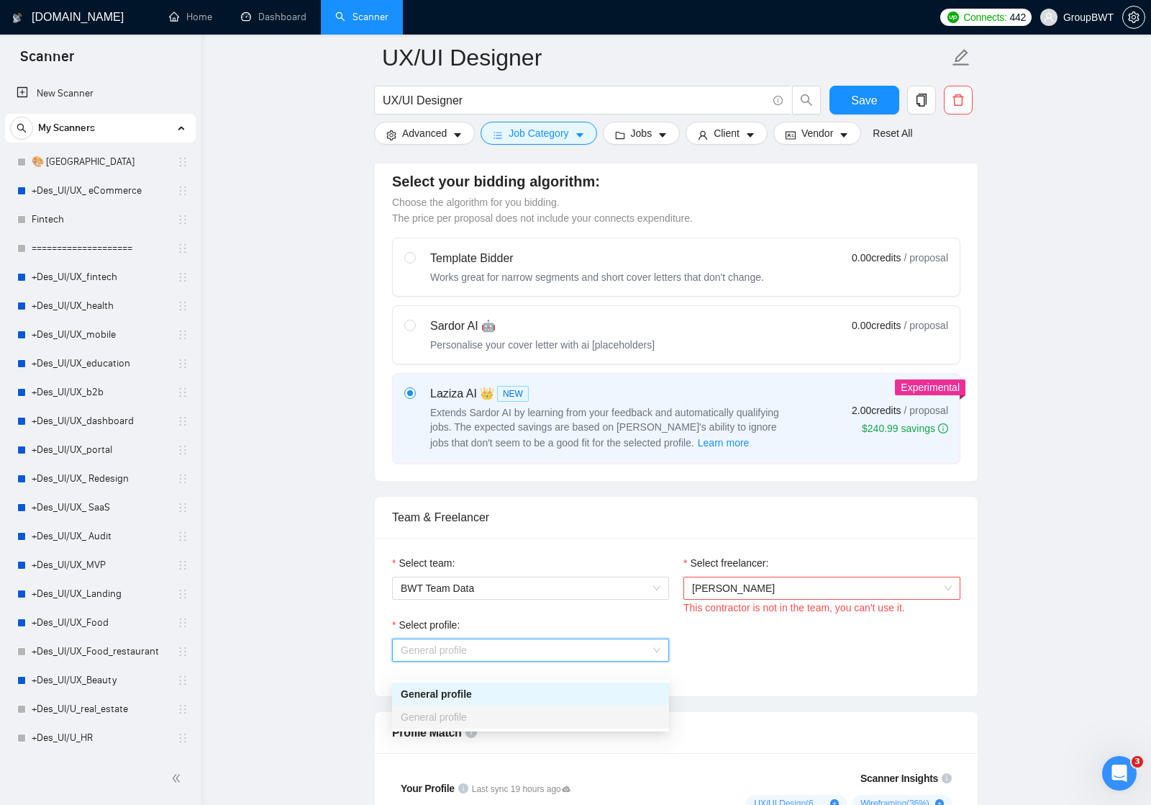
click at [702, 658] on div "Select profile: General profile" at bounding box center [676, 648] width 583 height 62
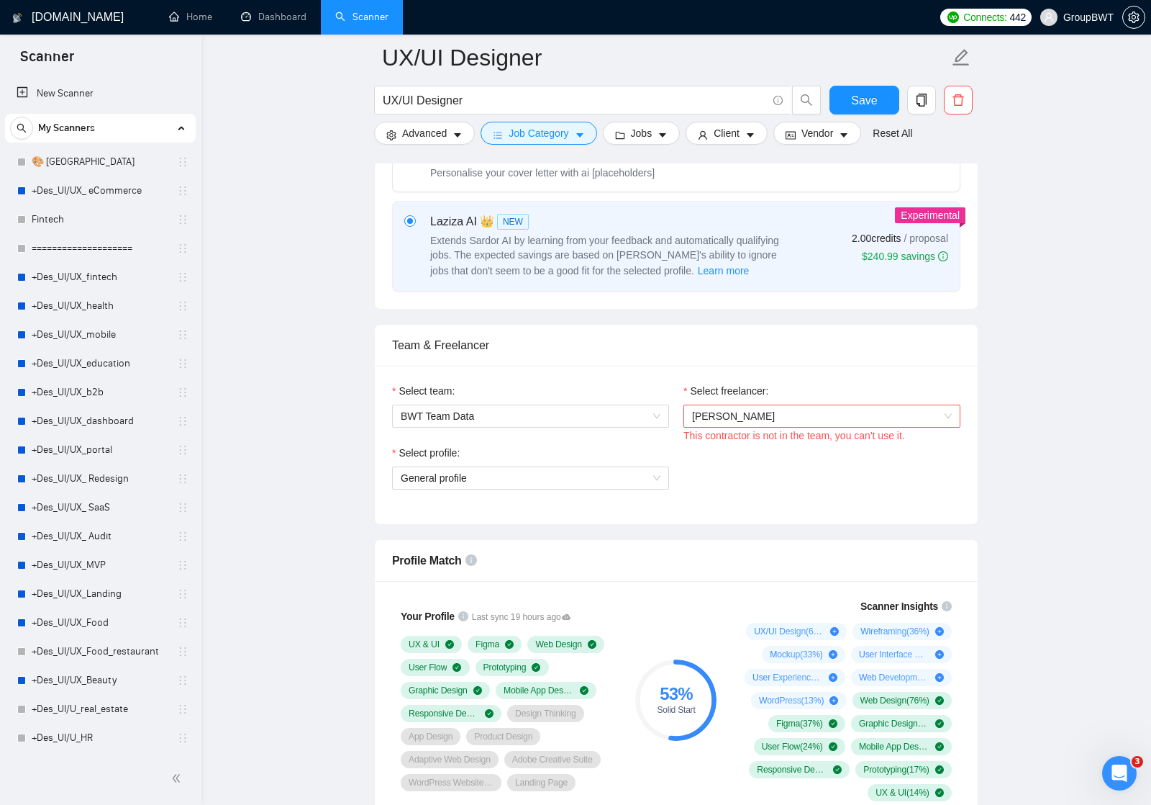
scroll to position [692, 0]
